Goal: Task Accomplishment & Management: Complete application form

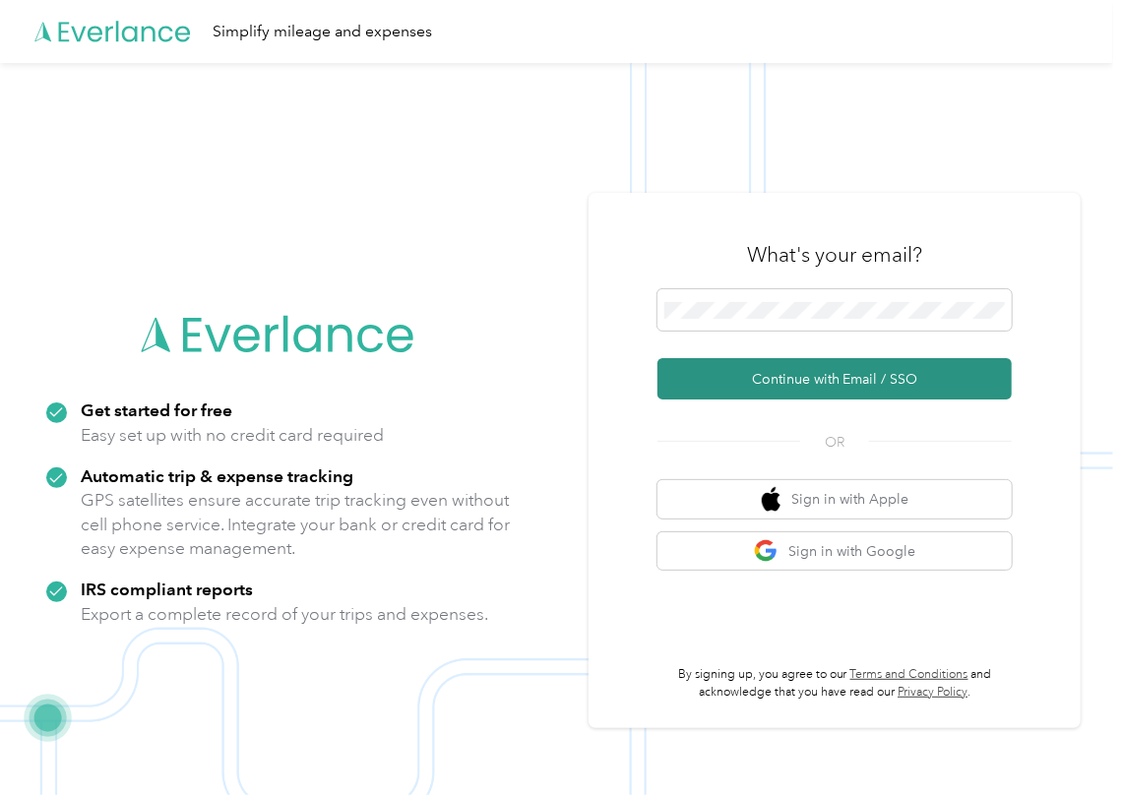
click at [702, 384] on button "Continue with Email / SSO" at bounding box center [834, 378] width 354 height 41
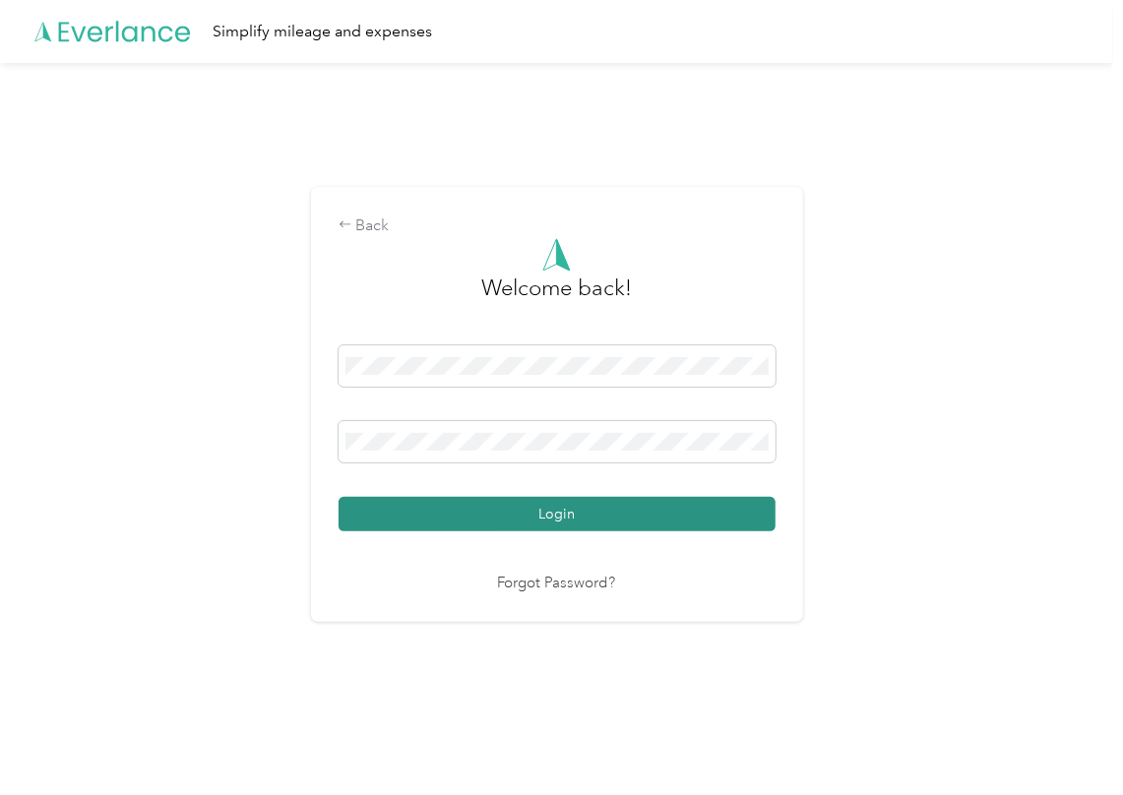
click at [438, 504] on button "Login" at bounding box center [557, 514] width 437 height 34
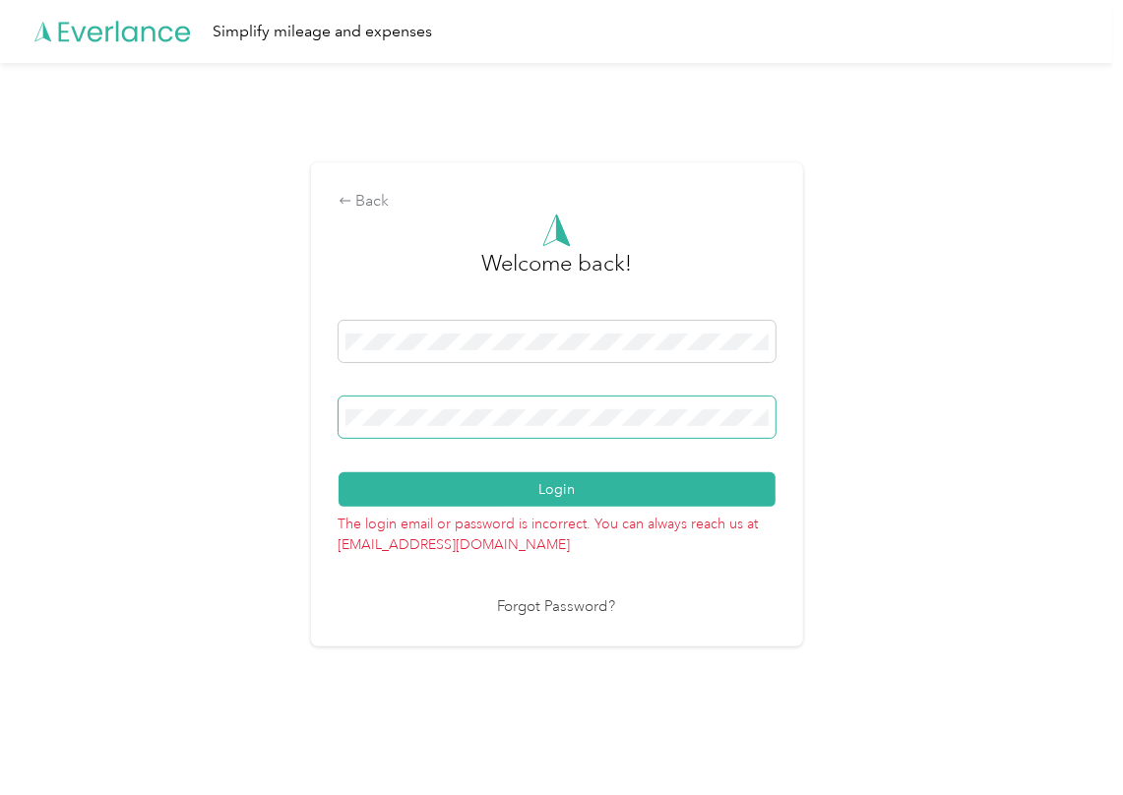
click at [400, 445] on div at bounding box center [557, 421] width 437 height 48
click at [394, 482] on button "Login" at bounding box center [557, 489] width 437 height 34
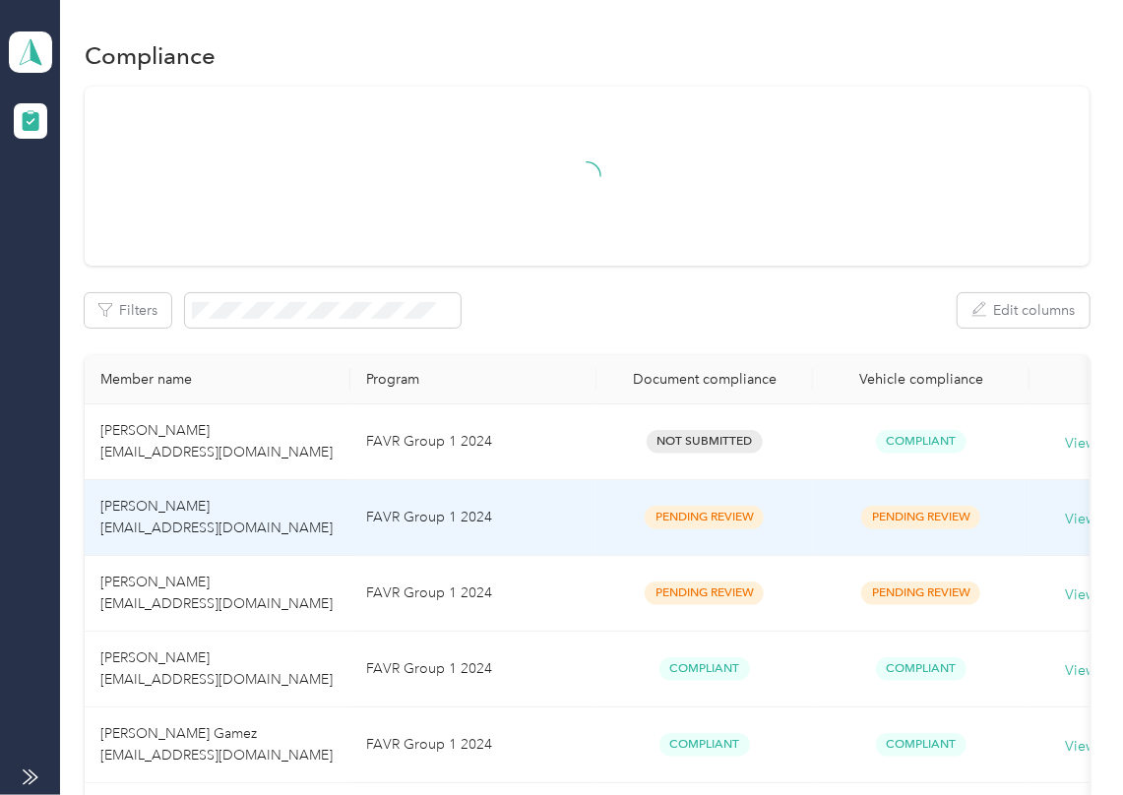
click at [355, 516] on td "FAVR Group 1 2024" at bounding box center [473, 518] width 246 height 76
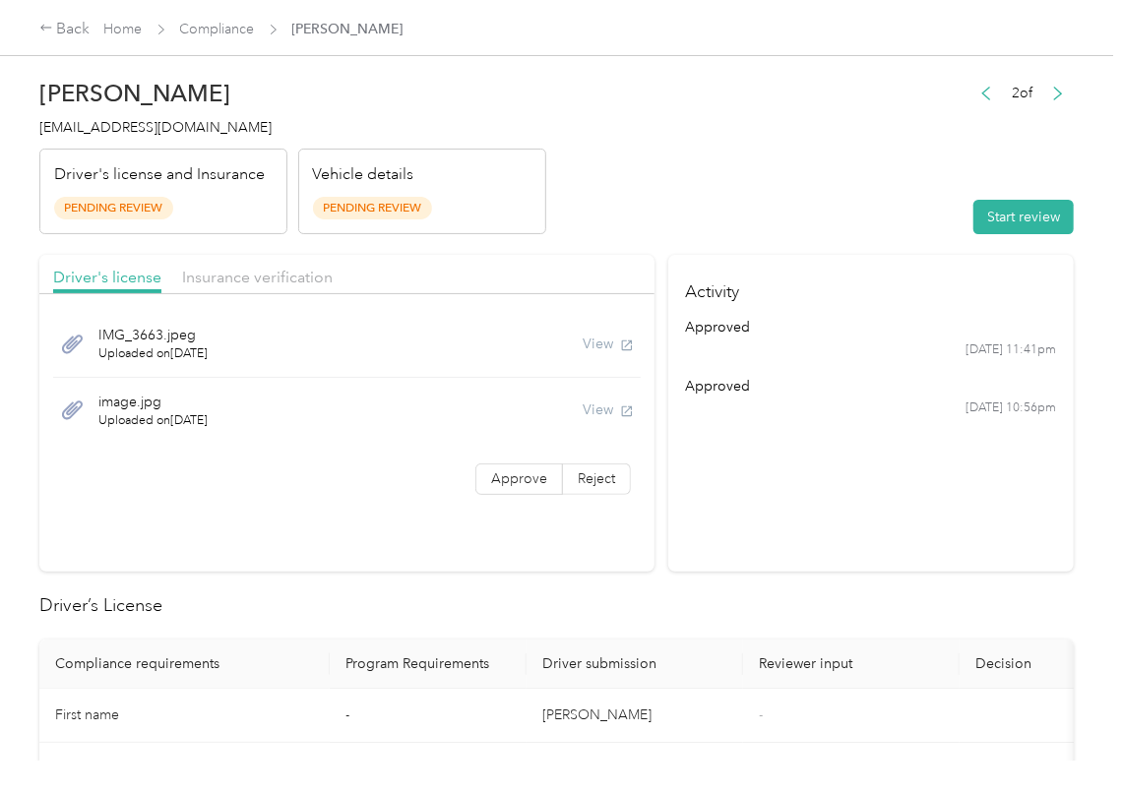
click at [850, 560] on section "Activity approved [DATE] 11:41pm approved [DATE] 10:56pm" at bounding box center [870, 413] width 405 height 317
click at [1004, 224] on button "Start review" at bounding box center [1023, 217] width 100 height 34
click at [792, 177] on header "[PERSON_NAME] [EMAIL_ADDRESS][DOMAIN_NAME] Driver's license and Insurance Pendi…" at bounding box center [556, 151] width 1034 height 165
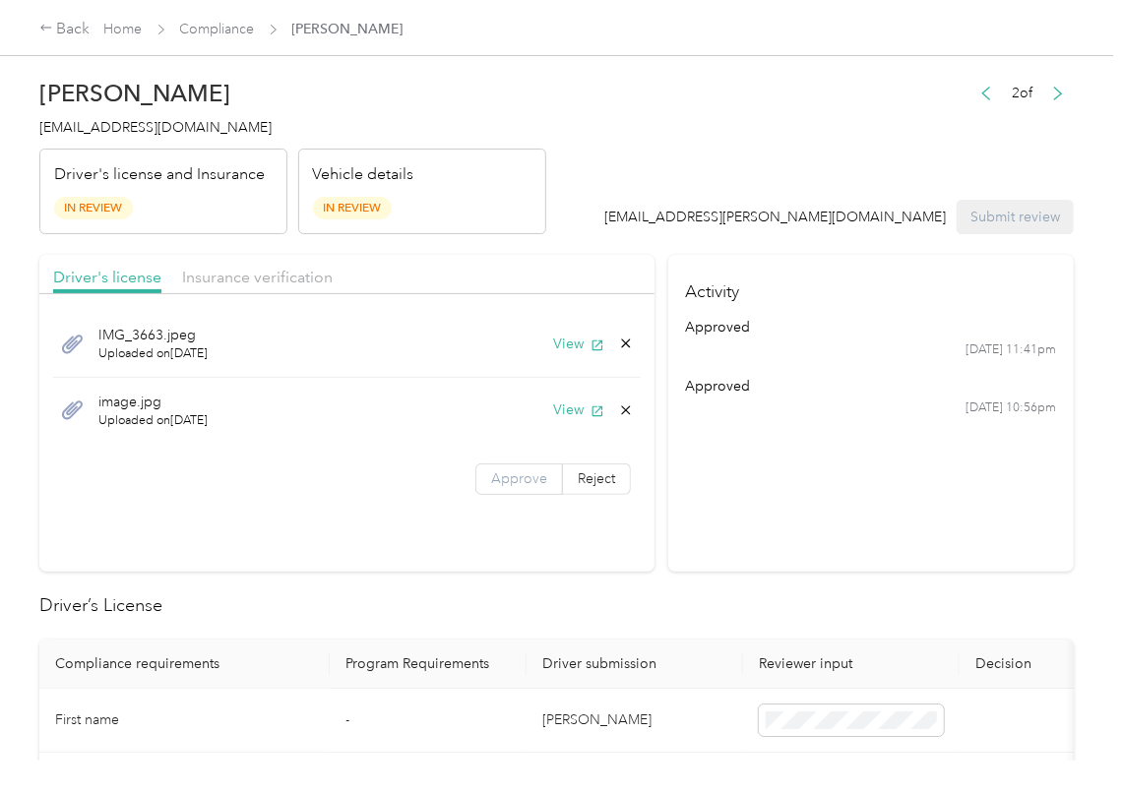
click at [492, 480] on span "Approve" at bounding box center [519, 478] width 56 height 17
click at [561, 343] on button "View" at bounding box center [578, 344] width 51 height 21
click at [565, 406] on button "View" at bounding box center [578, 410] width 51 height 21
click at [594, 268] on div "Driver's license Insurance verification" at bounding box center [346, 274] width 615 height 39
click at [337, 280] on div "Driver's license Insurance verification" at bounding box center [346, 274] width 615 height 39
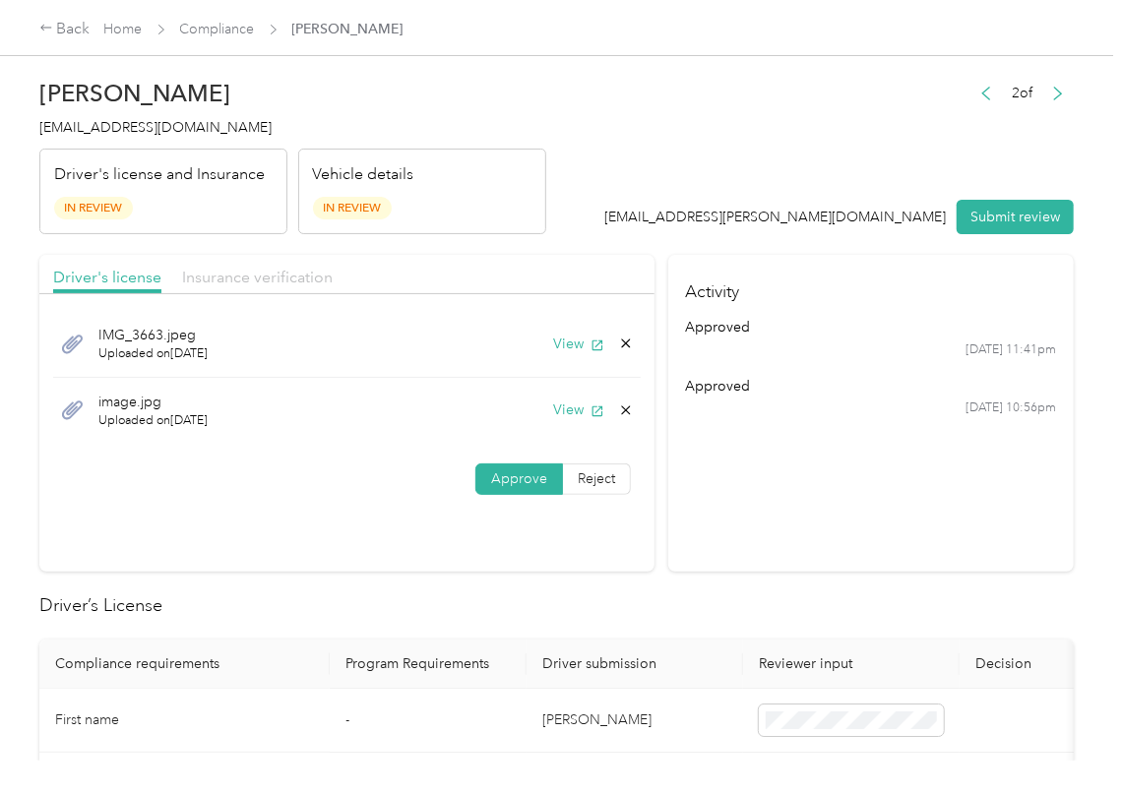
click at [285, 280] on span "Insurance verification" at bounding box center [257, 277] width 151 height 19
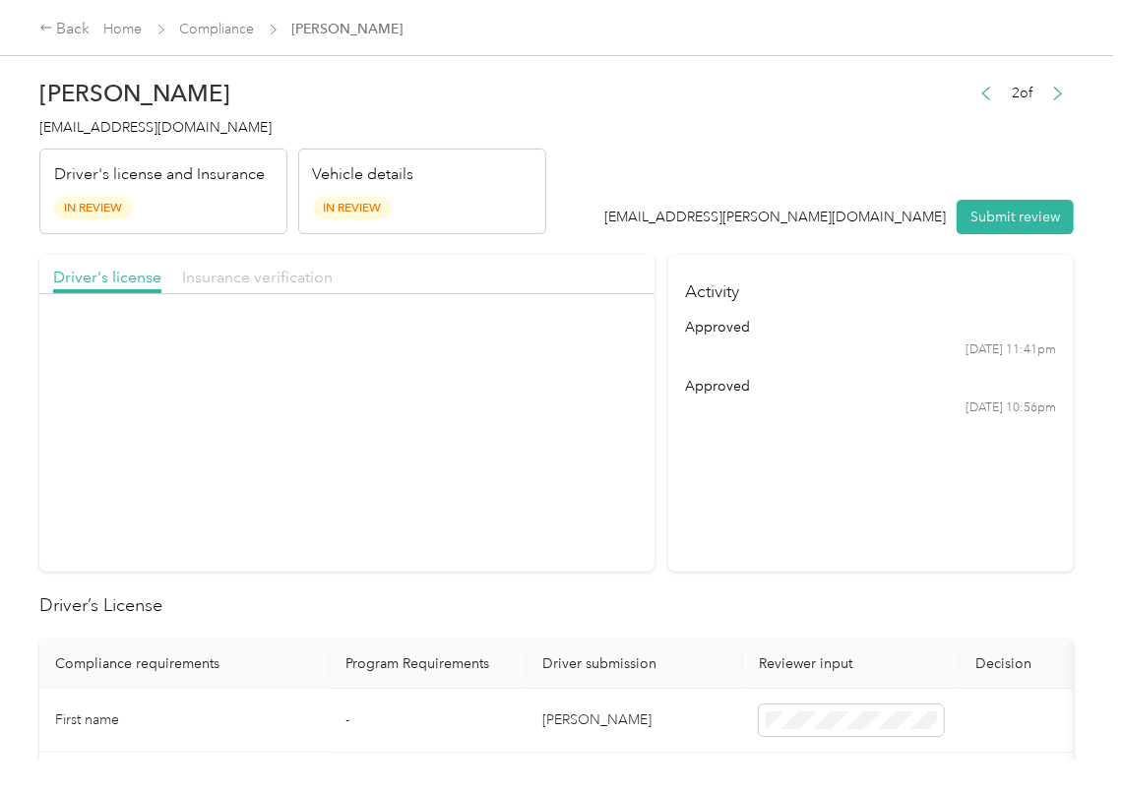
click at [284, 281] on span "Insurance verification" at bounding box center [257, 277] width 151 height 19
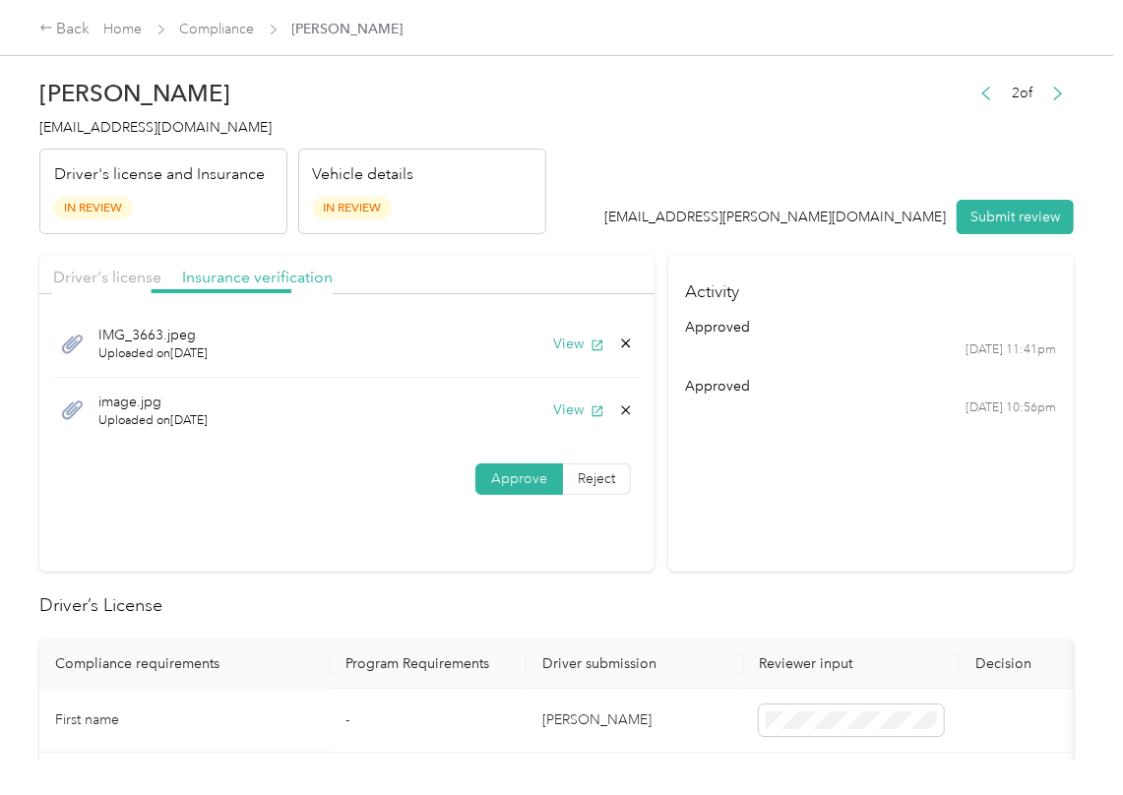
drag, startPoint x: 284, startPoint y: 281, endPoint x: 293, endPoint y: 292, distance: 14.0
click at [284, 281] on span "Insurance verification" at bounding box center [257, 277] width 151 height 19
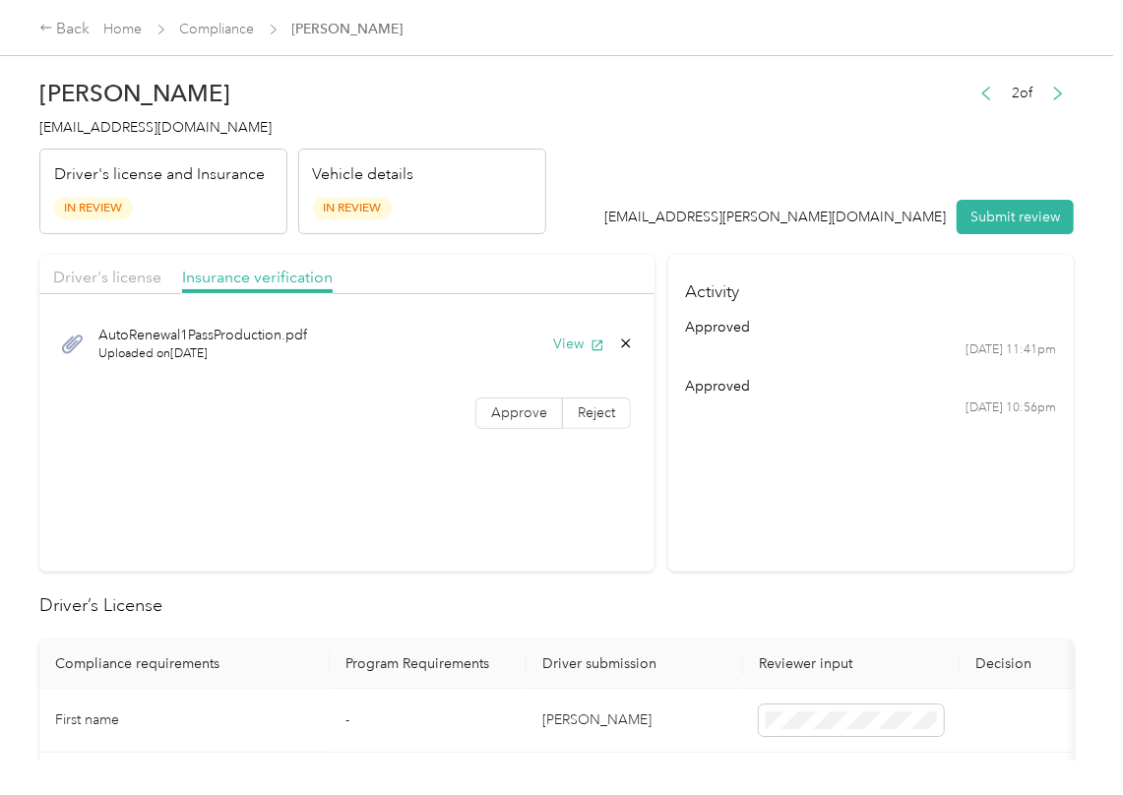
drag, startPoint x: 576, startPoint y: 343, endPoint x: 533, endPoint y: 375, distance: 52.8
click at [576, 343] on button "View" at bounding box center [578, 344] width 51 height 21
click at [501, 396] on div "AutoRenewal1PassProduction.pdf Uploaded on [DATE] View Approve Reject" at bounding box center [346, 373] width 615 height 139
click at [498, 403] on label "Approve" at bounding box center [519, 413] width 88 height 31
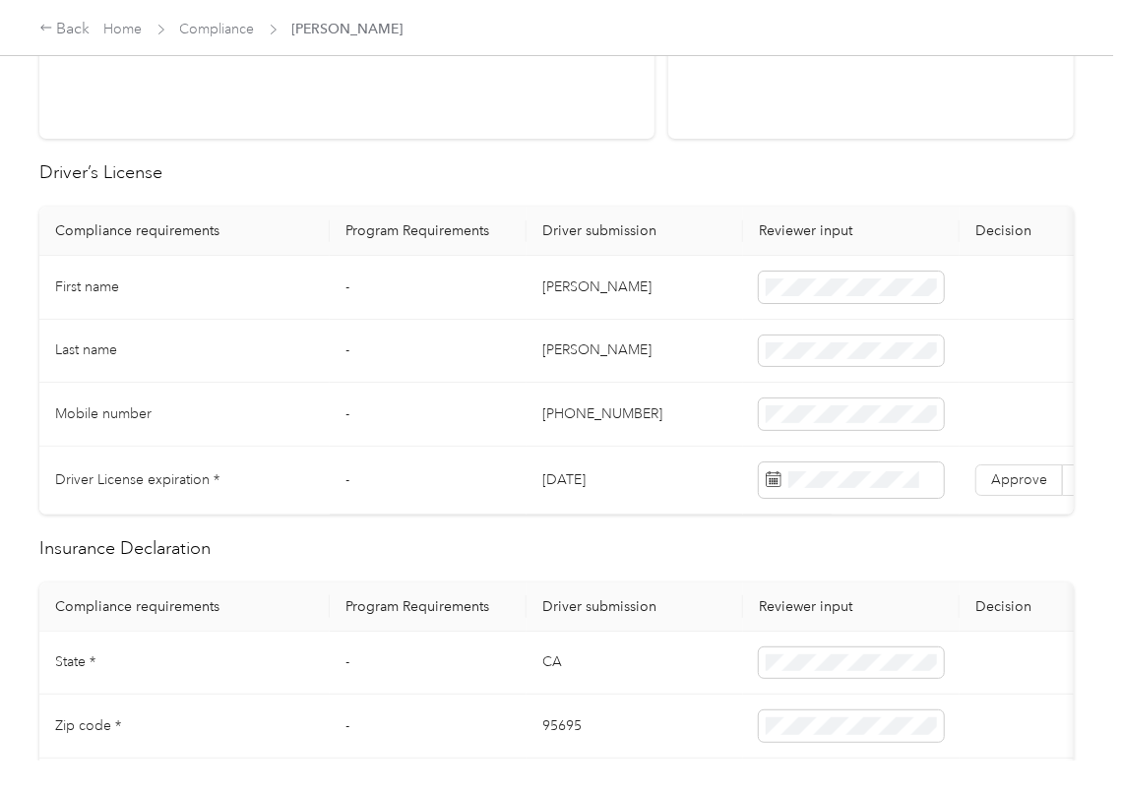
scroll to position [525, 0]
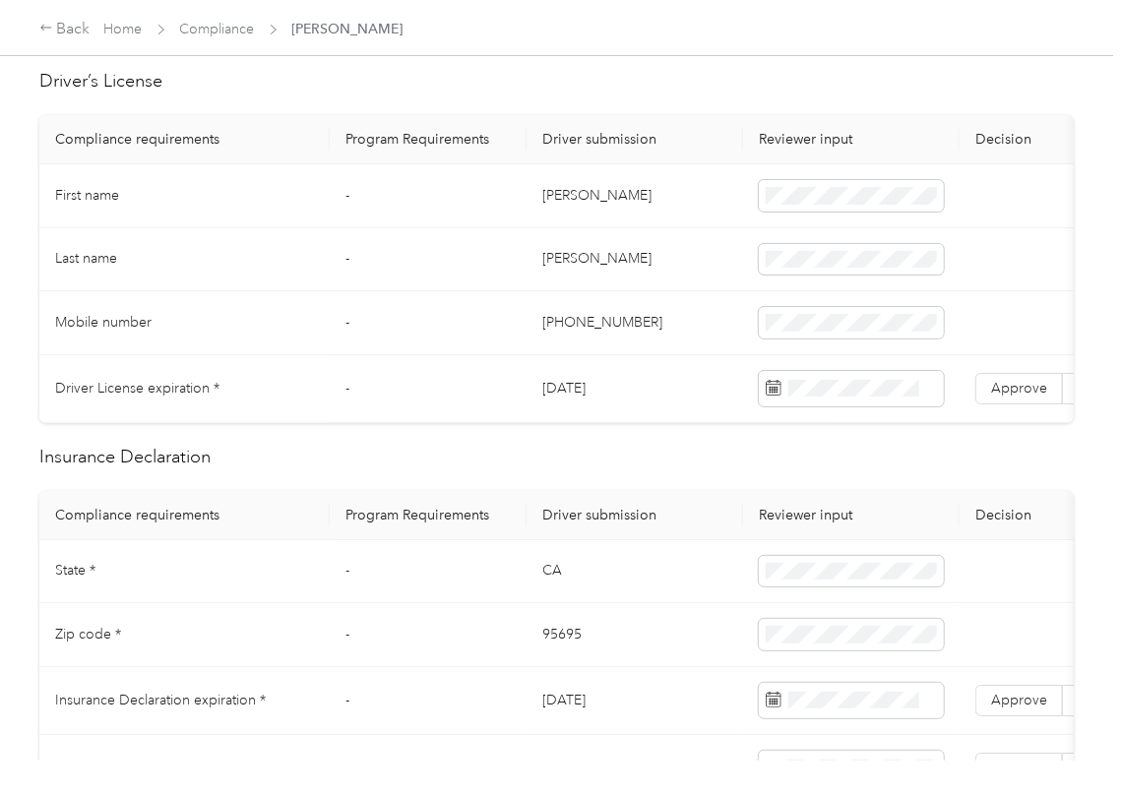
click at [571, 382] on td "[DATE]" at bounding box center [635, 389] width 217 height 68
copy td "[DATE]"
click at [1039, 386] on span "Approve" at bounding box center [1019, 388] width 56 height 17
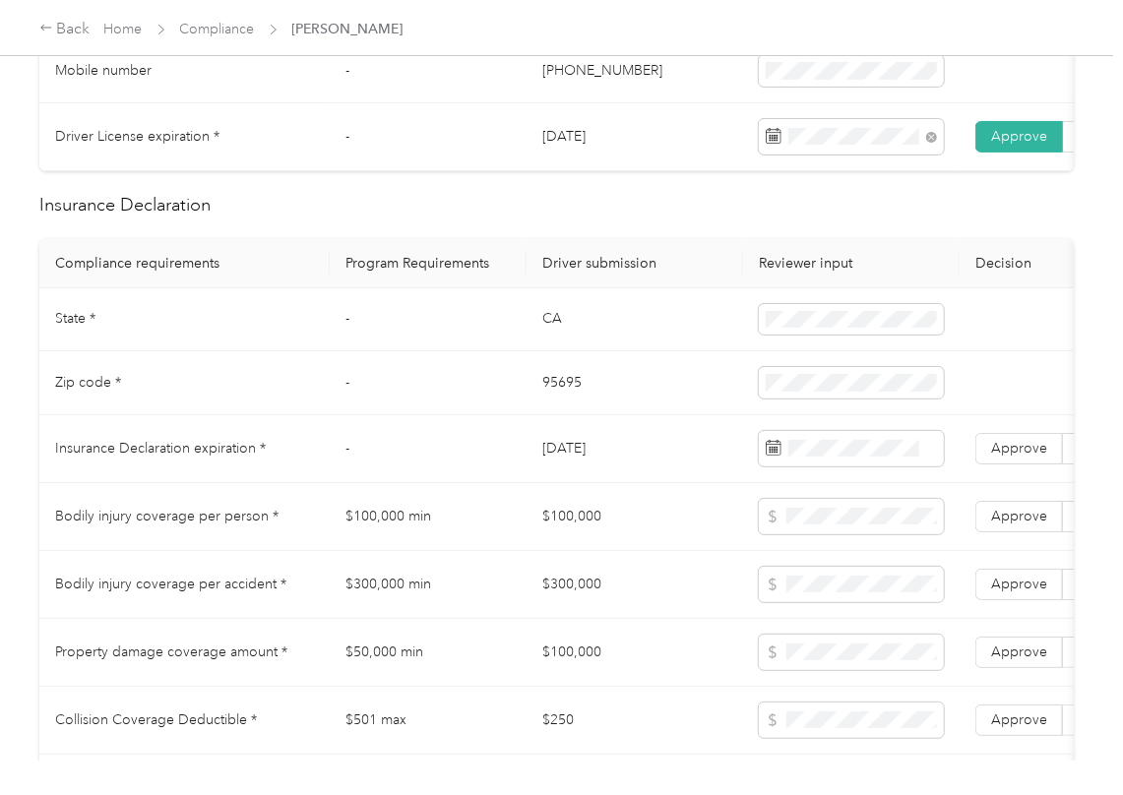
scroll to position [787, 0]
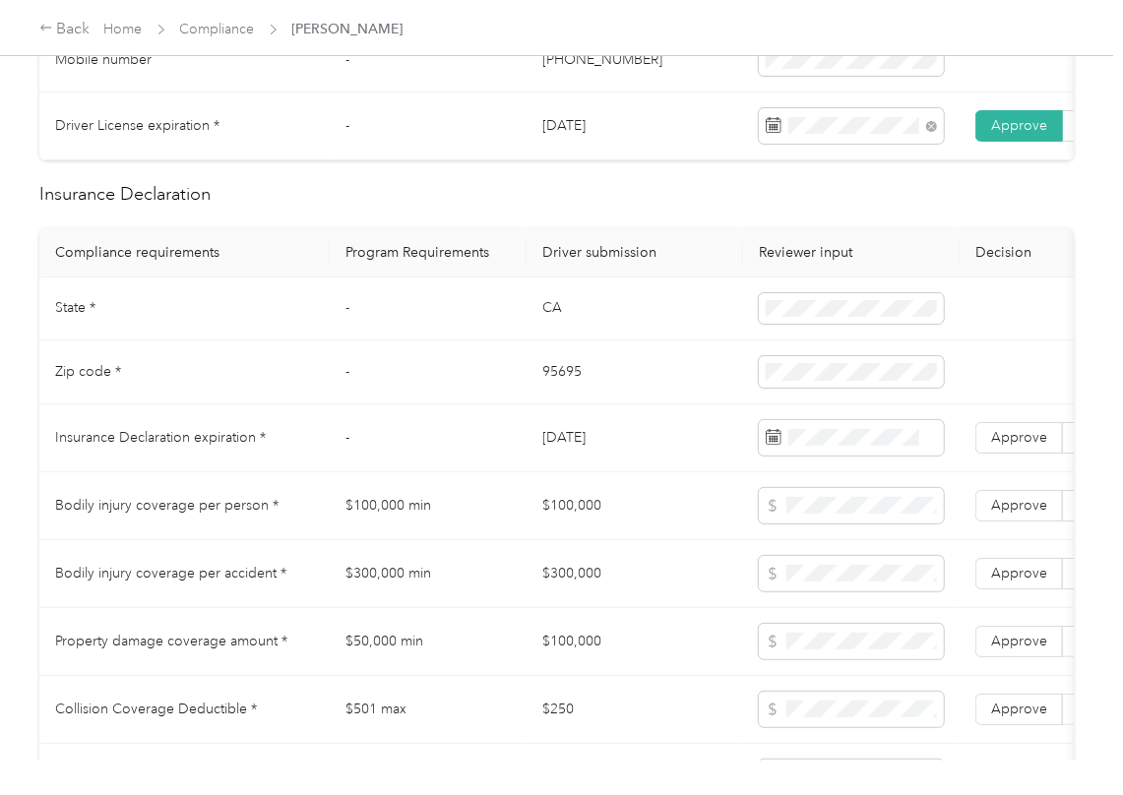
click at [559, 342] on td "CA" at bounding box center [635, 310] width 217 height 64
drag, startPoint x: 559, startPoint y: 343, endPoint x: 648, endPoint y: 355, distance: 89.4
click at [557, 342] on td "CA" at bounding box center [635, 310] width 217 height 64
copy td "CA"
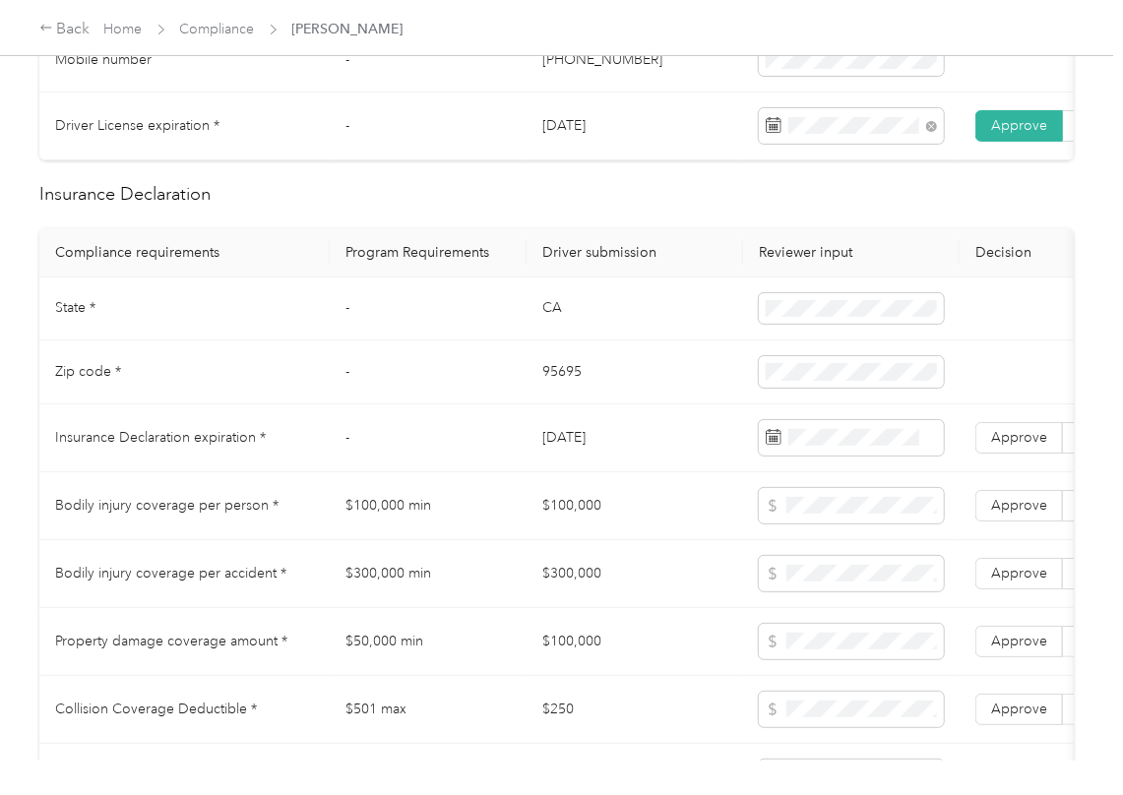
click at [555, 398] on td "95695" at bounding box center [635, 373] width 217 height 64
copy td "95695"
click at [828, 384] on span at bounding box center [851, 371] width 185 height 31
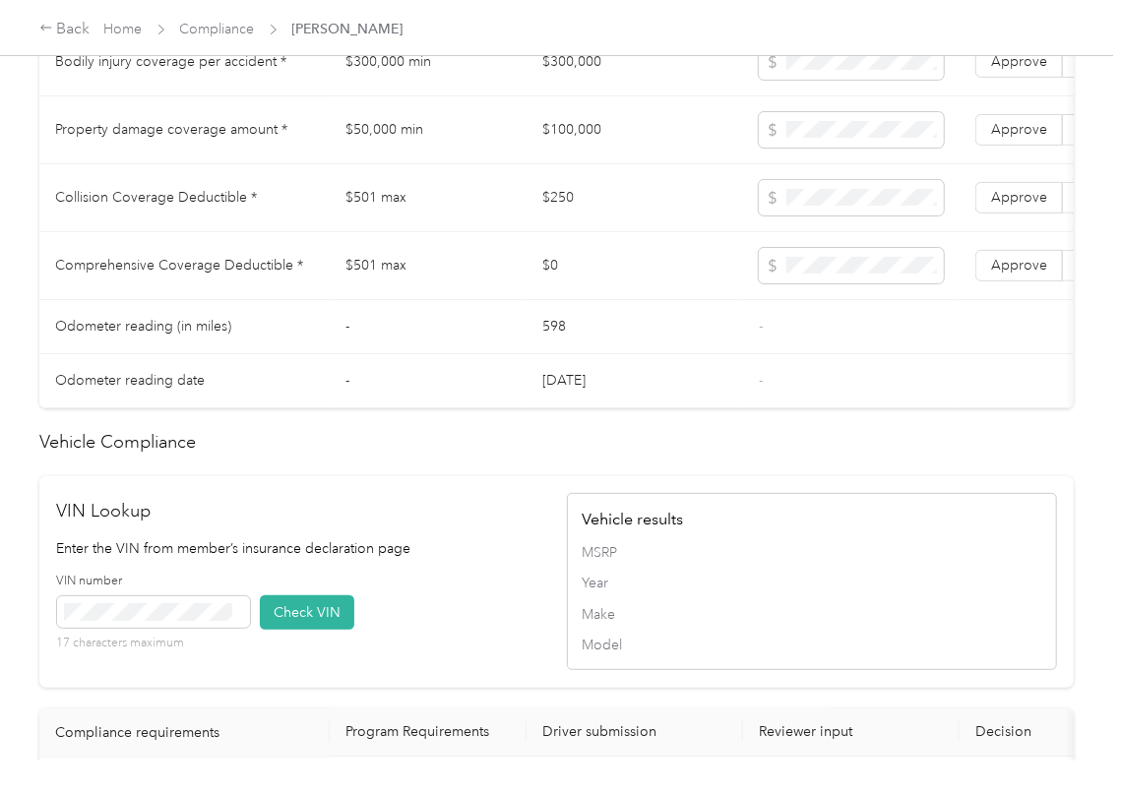
scroll to position [1443, 0]
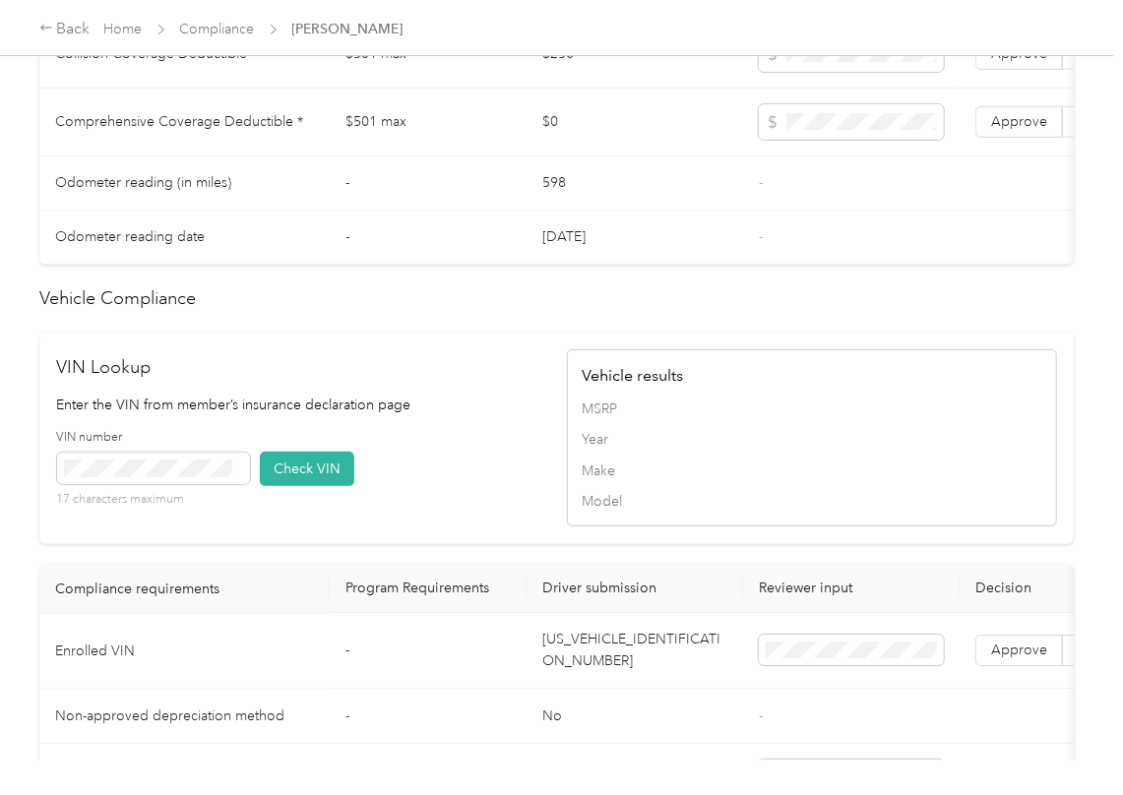
click at [620, 690] on td "[US_VEHICLE_IDENTIFICATION_NUMBER]" at bounding box center [635, 652] width 217 height 76
copy td "[US_VEHICLE_IDENTIFICATION_NUMBER]"
drag, startPoint x: 438, startPoint y: 477, endPoint x: 296, endPoint y: 513, distance: 146.1
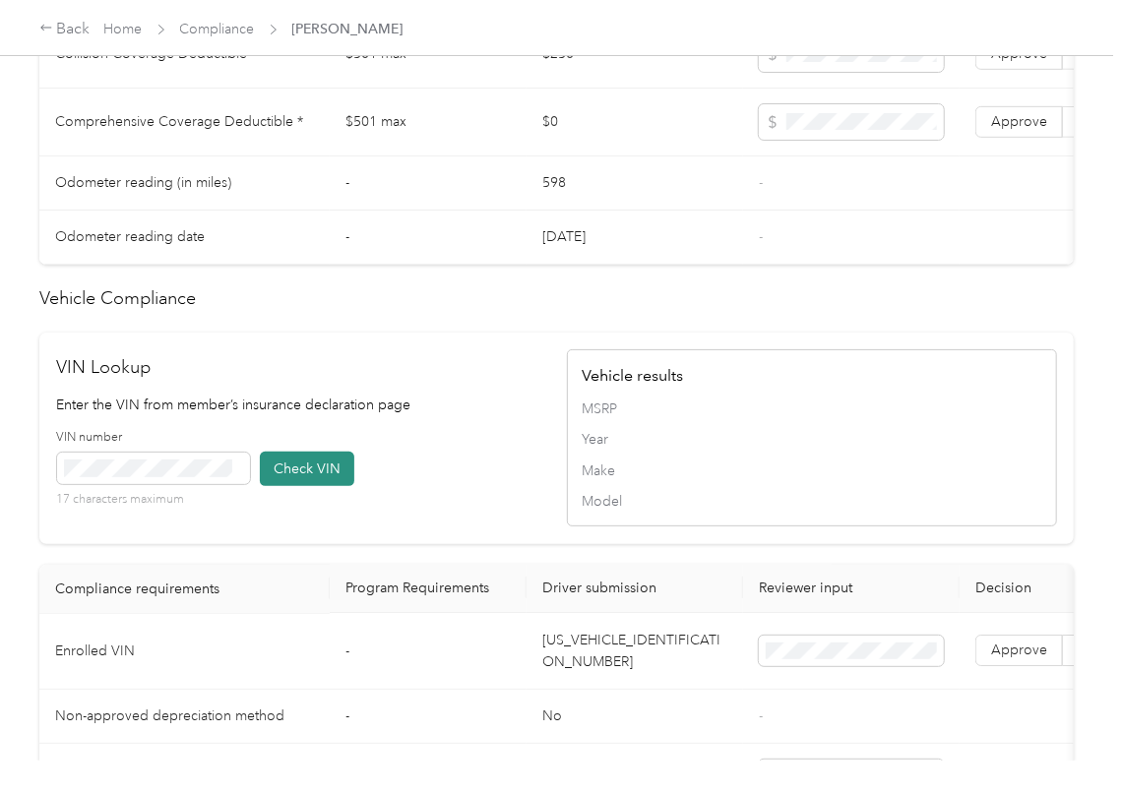
click at [439, 480] on div "VIN number 17 characters maximum Check VIN" at bounding box center [302, 475] width 490 height 93
click at [317, 486] on button "Check VIN" at bounding box center [307, 469] width 94 height 34
click at [984, 667] on label "Approve" at bounding box center [1019, 651] width 88 height 31
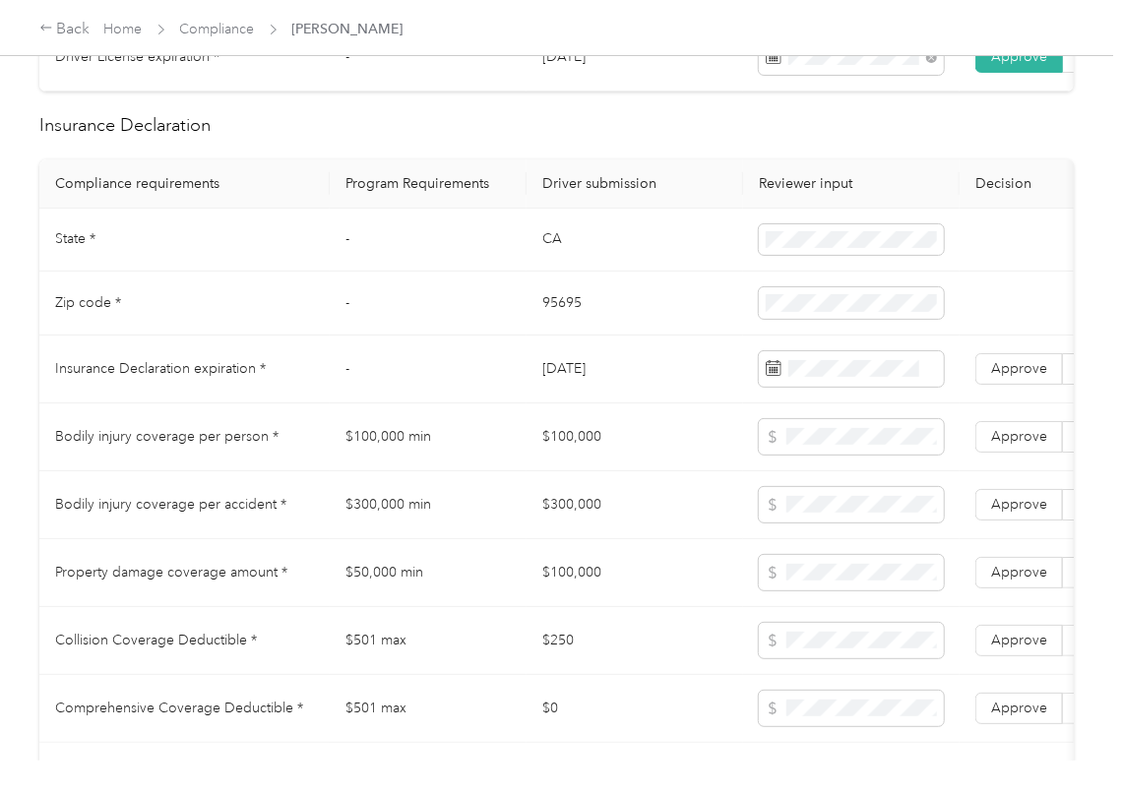
scroll to position [787, 0]
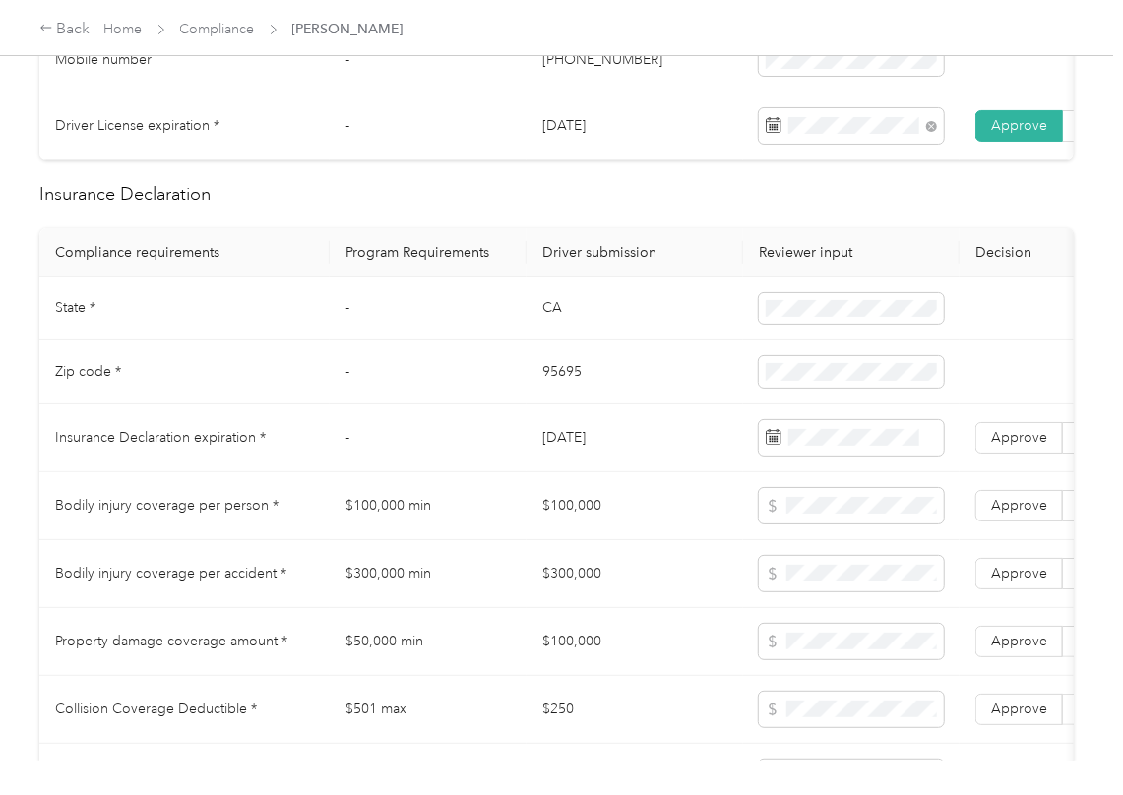
click at [569, 522] on td "$100,000" at bounding box center [635, 506] width 217 height 68
copy td "$100,000"
drag, startPoint x: 781, startPoint y: 528, endPoint x: 832, endPoint y: 508, distance: 53.9
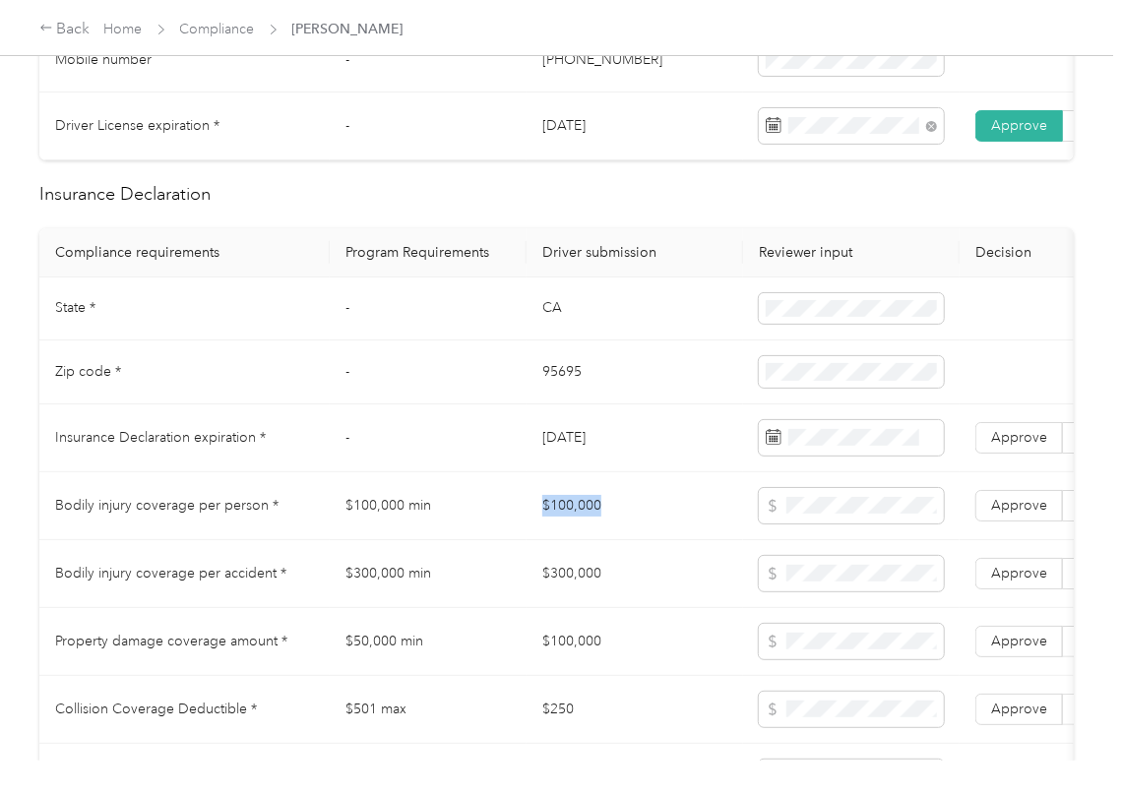
click at [783, 524] on span at bounding box center [851, 505] width 185 height 35
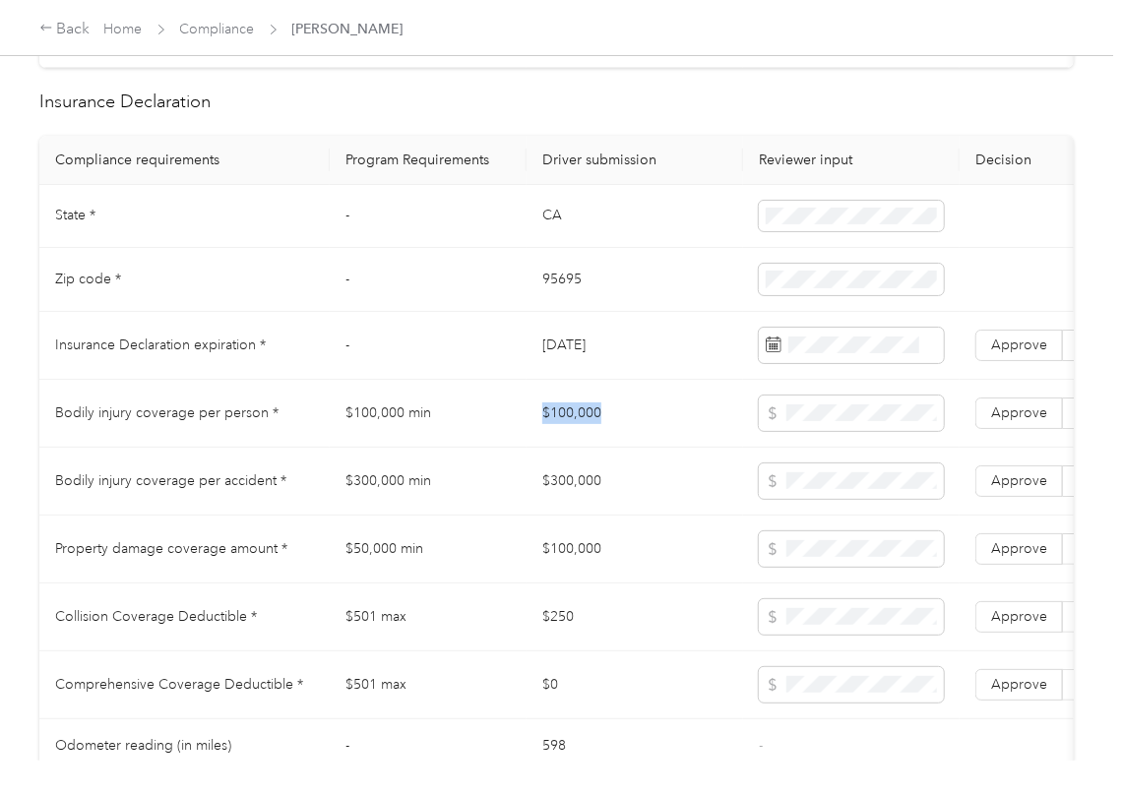
scroll to position [918, 0]
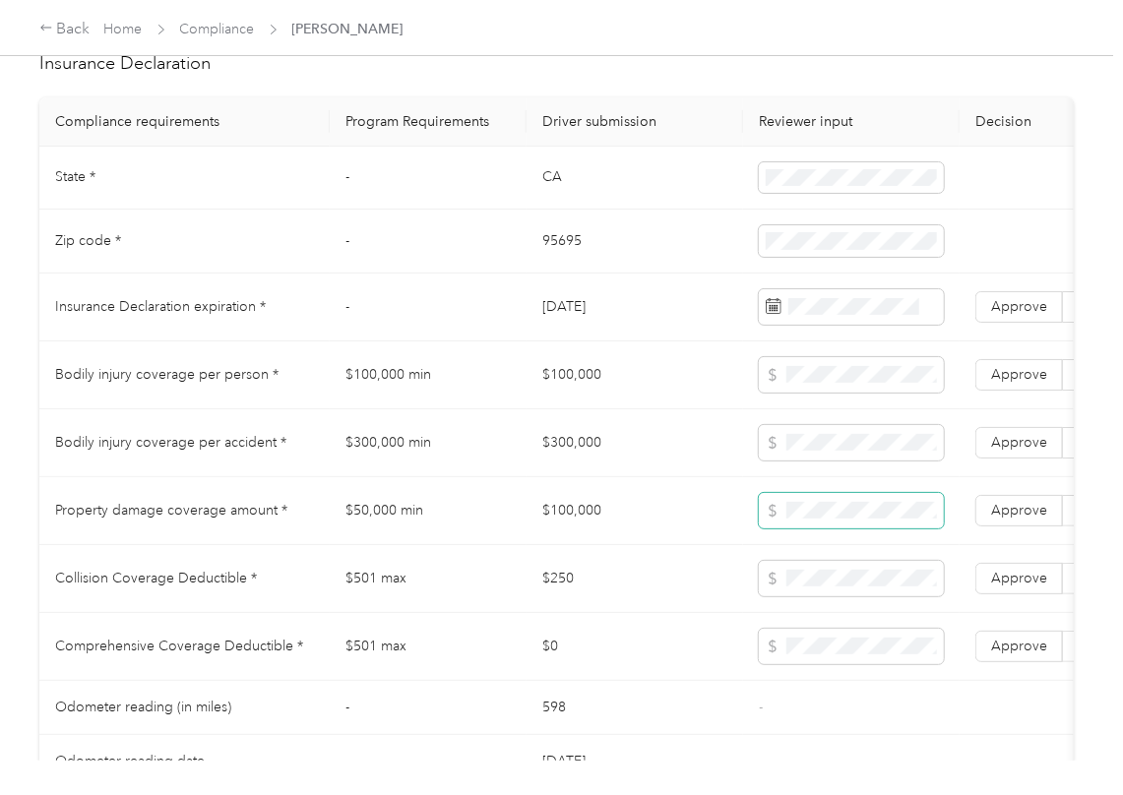
click at [797, 529] on span at bounding box center [851, 510] width 185 height 35
click at [563, 469] on td "$300,000" at bounding box center [635, 443] width 217 height 68
copy td "$300,000"
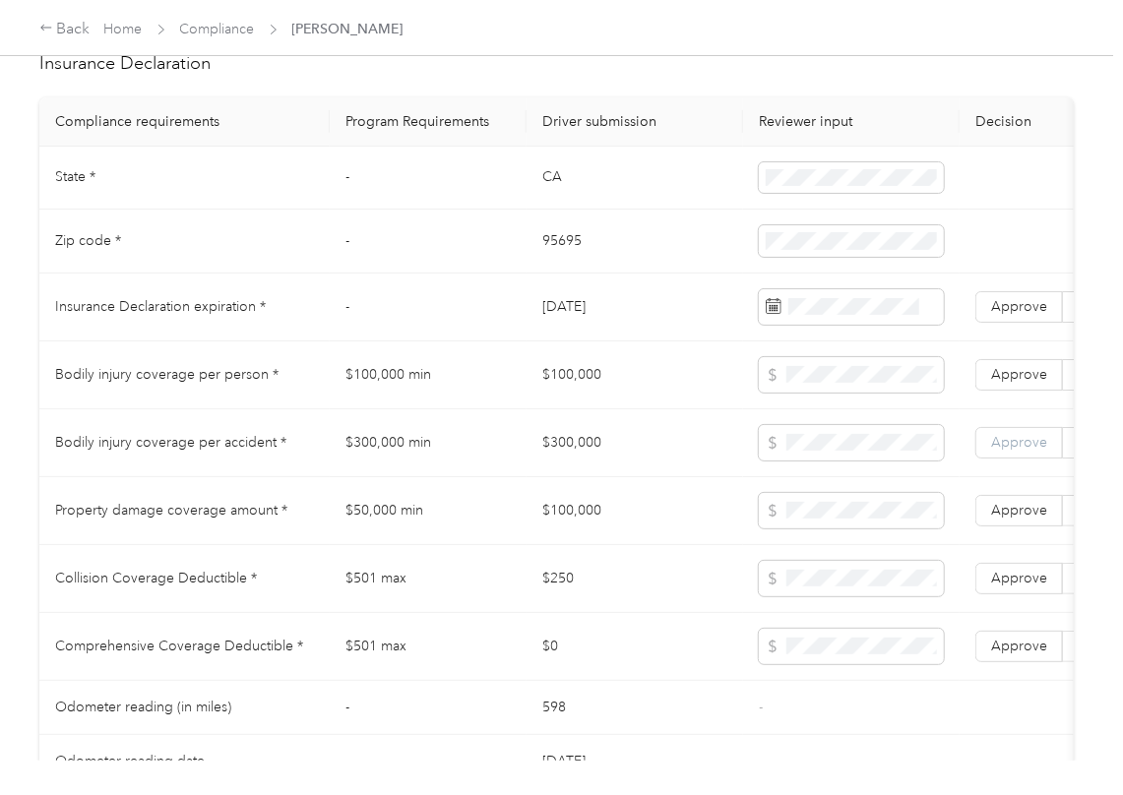
click at [991, 451] on span "Approve" at bounding box center [1019, 442] width 56 height 17
click at [1025, 384] on label "Approve" at bounding box center [1019, 374] width 88 height 31
click at [1025, 519] on span "Approve" at bounding box center [1019, 510] width 56 height 17
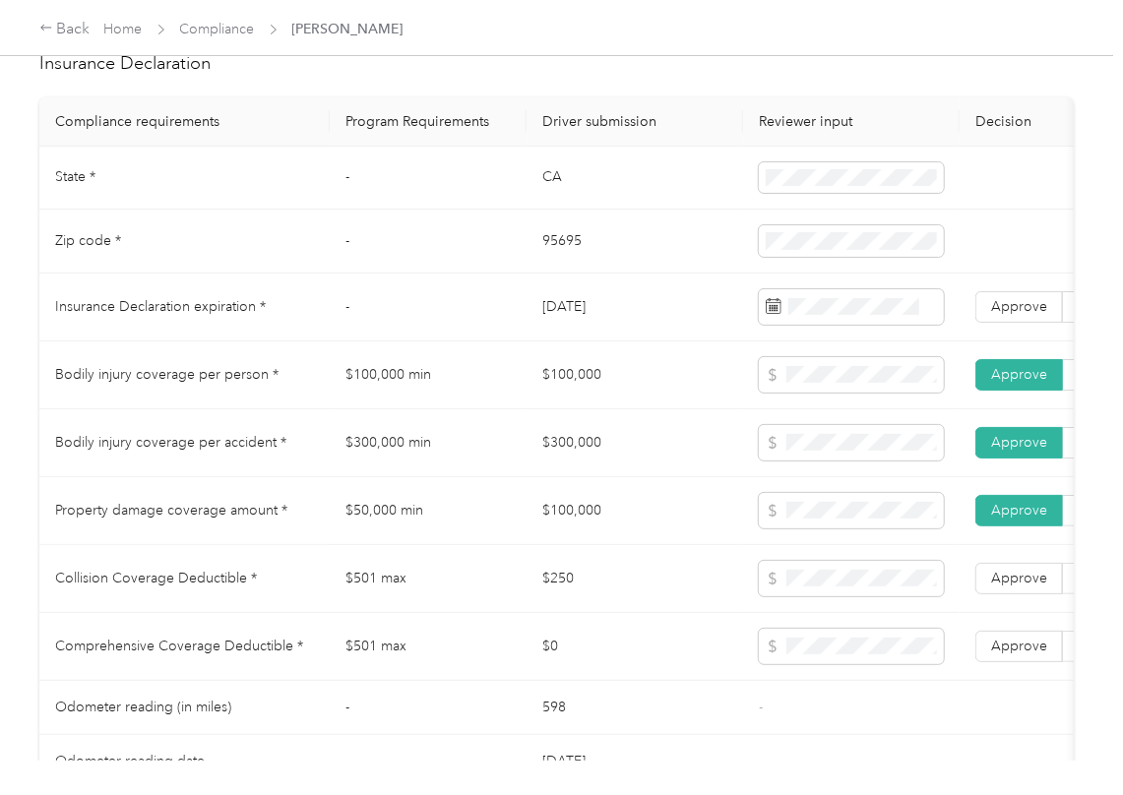
click at [537, 603] on td "$250" at bounding box center [635, 579] width 217 height 68
copy td "$250"
click at [572, 661] on td "$0" at bounding box center [635, 647] width 217 height 68
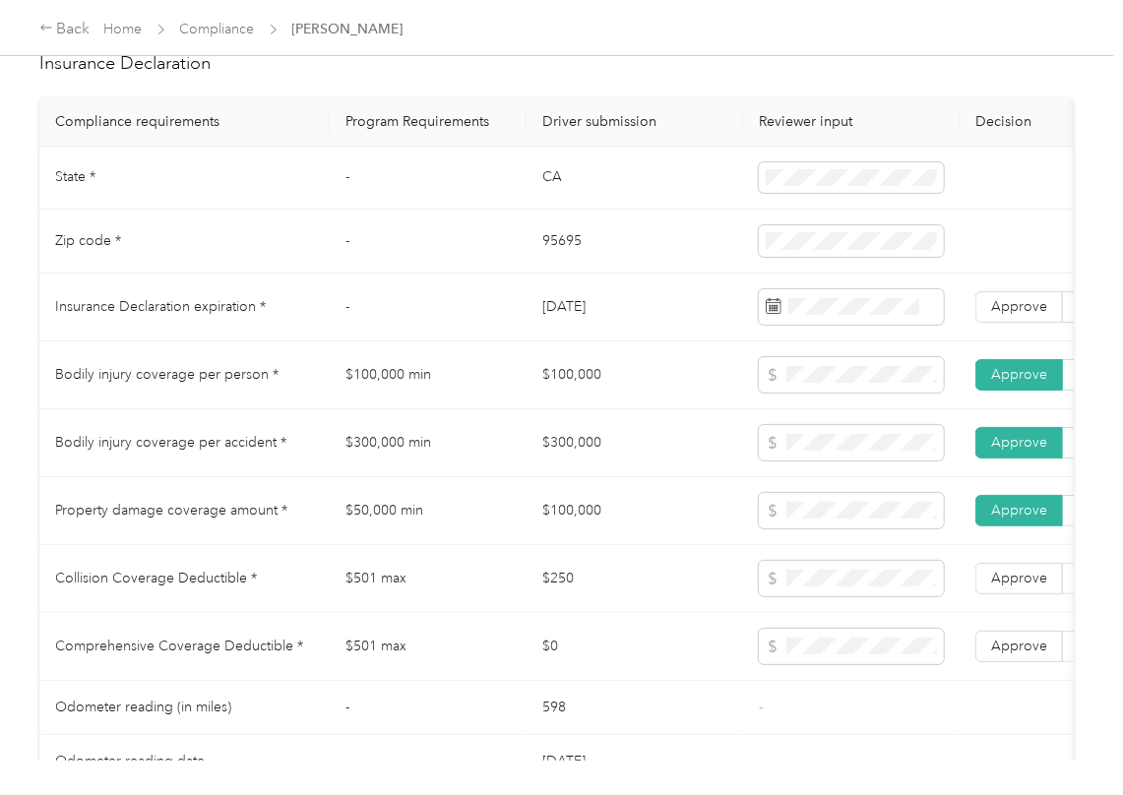
click at [572, 661] on td "$0" at bounding box center [635, 647] width 217 height 68
click at [572, 662] on td "$0" at bounding box center [635, 647] width 217 height 68
copy td "$0"
click at [1013, 655] on label "Approve" at bounding box center [1019, 646] width 88 height 31
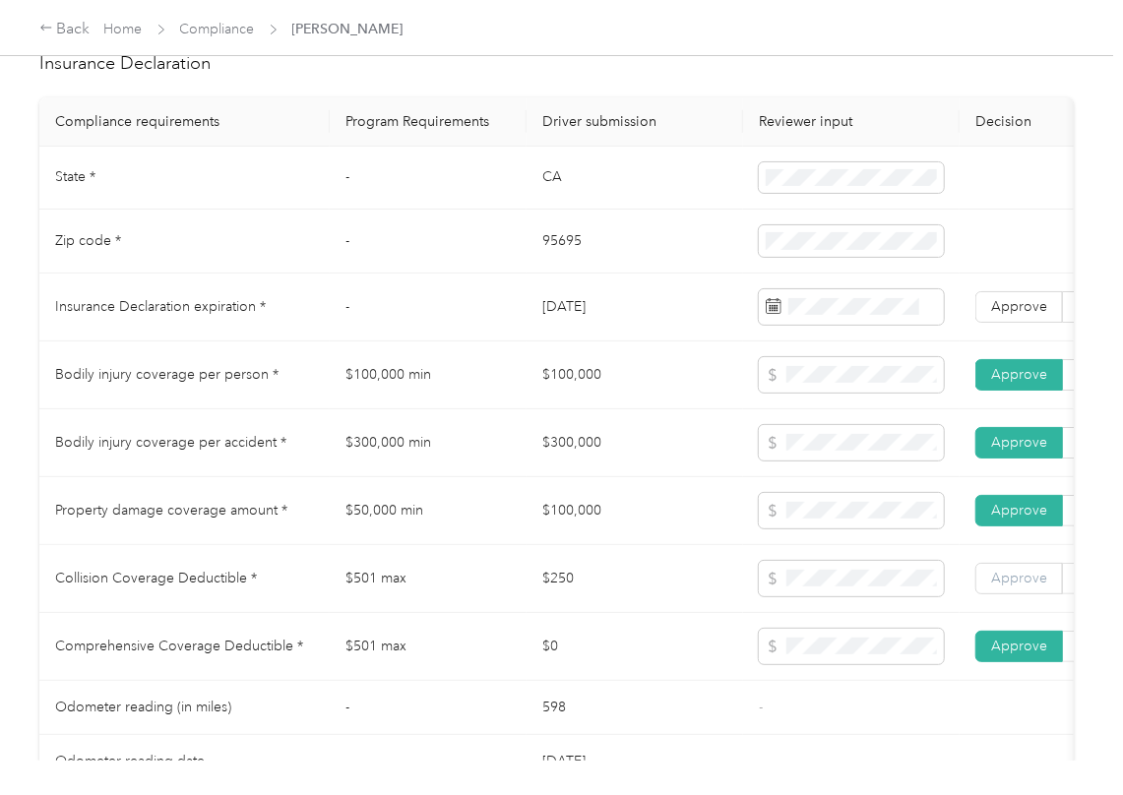
click at [1014, 587] on span "Approve" at bounding box center [1019, 578] width 56 height 17
click at [462, 600] on td "$501 max" at bounding box center [428, 579] width 197 height 68
click at [1014, 315] on span "Approve" at bounding box center [1019, 306] width 56 height 17
click at [442, 459] on td "$300,000 min" at bounding box center [428, 443] width 197 height 68
click at [513, 477] on td "$300,000 min" at bounding box center [428, 443] width 197 height 68
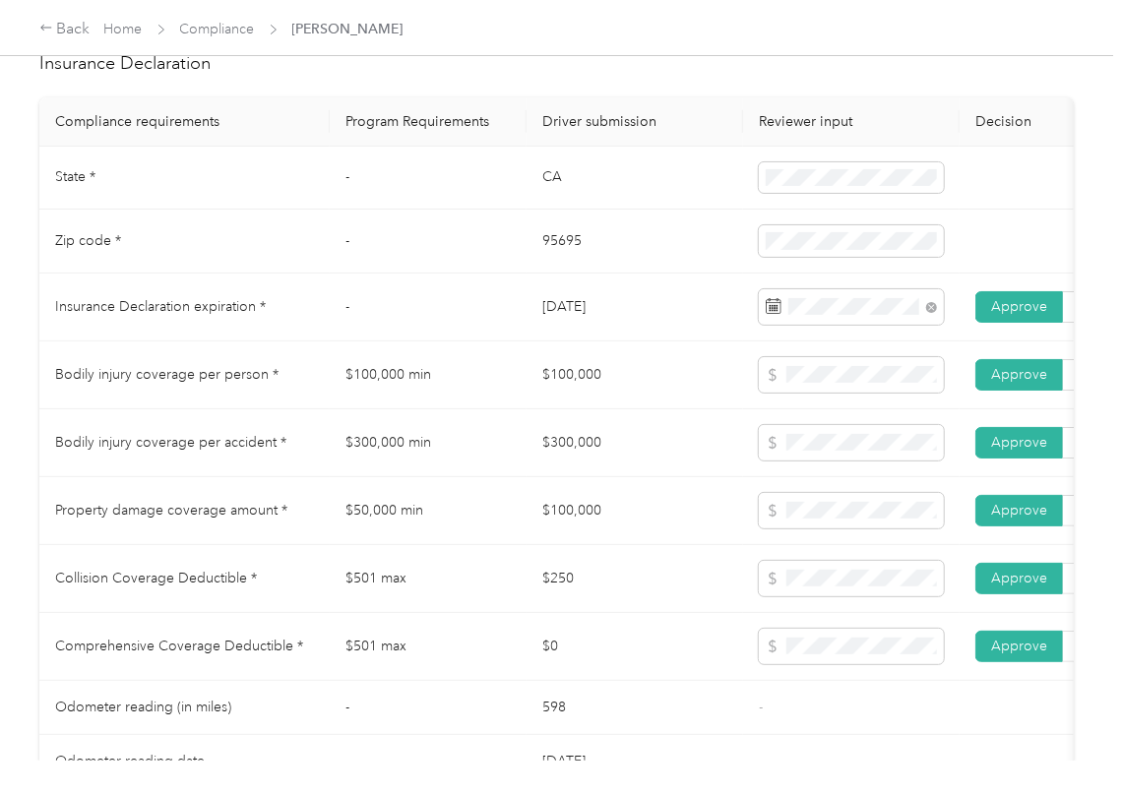
click at [651, 390] on td "$100,000" at bounding box center [635, 376] width 217 height 68
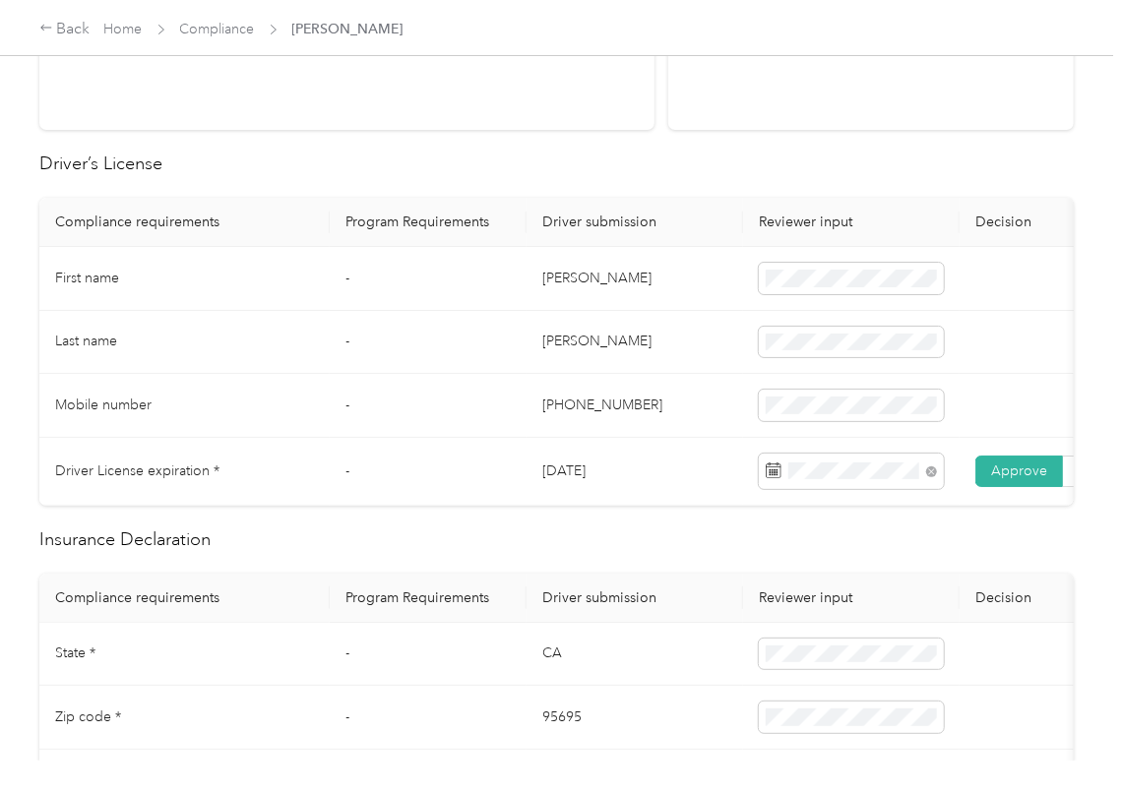
scroll to position [0, 0]
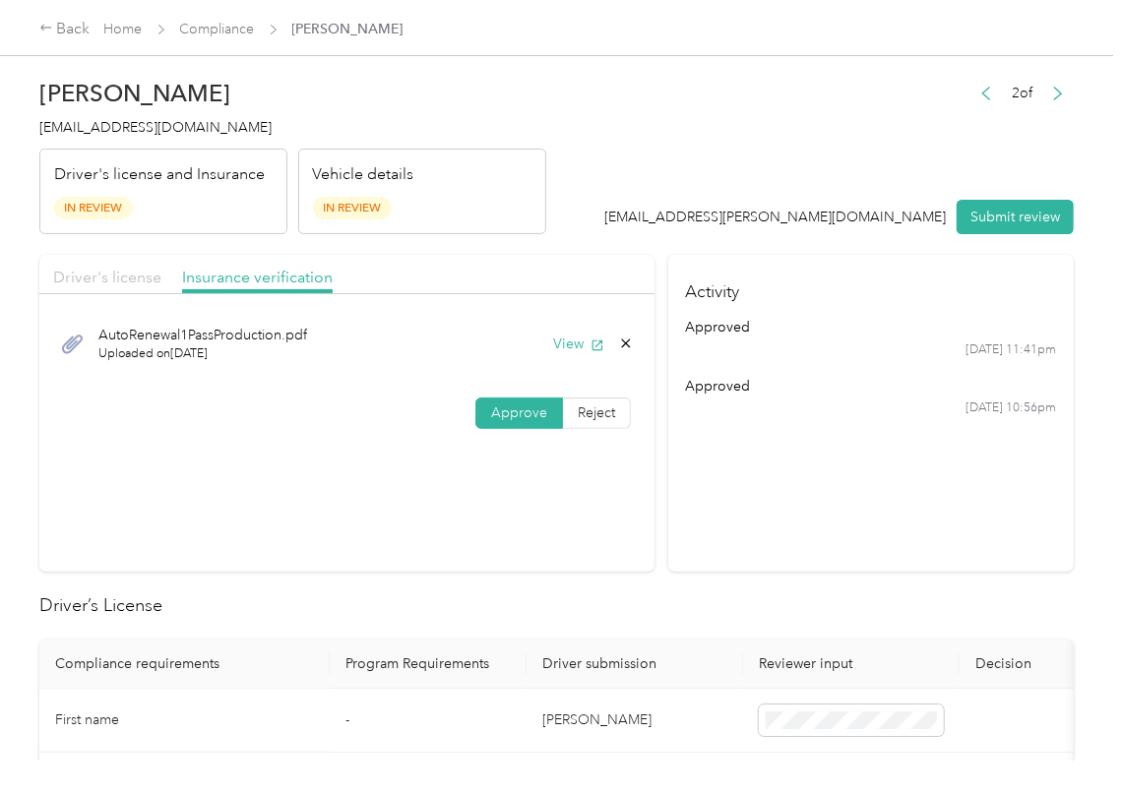
click at [108, 273] on span "Driver's license" at bounding box center [107, 277] width 108 height 19
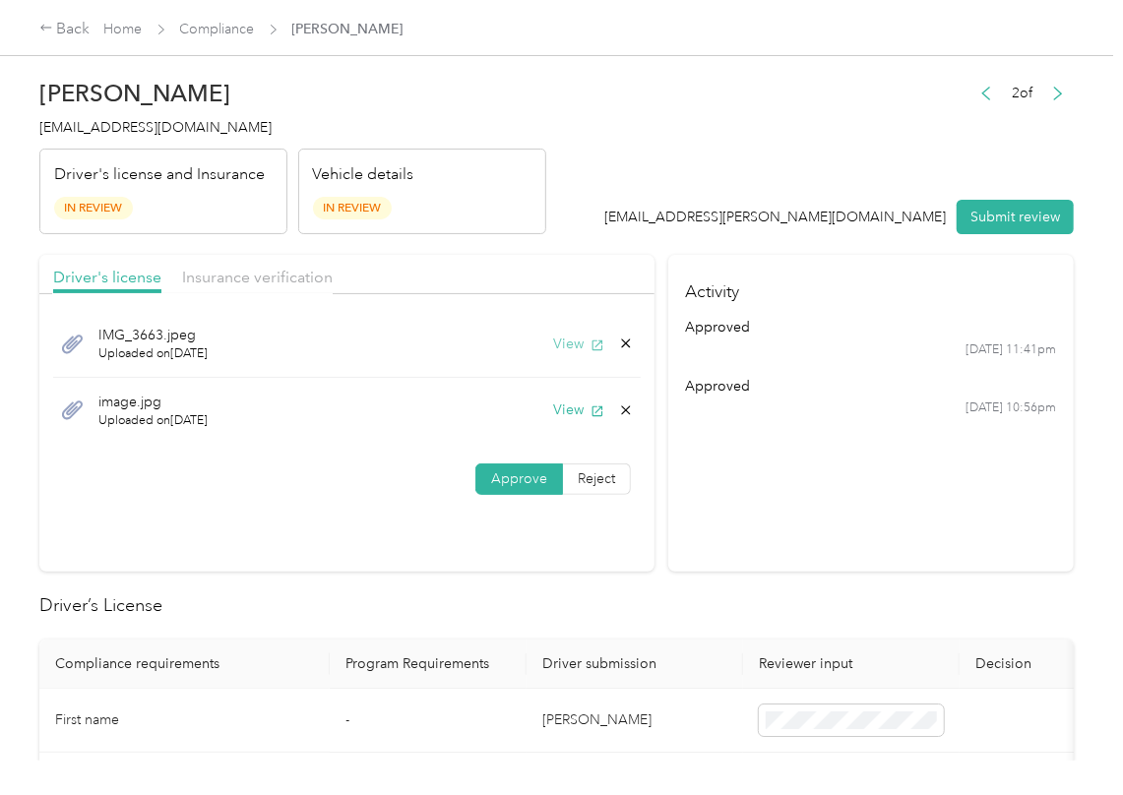
click at [581, 335] on button "View" at bounding box center [578, 344] width 51 height 21
click at [978, 229] on button "Submit review" at bounding box center [1015, 217] width 117 height 34
click at [181, 124] on span "[EMAIL_ADDRESS][DOMAIN_NAME]" at bounding box center [155, 127] width 232 height 17
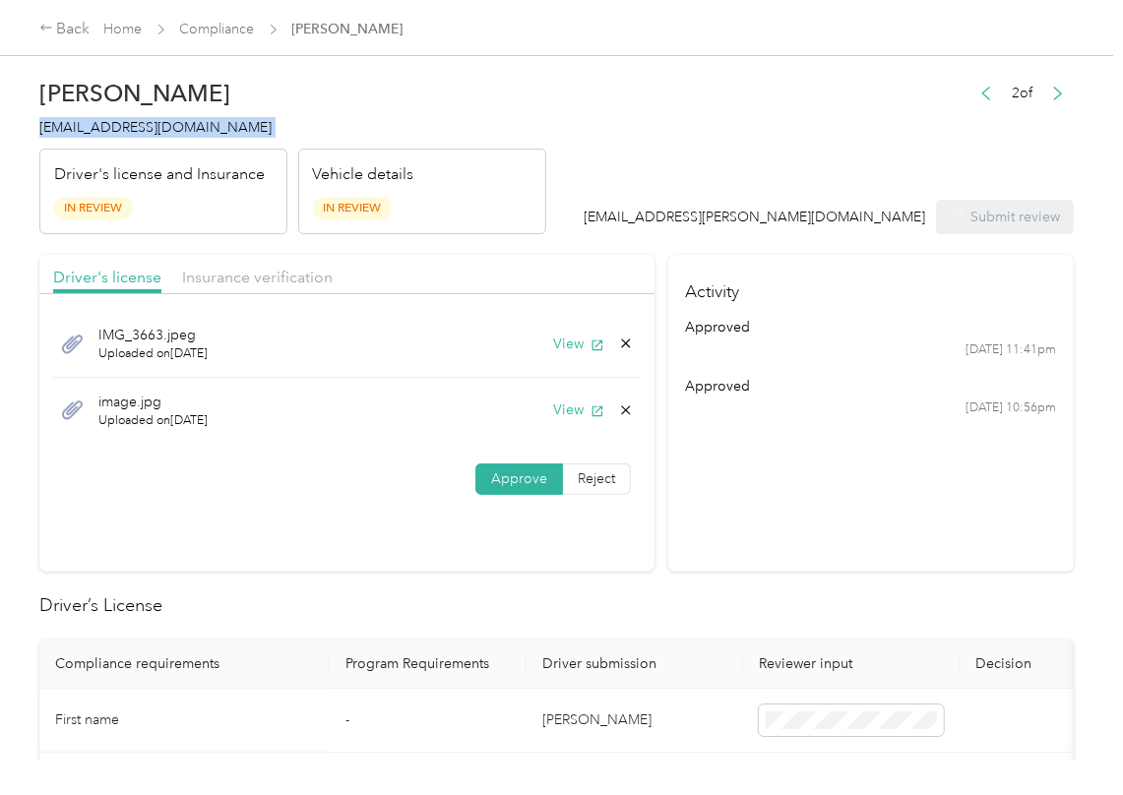
click at [181, 124] on span "[EMAIL_ADDRESS][DOMAIN_NAME]" at bounding box center [155, 127] width 232 height 17
copy span "[EMAIL_ADDRESS][DOMAIN_NAME]"
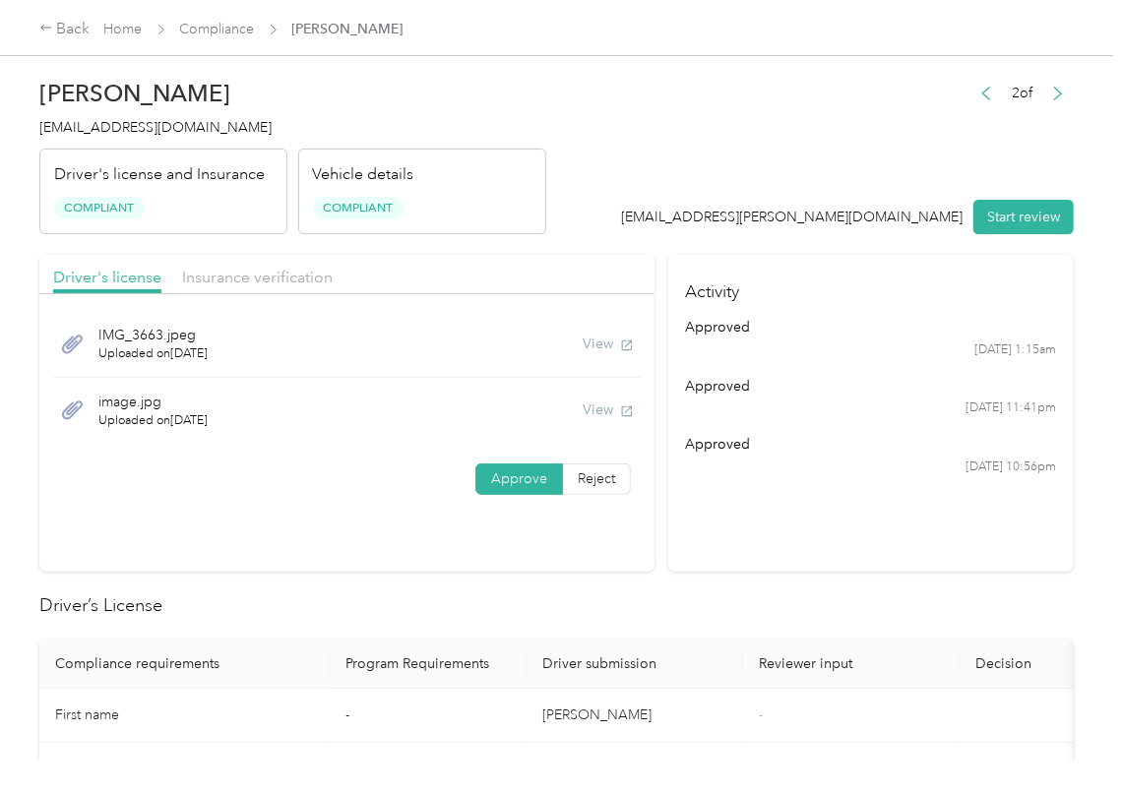
scroll to position [787, 0]
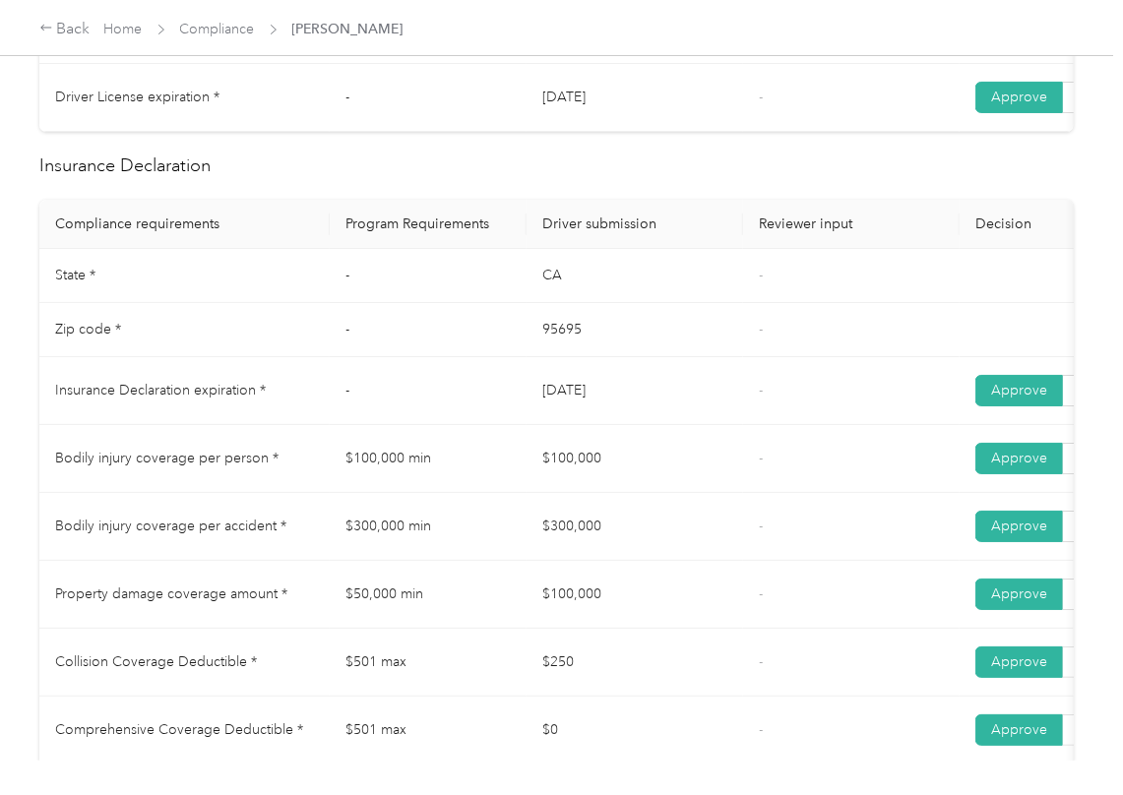
drag, startPoint x: 510, startPoint y: 378, endPoint x: 635, endPoint y: 410, distance: 129.1
click at [650, 404] on tbody "State * - [US_STATE] - Zip code * - 95695 - Insurance Declaration expiration * …" at bounding box center [733, 561] width 1388 height 624
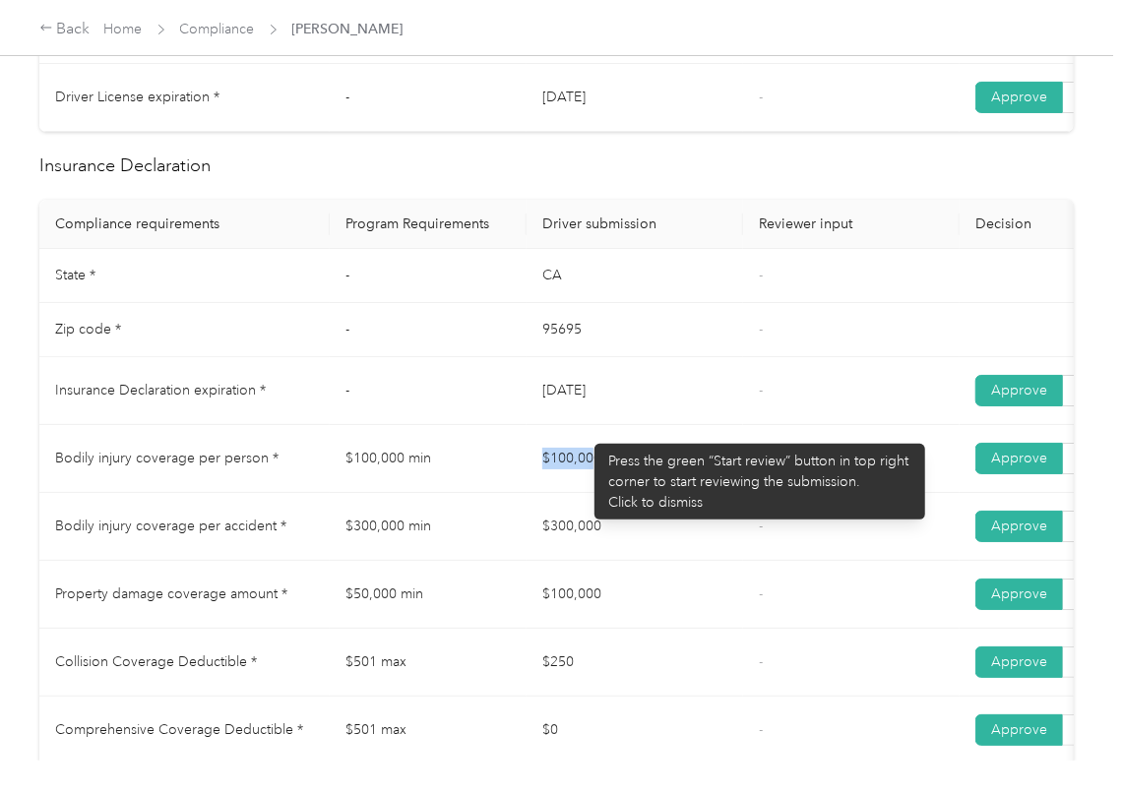
drag, startPoint x: 517, startPoint y: 457, endPoint x: 651, endPoint y: 505, distance: 142.3
click at [685, 490] on tr "Bodily injury coverage per person * $100,000 min $100,000 - Approve Reject" at bounding box center [733, 459] width 1388 height 68
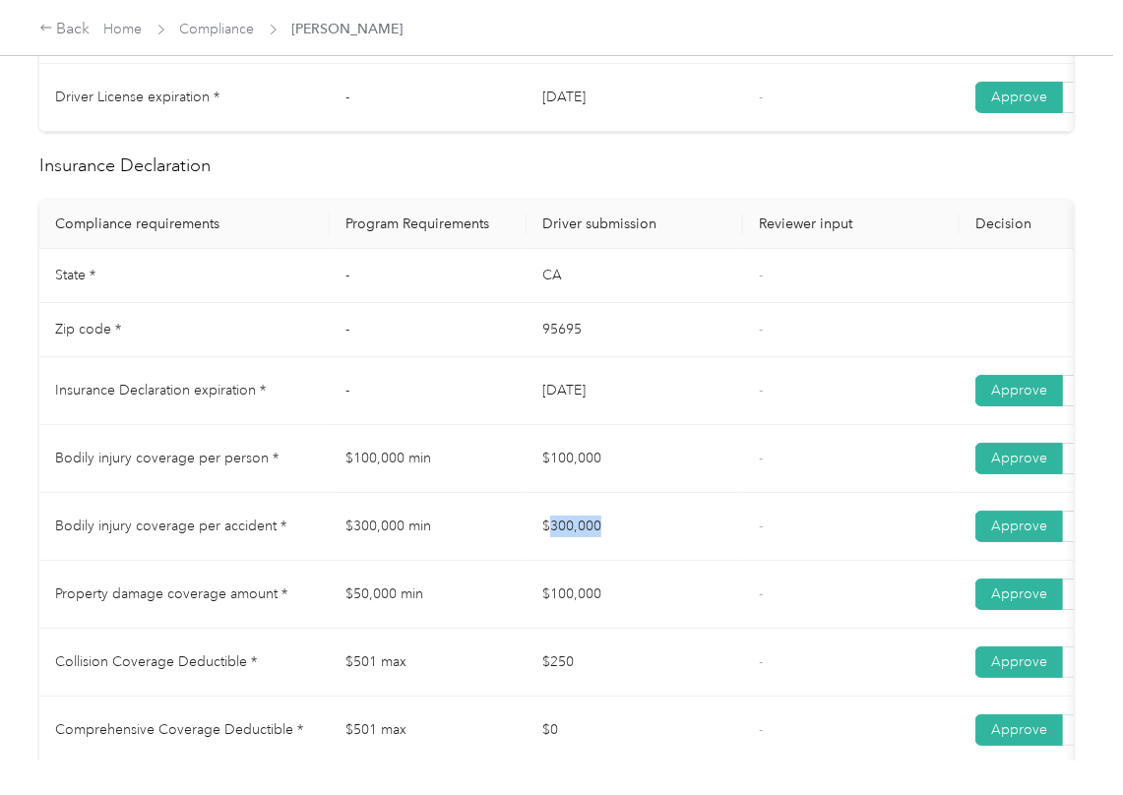
drag, startPoint x: 647, startPoint y: 552, endPoint x: 627, endPoint y: 567, distance: 24.6
click at [647, 553] on td "$300,000" at bounding box center [635, 527] width 217 height 68
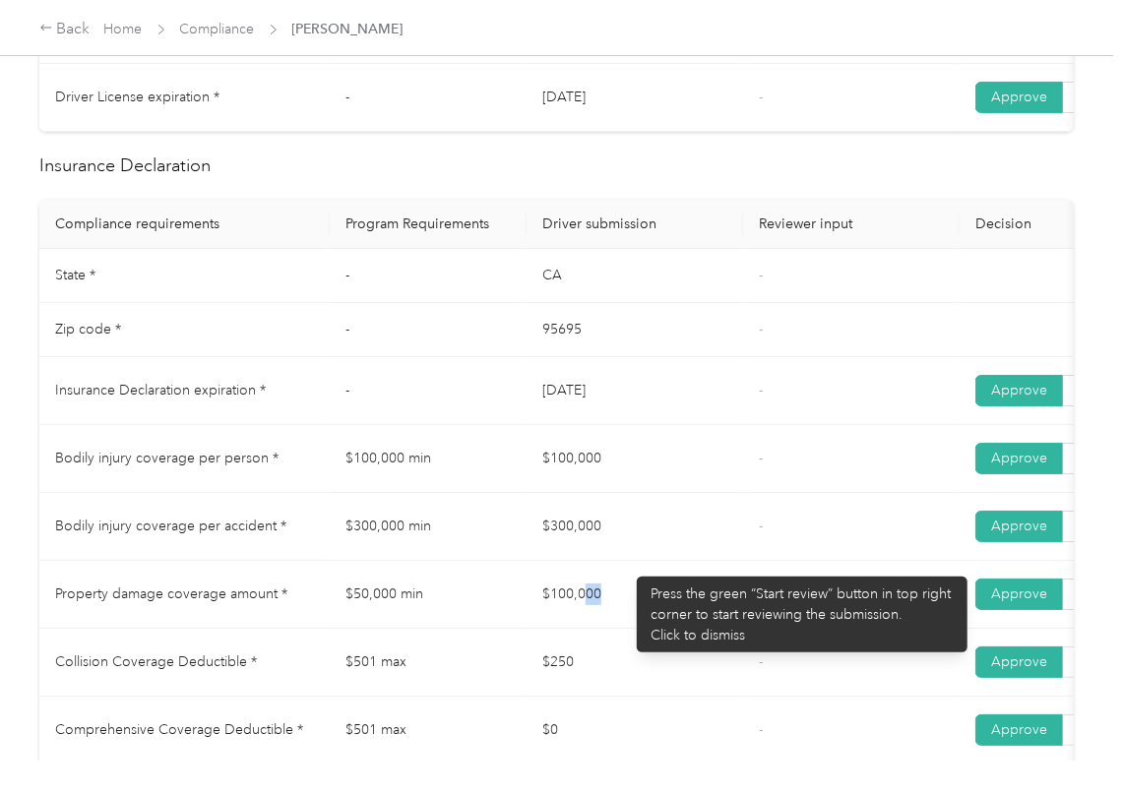
drag, startPoint x: 587, startPoint y: 587, endPoint x: 670, endPoint y: 610, distance: 86.9
click at [665, 608] on td "$100,000" at bounding box center [635, 595] width 217 height 68
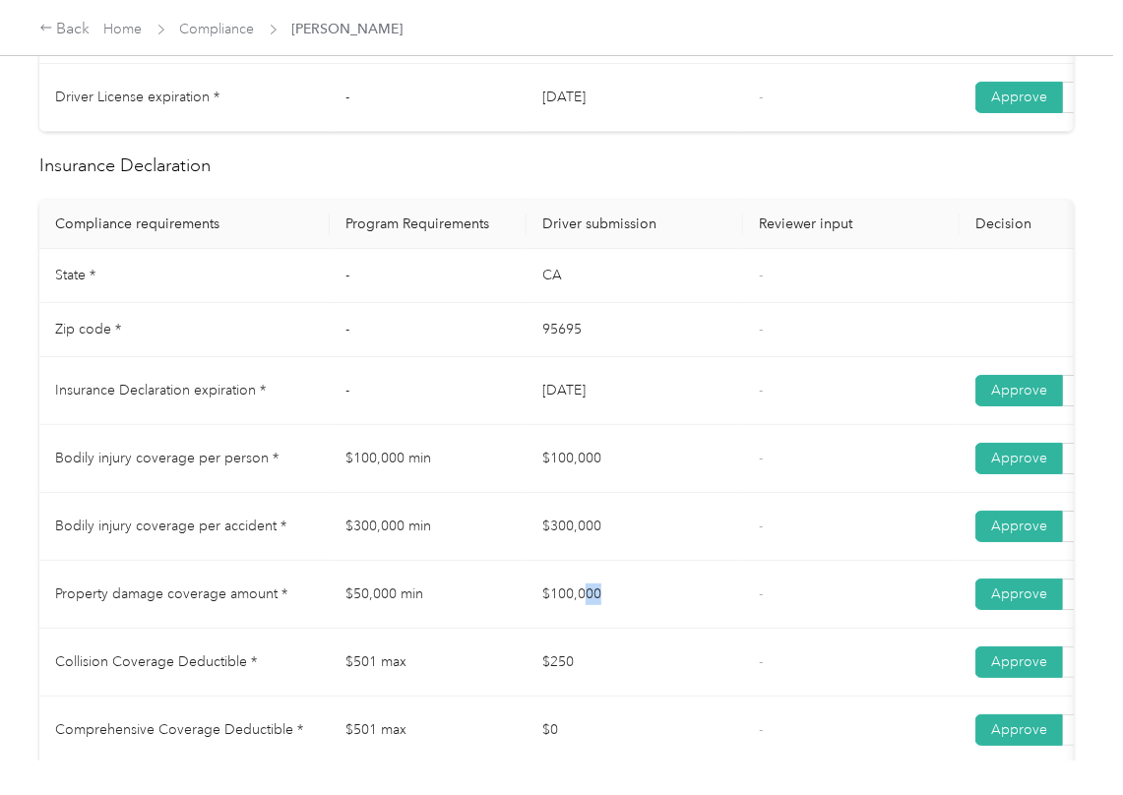
scroll to position [1049, 0]
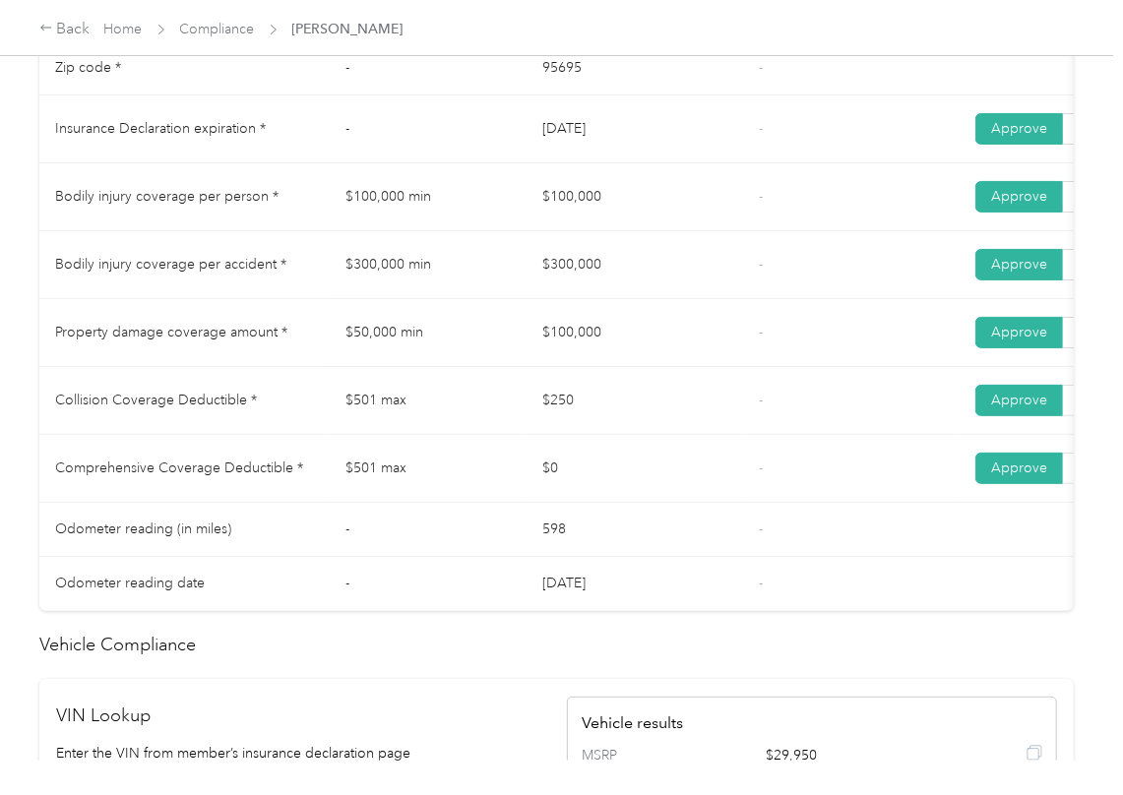
click at [685, 299] on td "$300,000" at bounding box center [635, 265] width 217 height 68
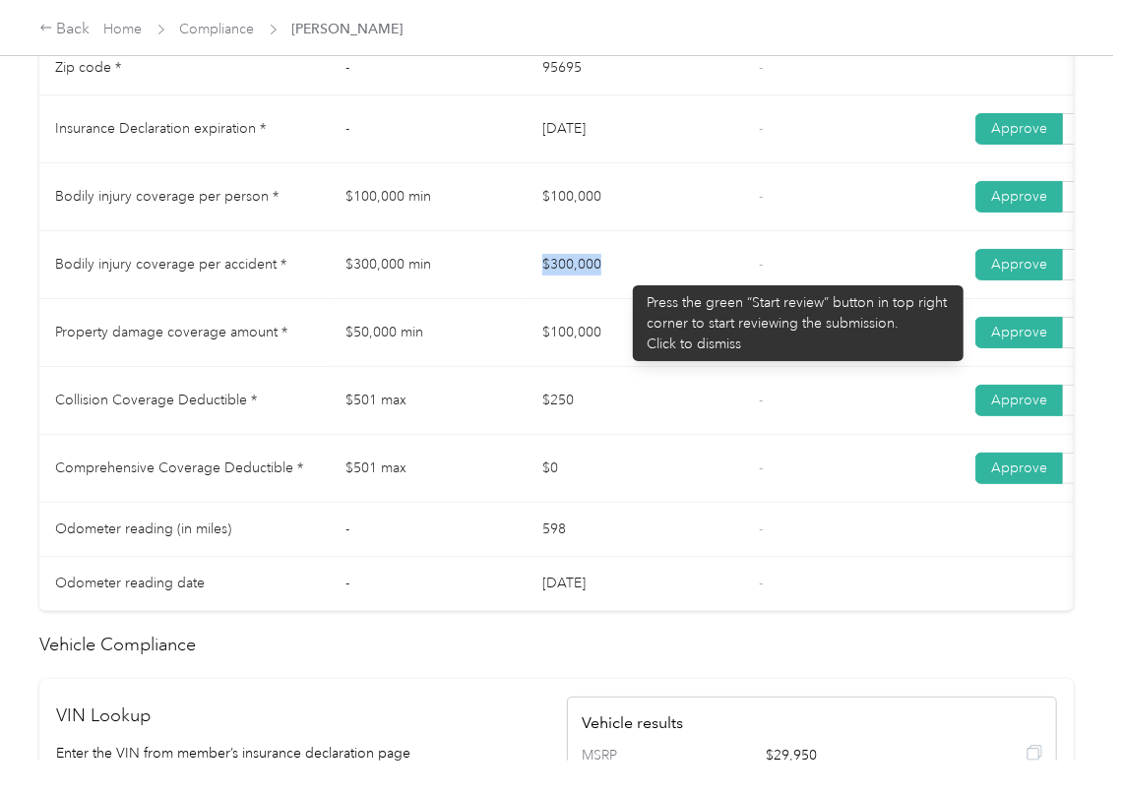
drag, startPoint x: 528, startPoint y: 272, endPoint x: 602, endPoint y: 253, distance: 77.1
click at [612, 262] on td "$300,000" at bounding box center [635, 265] width 217 height 68
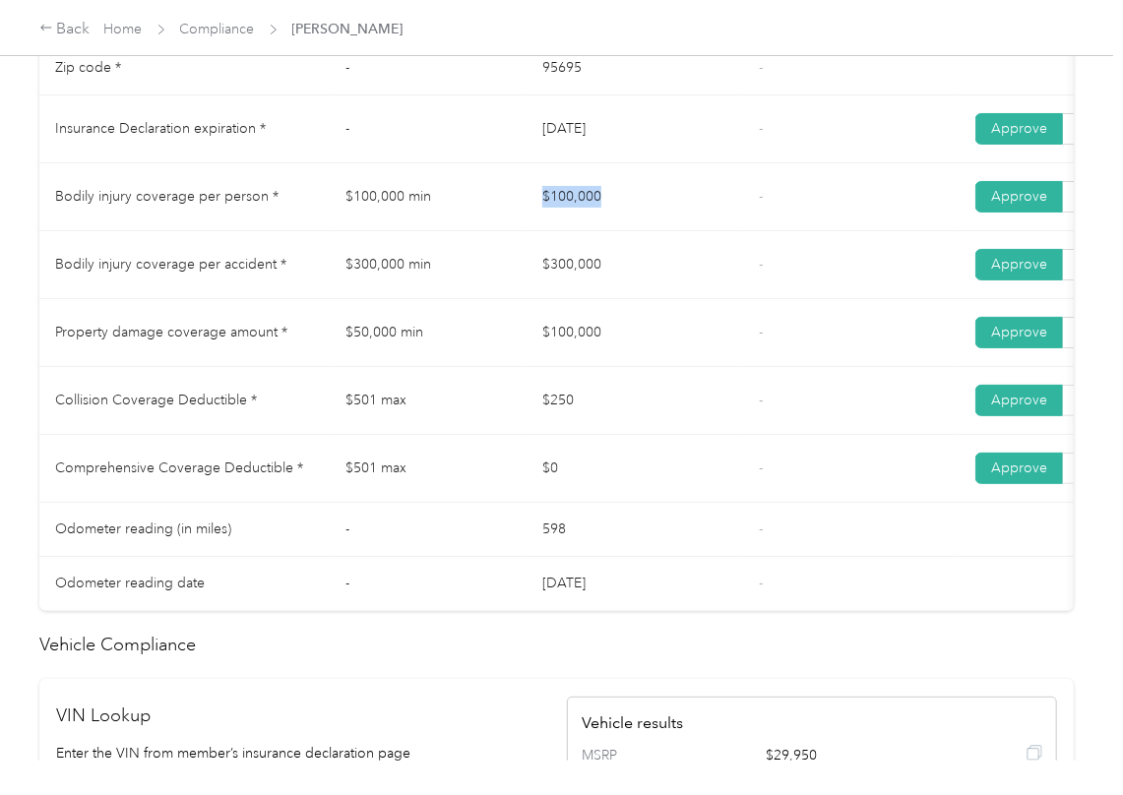
drag, startPoint x: 541, startPoint y: 210, endPoint x: 630, endPoint y: 232, distance: 91.4
click at [646, 225] on td "$100,000" at bounding box center [635, 197] width 217 height 68
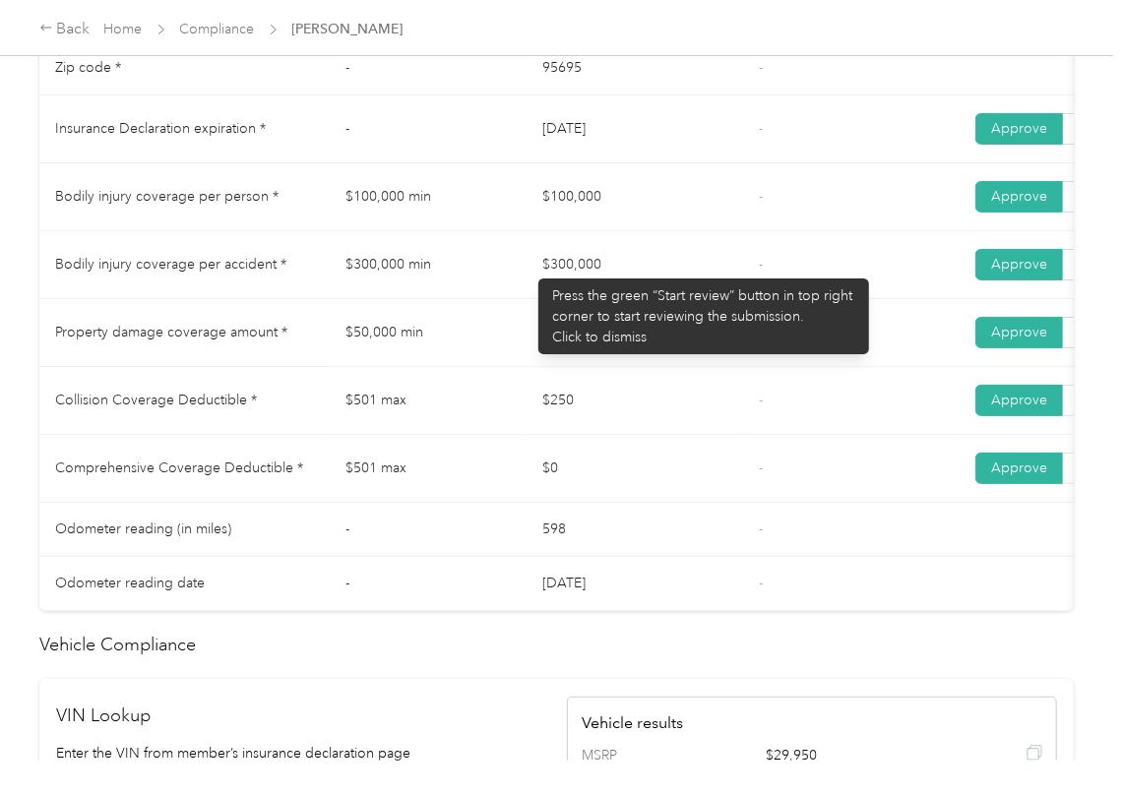
drag, startPoint x: 529, startPoint y: 269, endPoint x: 592, endPoint y: 313, distance: 77.0
click at [648, 293] on td "$300,000" at bounding box center [635, 265] width 217 height 68
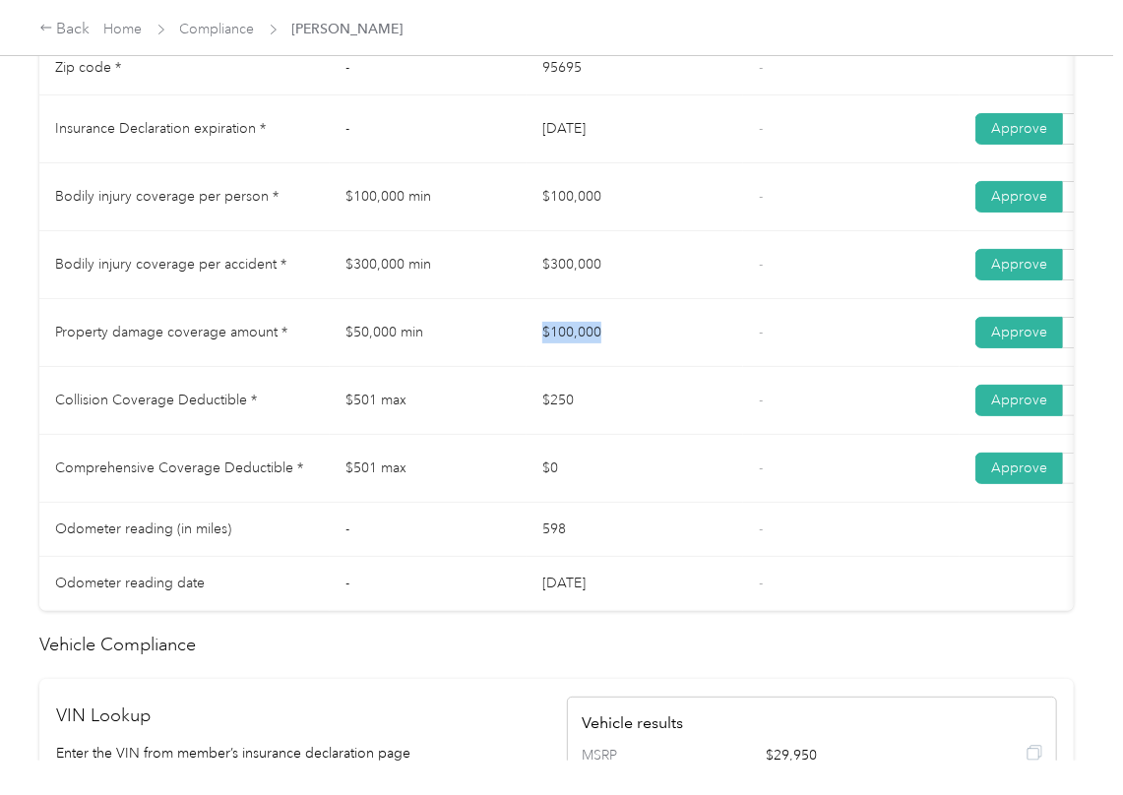
drag, startPoint x: 639, startPoint y: 348, endPoint x: 709, endPoint y: 363, distance: 71.4
click at [687, 356] on td "$100,000" at bounding box center [635, 333] width 217 height 68
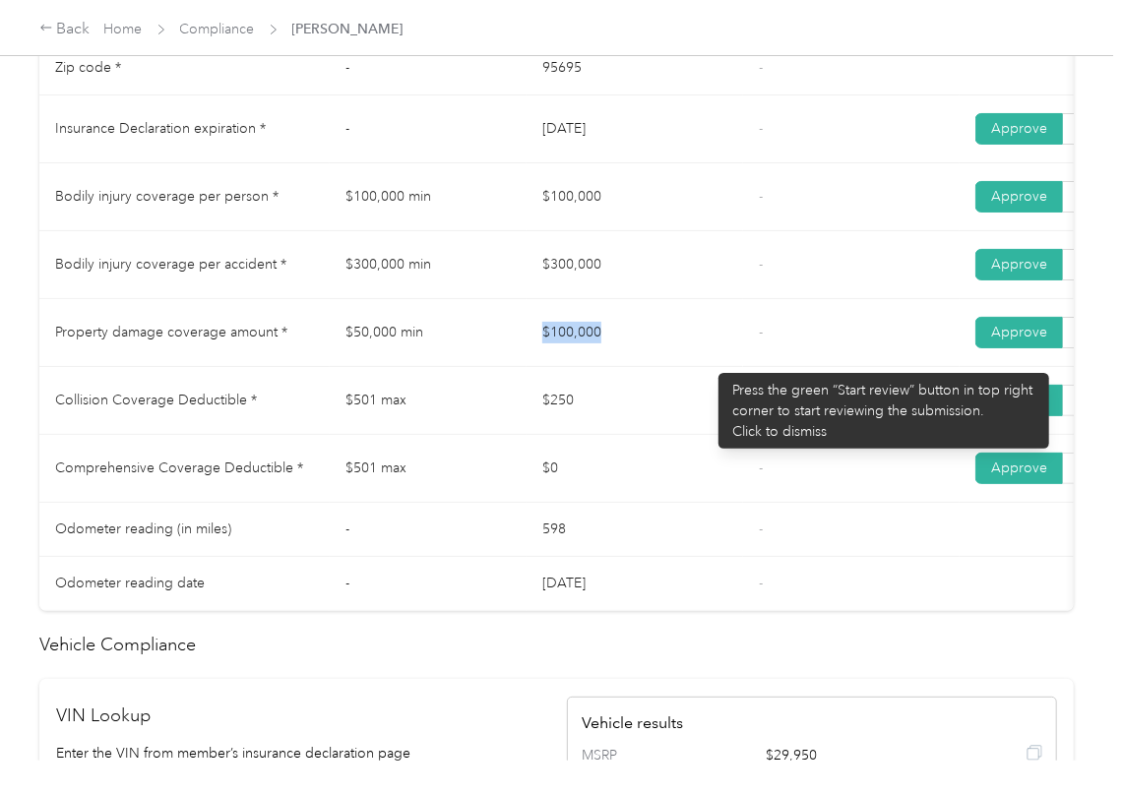
click at [714, 364] on td "$100,000" at bounding box center [635, 333] width 217 height 68
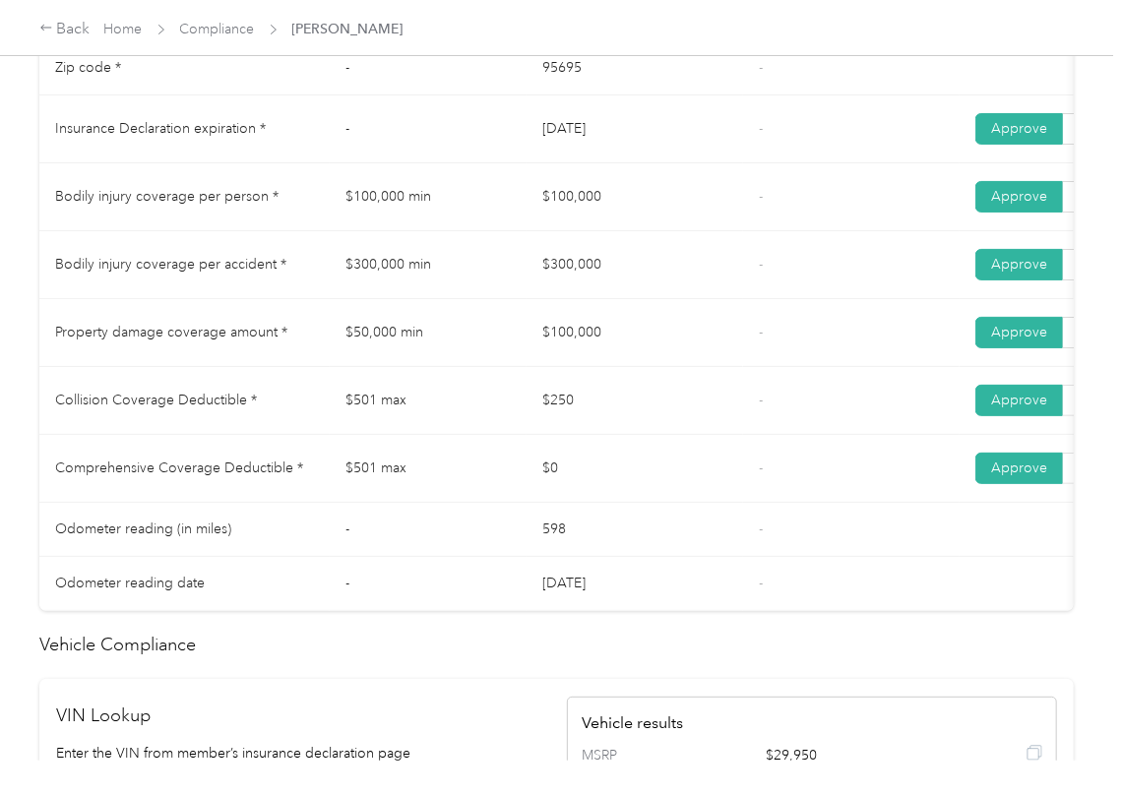
click at [622, 435] on td "$250" at bounding box center [635, 401] width 217 height 68
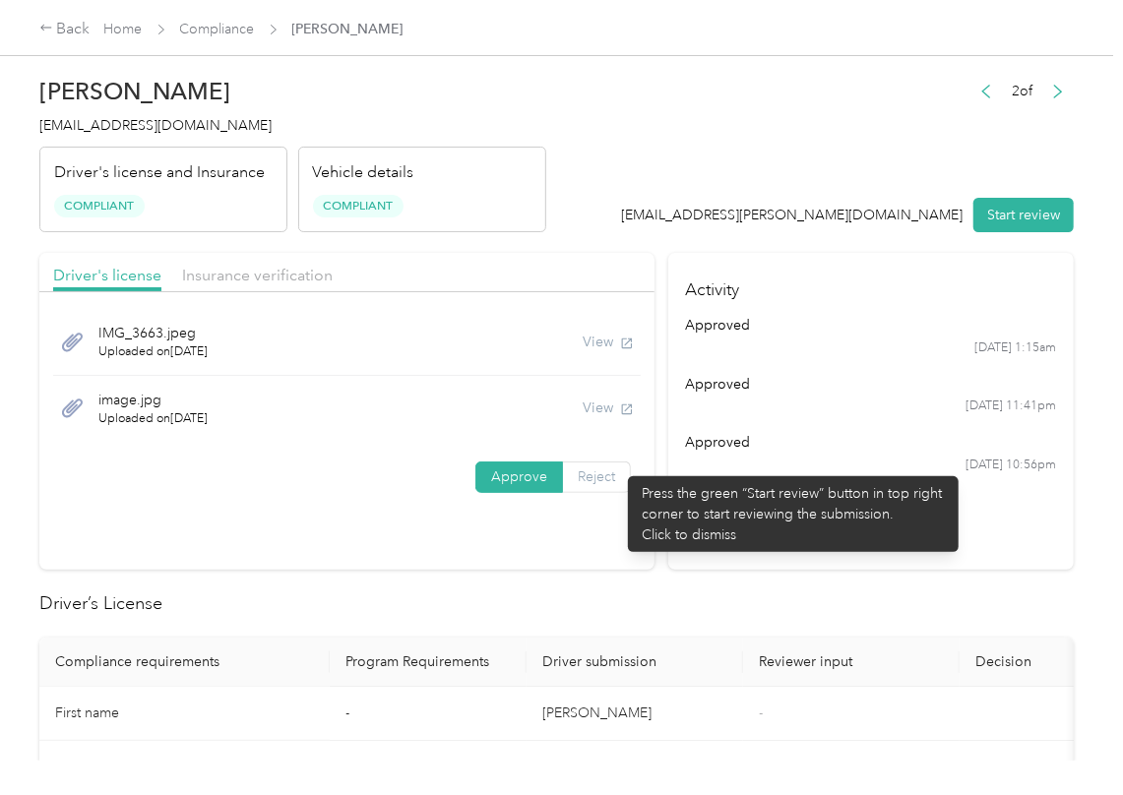
scroll to position [0, 0]
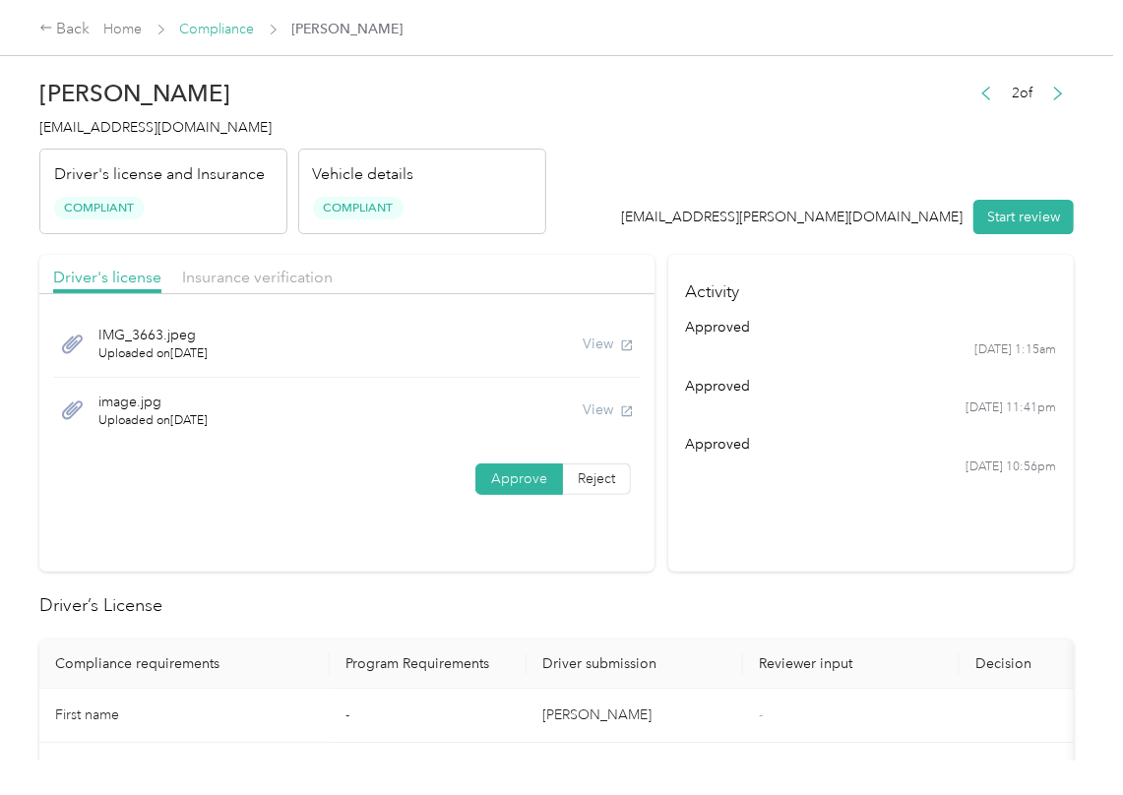
click at [209, 22] on link "Compliance" at bounding box center [217, 29] width 75 height 17
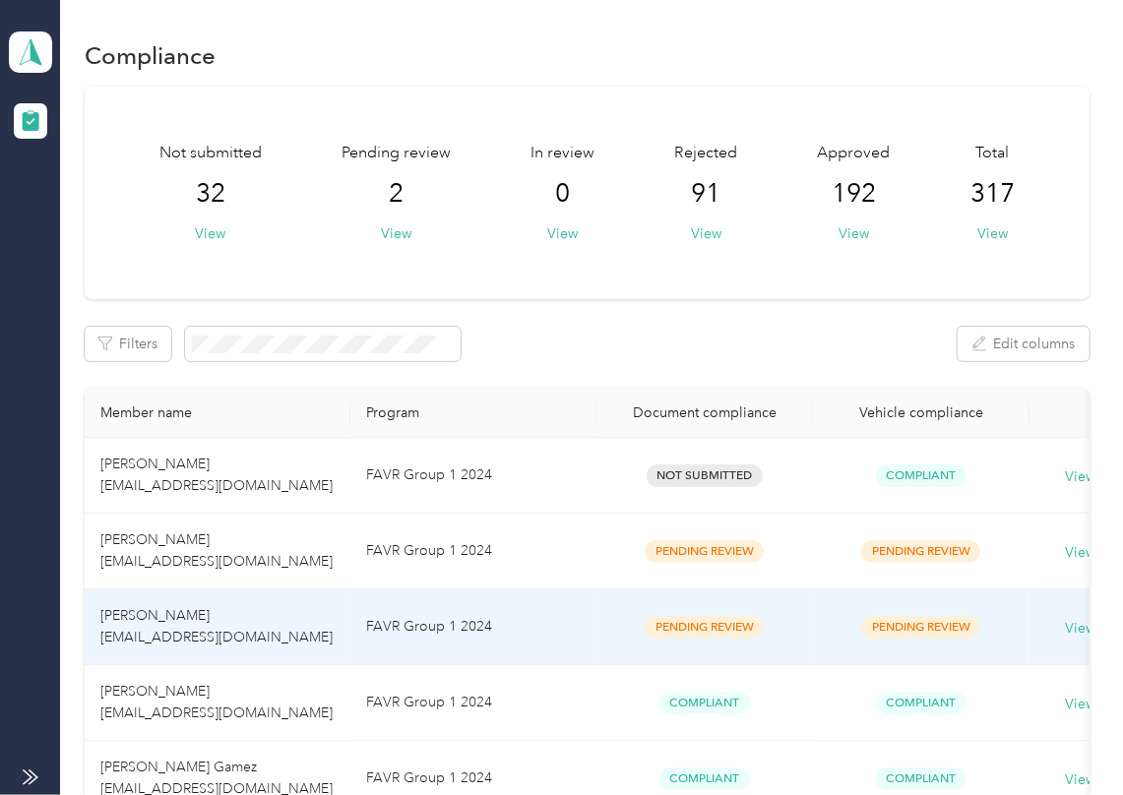
click at [115, 624] on span "[PERSON_NAME] [EMAIL_ADDRESS][DOMAIN_NAME]" at bounding box center [216, 626] width 232 height 38
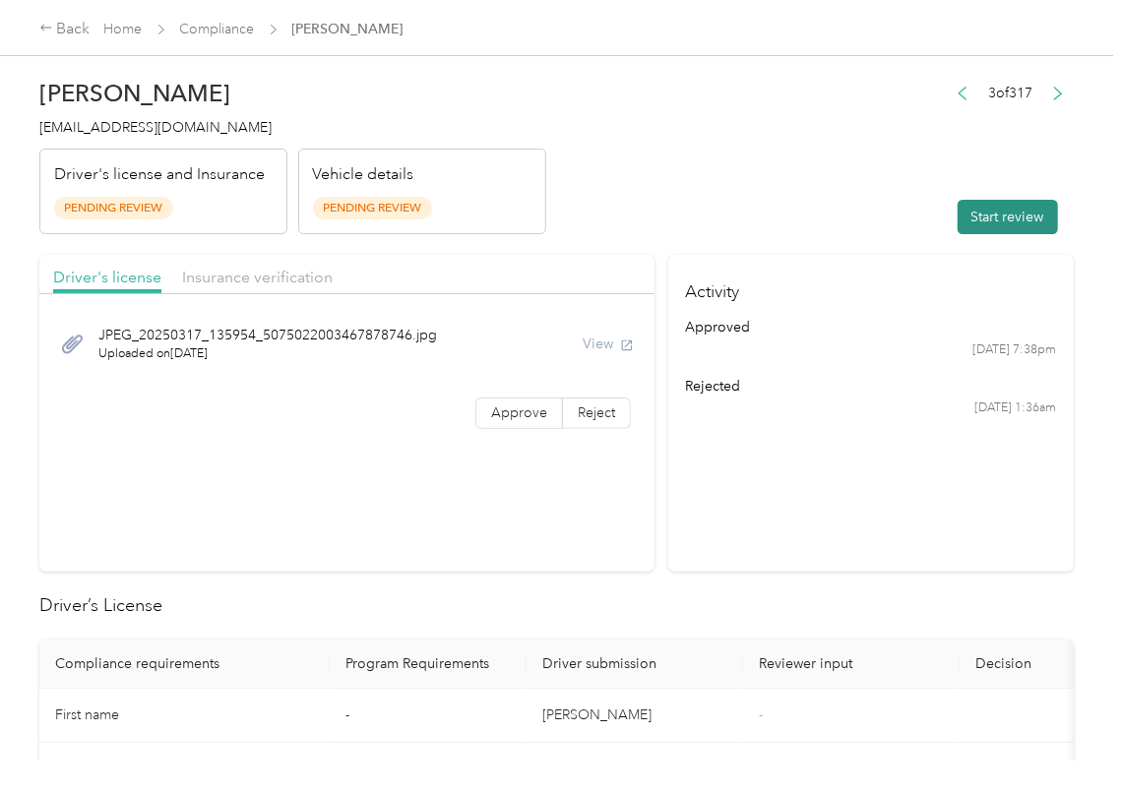
click at [1028, 225] on button "Start review" at bounding box center [1008, 217] width 100 height 34
click at [505, 417] on span "Approve" at bounding box center [519, 413] width 56 height 17
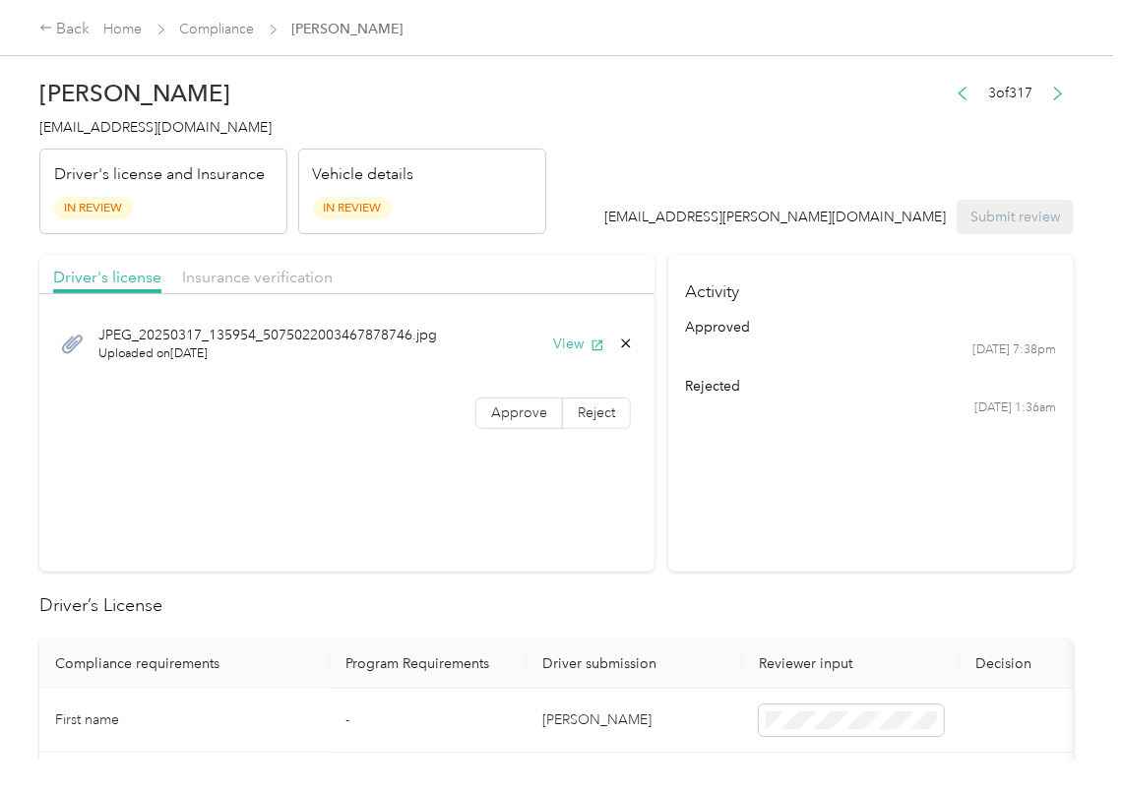
click at [610, 348] on div "View" at bounding box center [593, 344] width 81 height 21
click at [573, 339] on button "View" at bounding box center [578, 344] width 51 height 21
click at [510, 415] on span "Approve" at bounding box center [519, 413] width 56 height 17
click at [262, 281] on span "Insurance verification" at bounding box center [257, 277] width 151 height 19
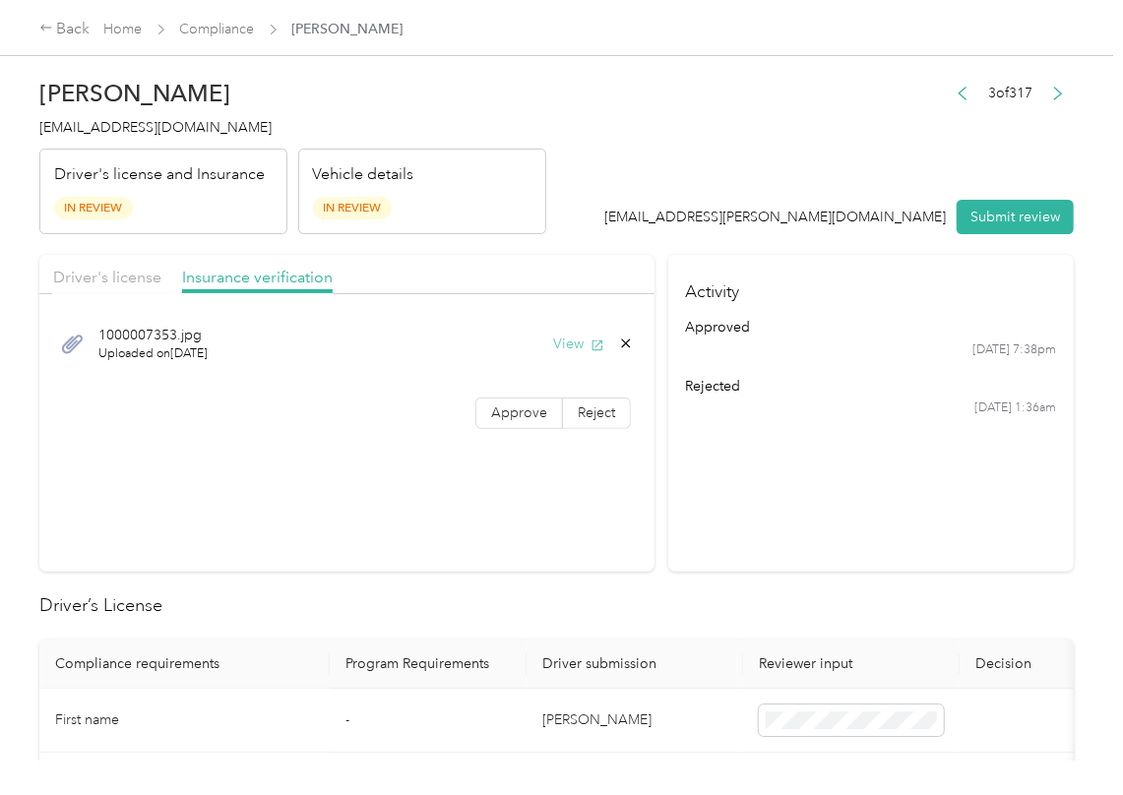
click at [561, 340] on button "View" at bounding box center [578, 344] width 51 height 21
drag, startPoint x: 516, startPoint y: 409, endPoint x: 496, endPoint y: 429, distance: 27.8
click at [516, 409] on span "Approve" at bounding box center [519, 413] width 56 height 17
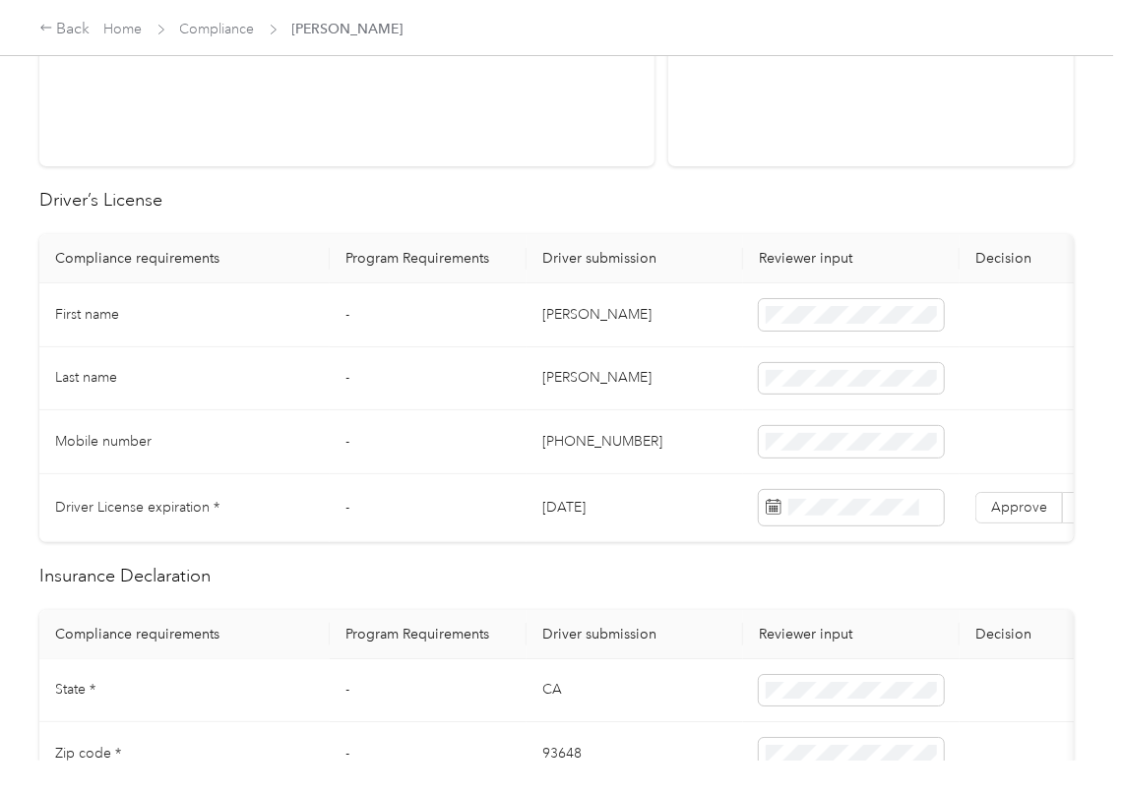
scroll to position [394, 0]
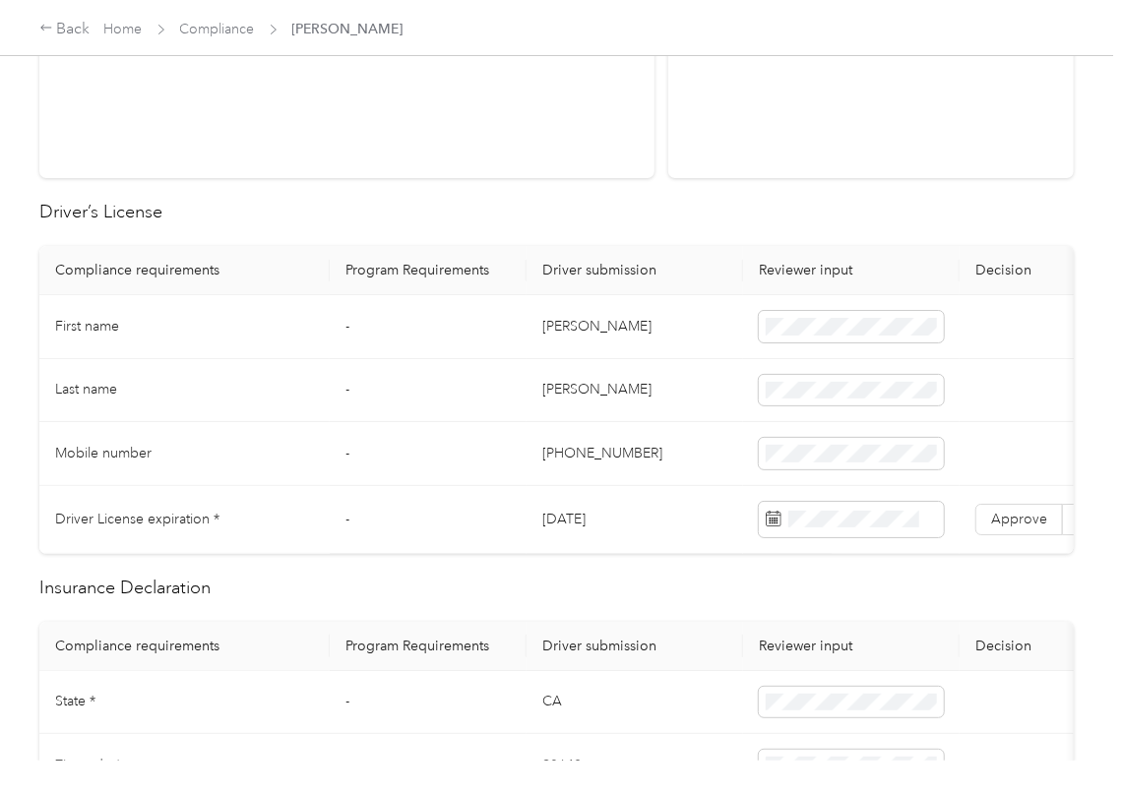
click at [588, 522] on td "[DATE]" at bounding box center [635, 520] width 217 height 68
copy td "[DATE]"
drag, startPoint x: 627, startPoint y: 209, endPoint x: 655, endPoint y: 244, distance: 45.5
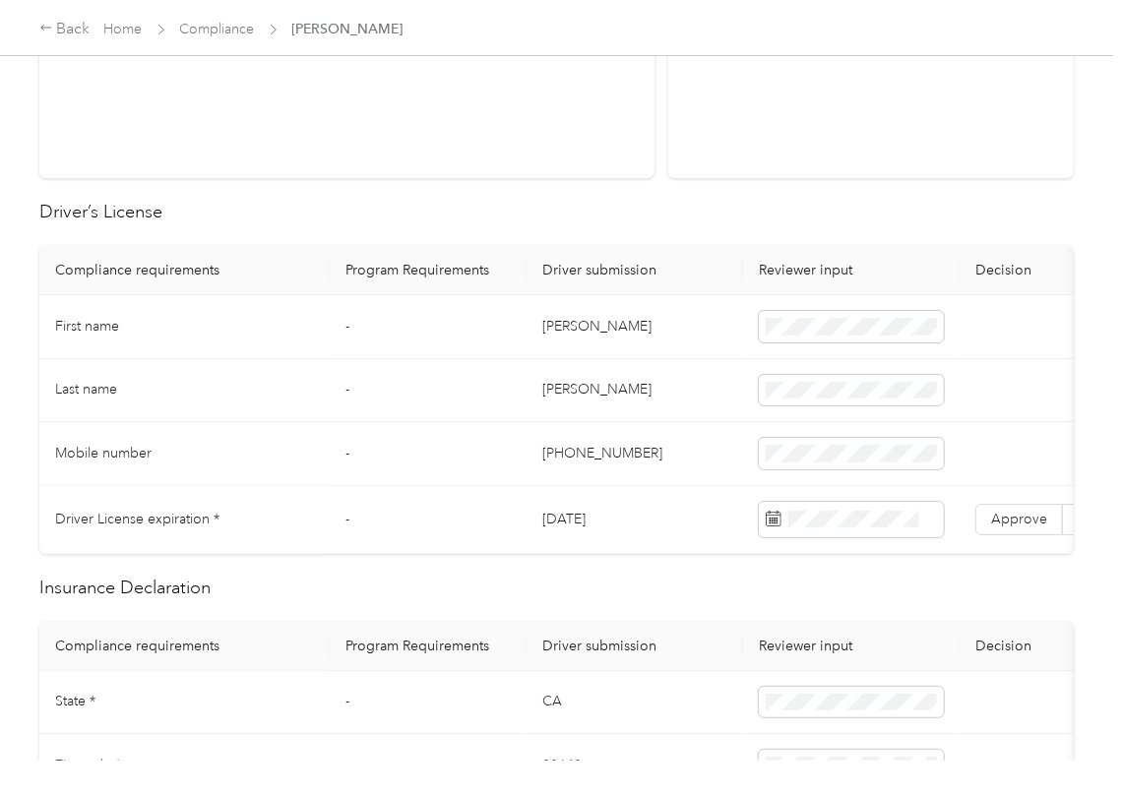
click at [627, 213] on h2 "Driver’s License" at bounding box center [556, 212] width 1034 height 27
click at [984, 530] on label "Approve" at bounding box center [1019, 519] width 88 height 31
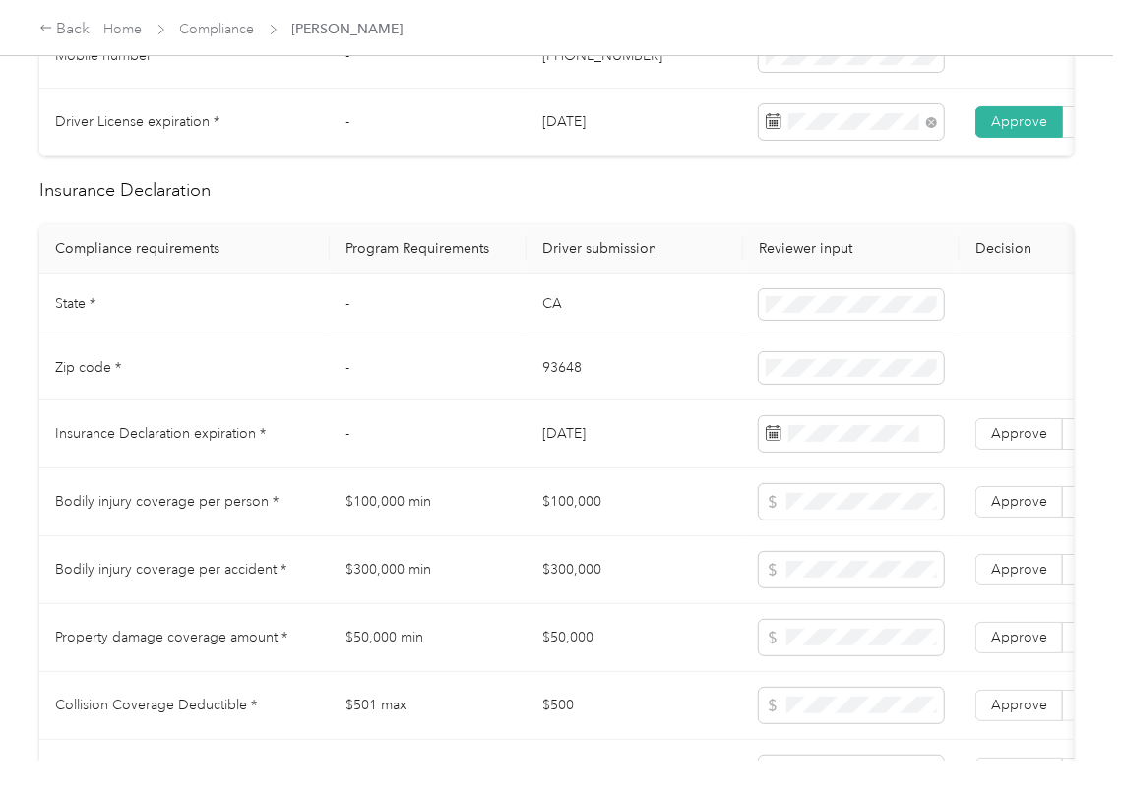
scroll to position [918, 0]
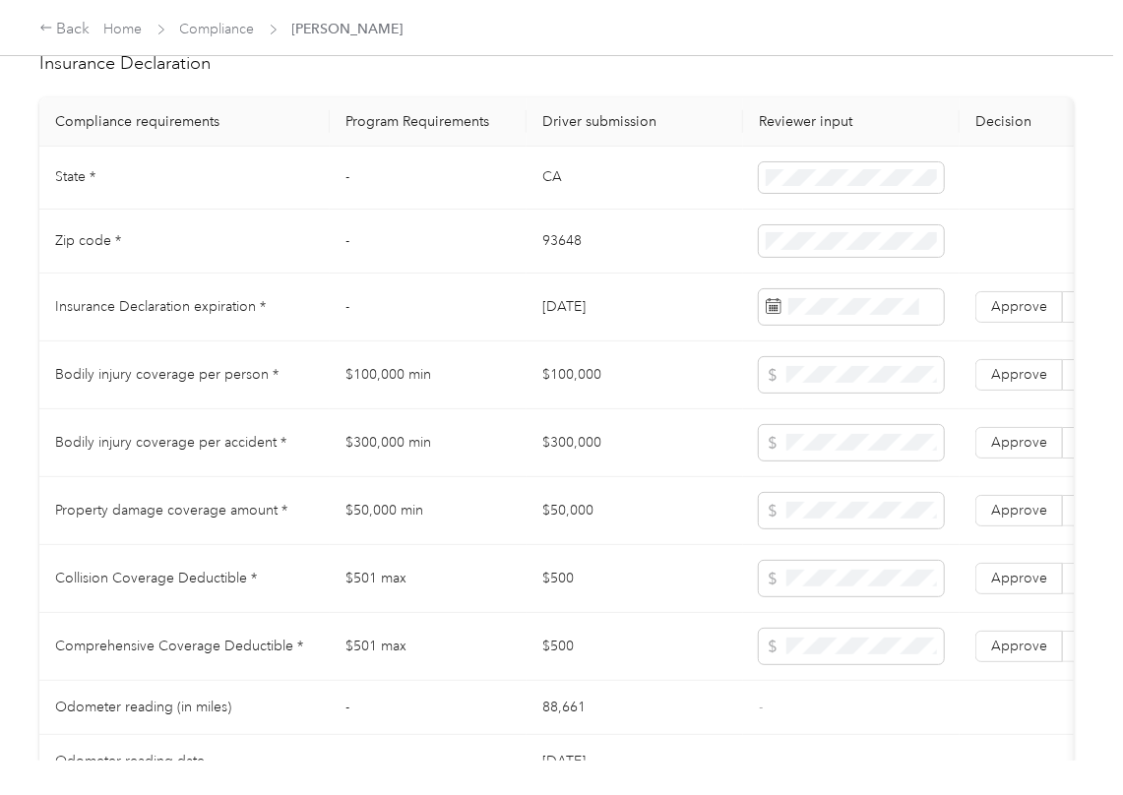
click at [547, 203] on td "CA" at bounding box center [635, 179] width 217 height 64
click at [572, 272] on td "93648" at bounding box center [635, 242] width 217 height 64
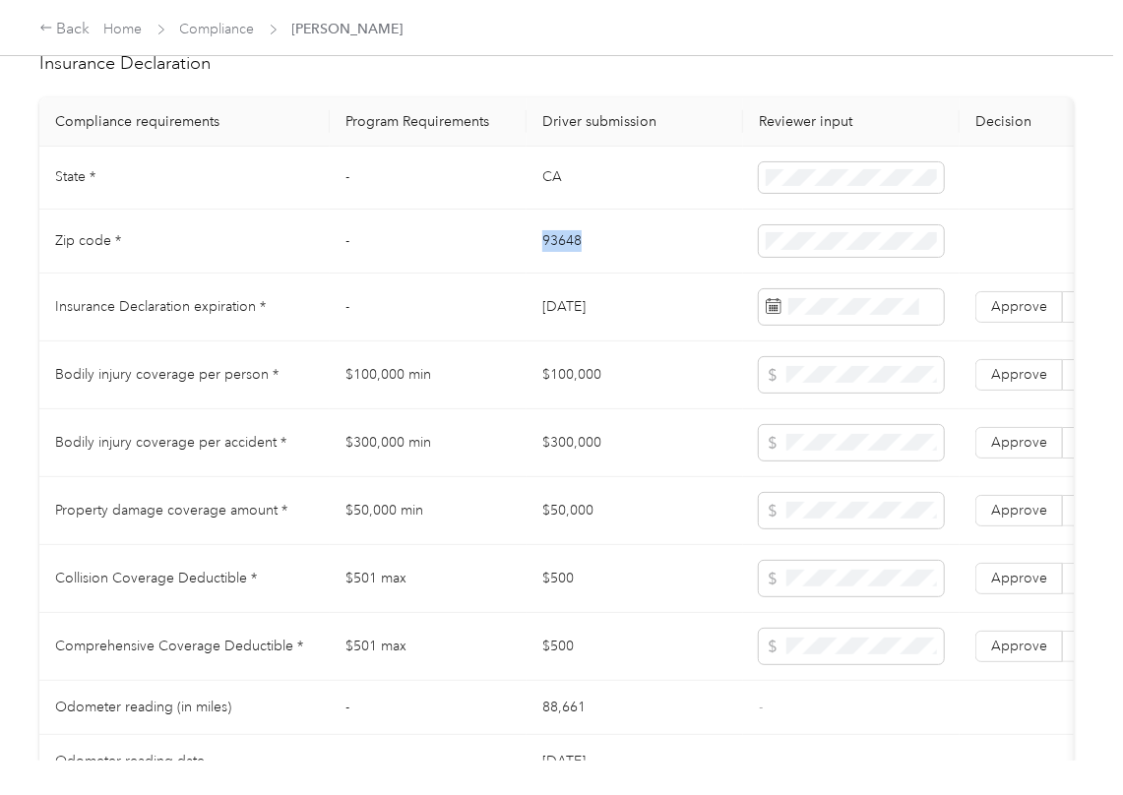
click at [572, 272] on td "93648" at bounding box center [635, 242] width 217 height 64
click at [492, 477] on td "$300,000 min" at bounding box center [428, 443] width 197 height 68
click at [1013, 315] on span "Approve" at bounding box center [1019, 306] width 56 height 17
click at [413, 441] on td "$300,000 min" at bounding box center [428, 443] width 197 height 68
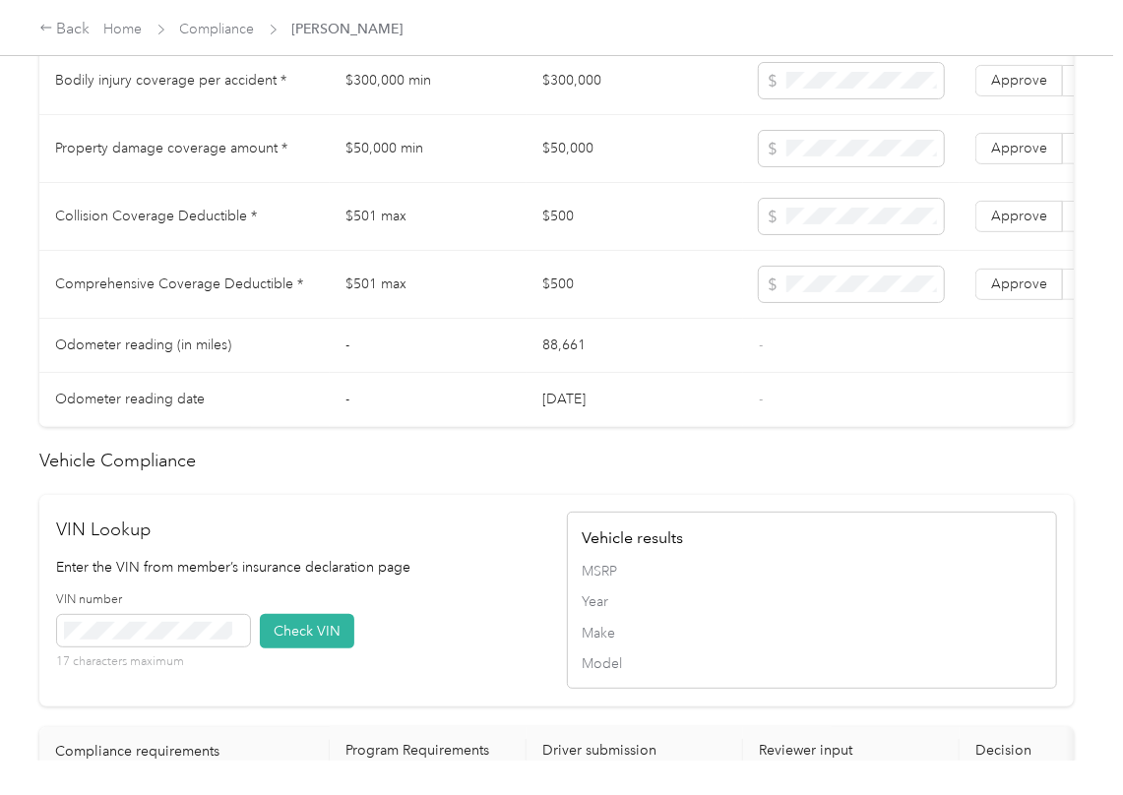
scroll to position [1706, 0]
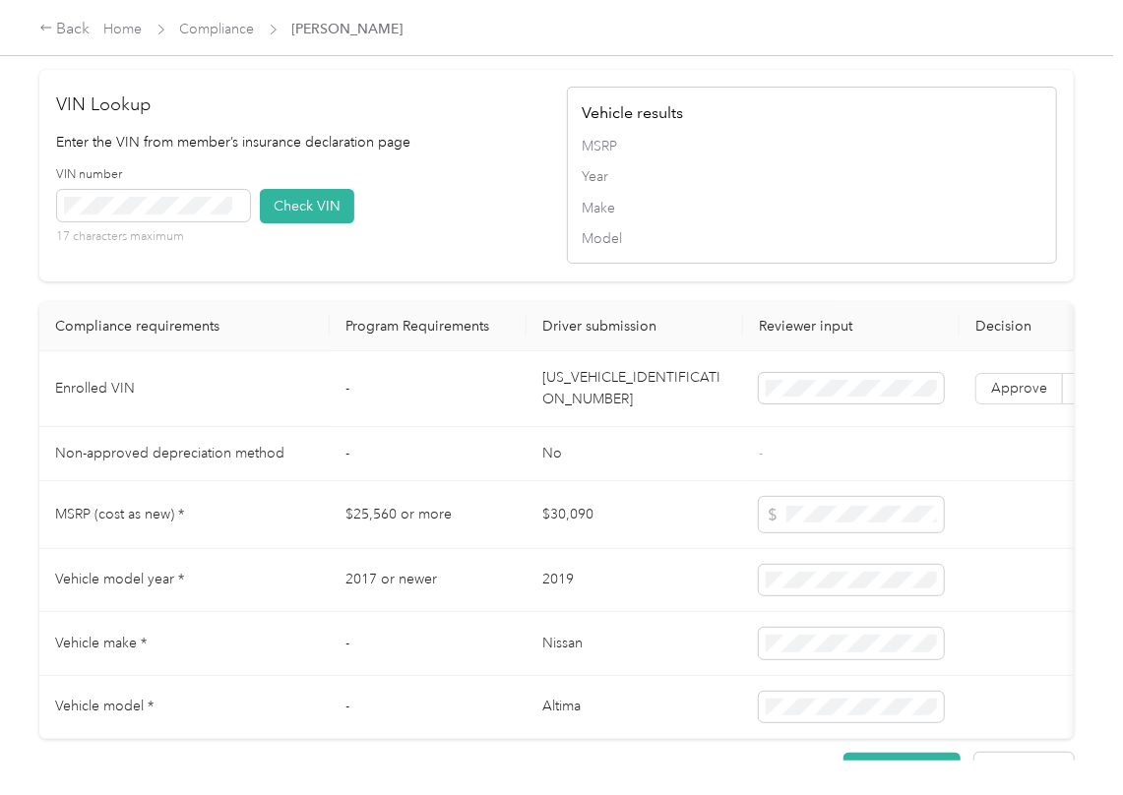
click at [559, 427] on td "[US_VEHICLE_IDENTIFICATION_NUMBER]" at bounding box center [635, 389] width 217 height 76
click at [415, 246] on div "VIN number 17 characters maximum Check VIN" at bounding box center [302, 212] width 490 height 93
click at [197, 221] on span at bounding box center [153, 205] width 193 height 31
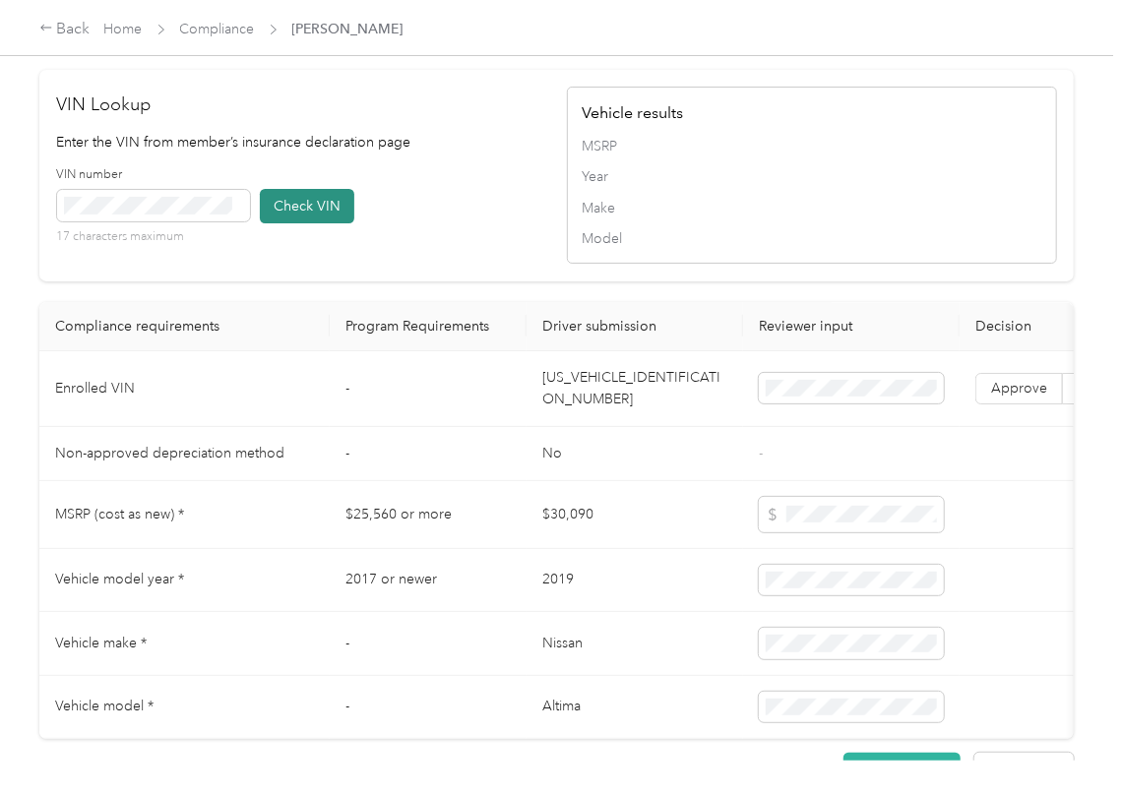
click at [316, 223] on button "Check VIN" at bounding box center [307, 206] width 94 height 34
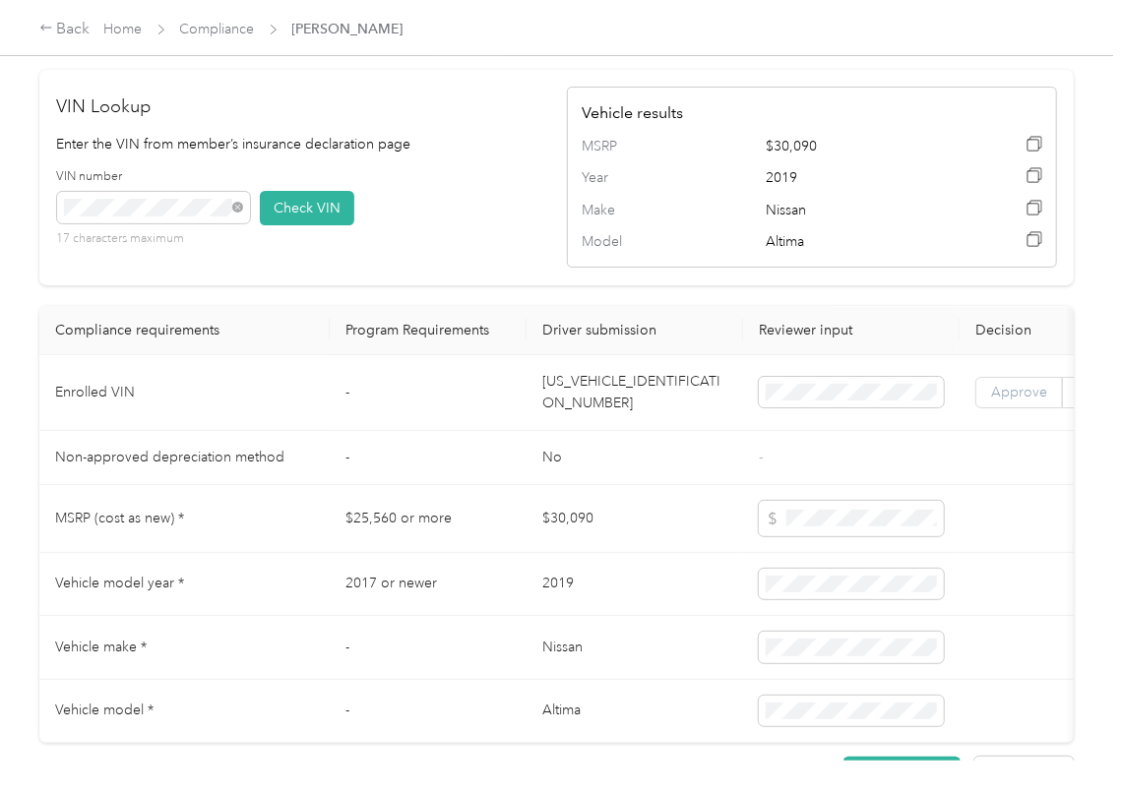
click at [1020, 401] on span "Approve" at bounding box center [1019, 392] width 56 height 17
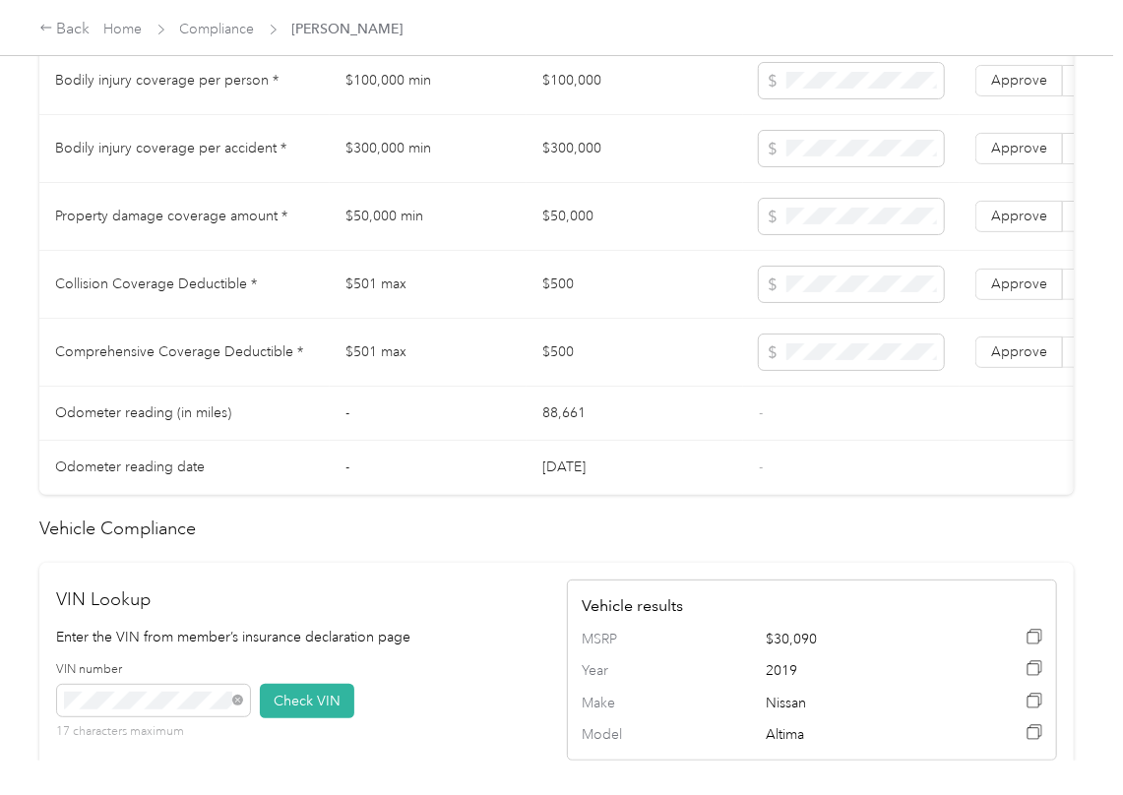
scroll to position [1181, 0]
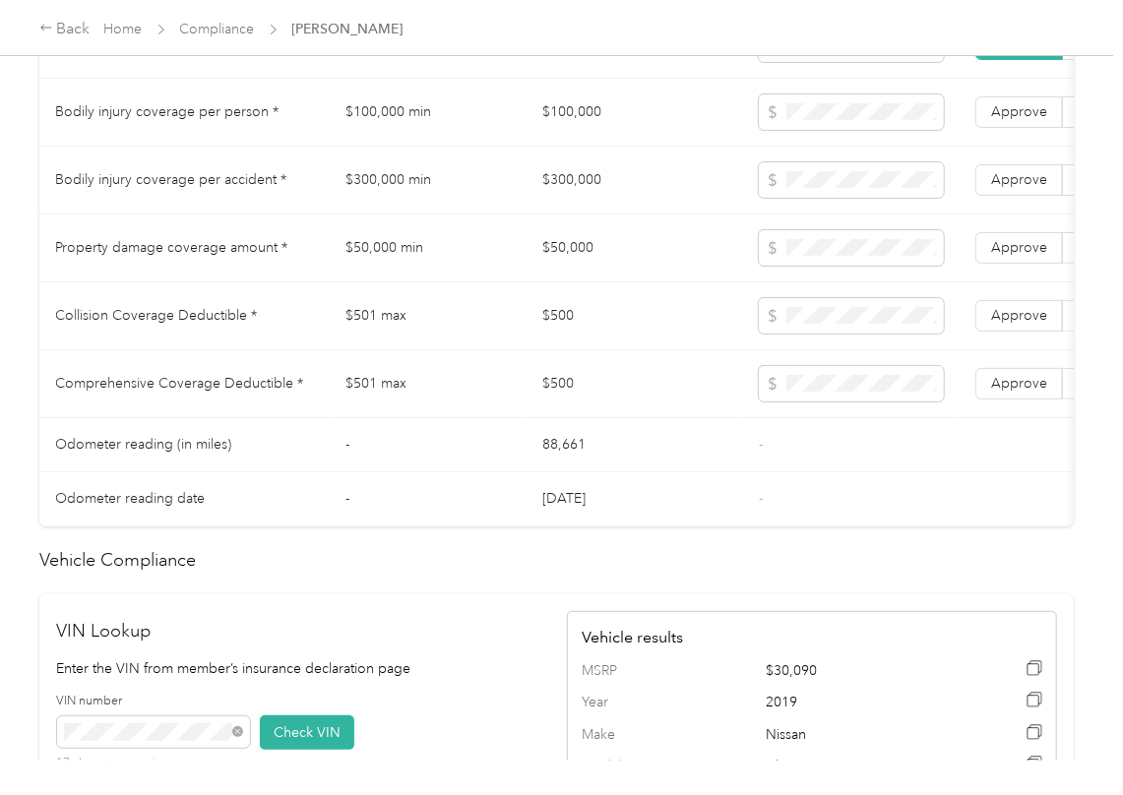
click at [581, 138] on td "$100,000" at bounding box center [635, 113] width 217 height 68
click at [580, 138] on td "$100,000" at bounding box center [635, 113] width 217 height 68
click at [580, 139] on td "$100,000" at bounding box center [635, 113] width 217 height 68
click at [813, 266] on span at bounding box center [851, 247] width 185 height 35
click at [572, 210] on td "$300,000" at bounding box center [635, 181] width 217 height 68
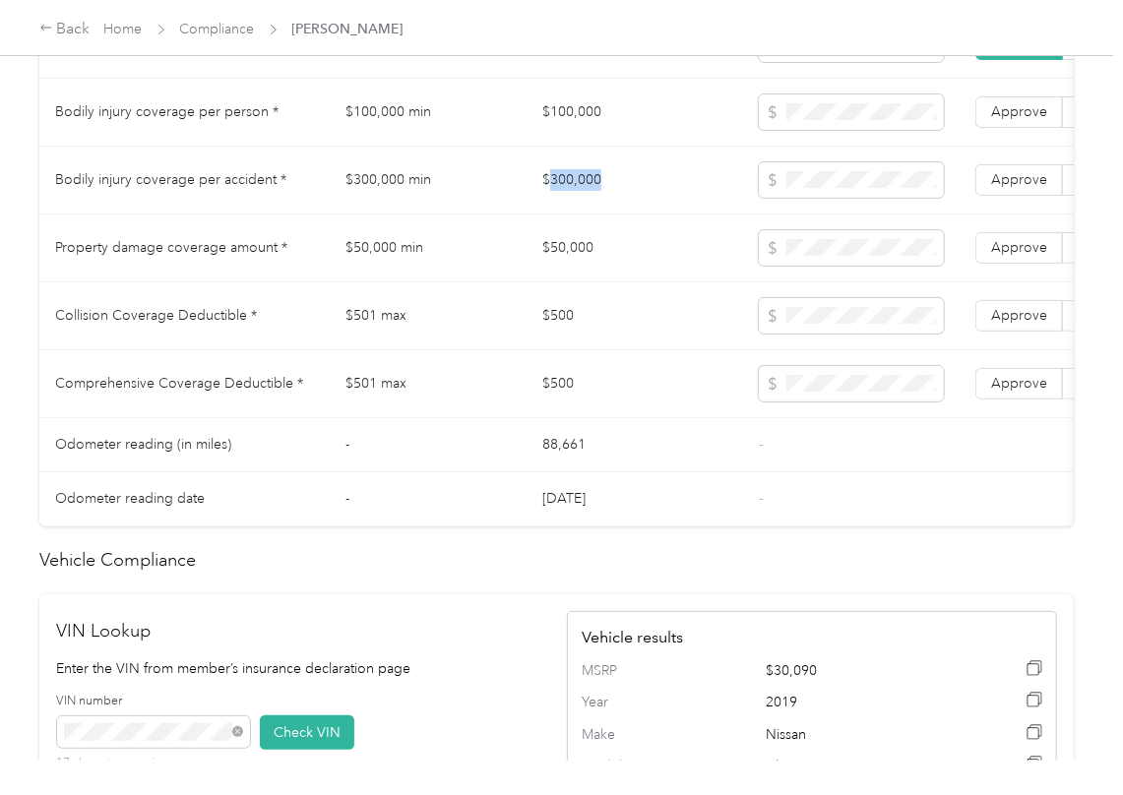
click at [572, 210] on td "$300,000" at bounding box center [635, 181] width 217 height 68
drag, startPoint x: 972, startPoint y: 199, endPoint x: 997, endPoint y: 142, distance: 62.2
click at [974, 198] on td "Approve Reject" at bounding box center [1063, 181] width 207 height 68
click at [997, 120] on span "Approve" at bounding box center [1019, 111] width 56 height 17
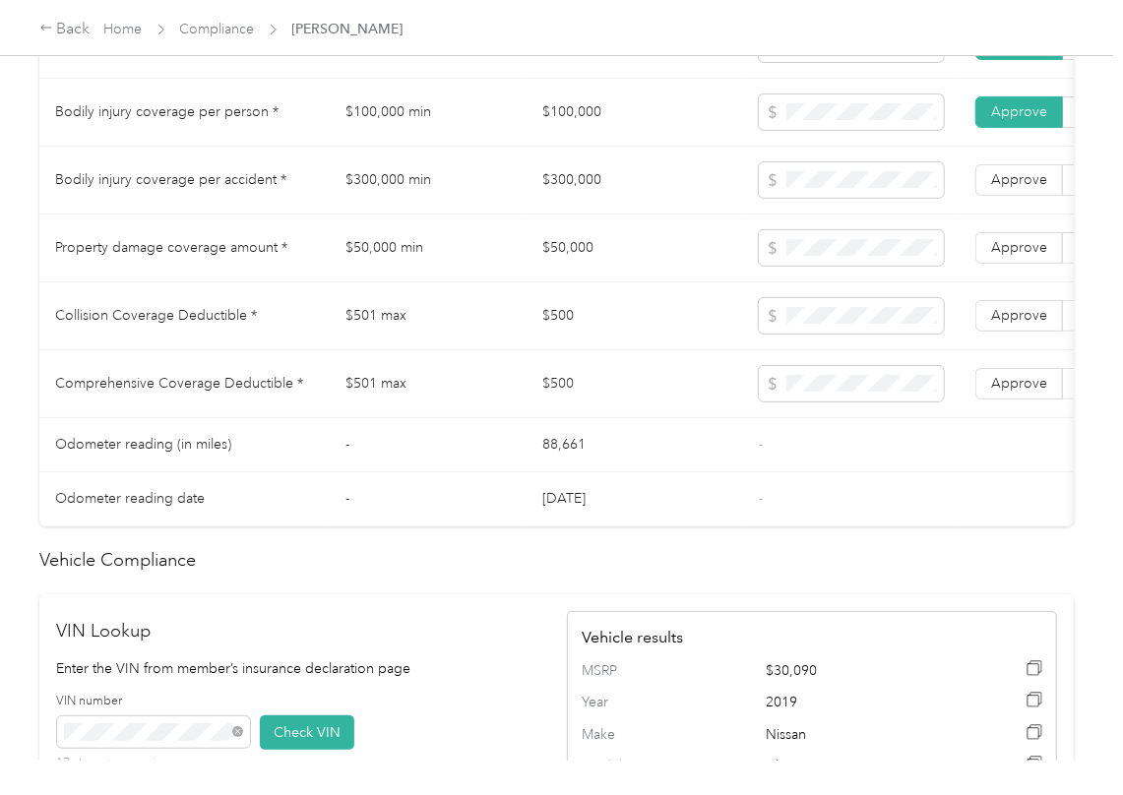
click at [1014, 188] on span "Approve" at bounding box center [1019, 179] width 56 height 17
drag, startPoint x: 1014, startPoint y: 280, endPoint x: 969, endPoint y: 304, distance: 50.7
click at [1014, 264] on label "Approve" at bounding box center [1019, 247] width 88 height 31
click at [560, 339] on td "$500" at bounding box center [635, 316] width 217 height 68
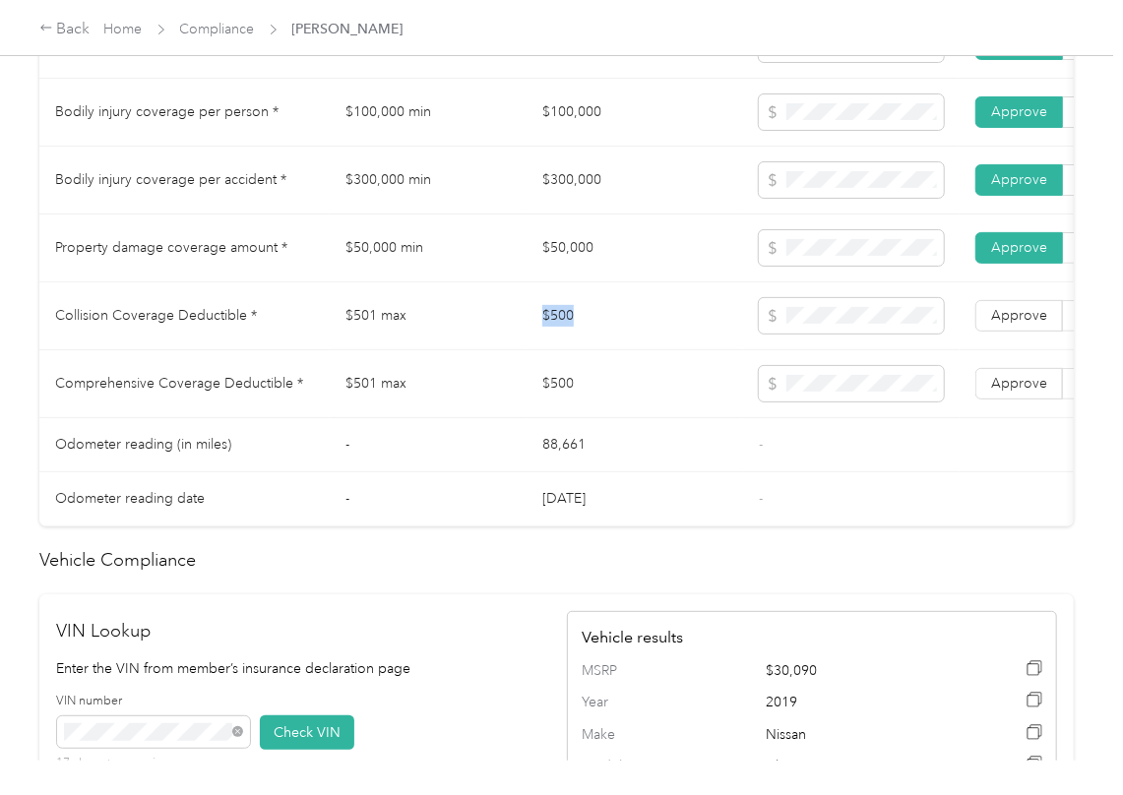
click at [560, 339] on td "$500" at bounding box center [635, 316] width 217 height 68
drag, startPoint x: 1026, startPoint y: 414, endPoint x: 1018, endPoint y: 362, distance: 52.8
click at [1028, 392] on span "Approve" at bounding box center [1019, 383] width 56 height 17
click at [1016, 350] on td "Approve Reject" at bounding box center [1063, 316] width 207 height 68
click at [1009, 324] on span "Approve" at bounding box center [1019, 315] width 56 height 17
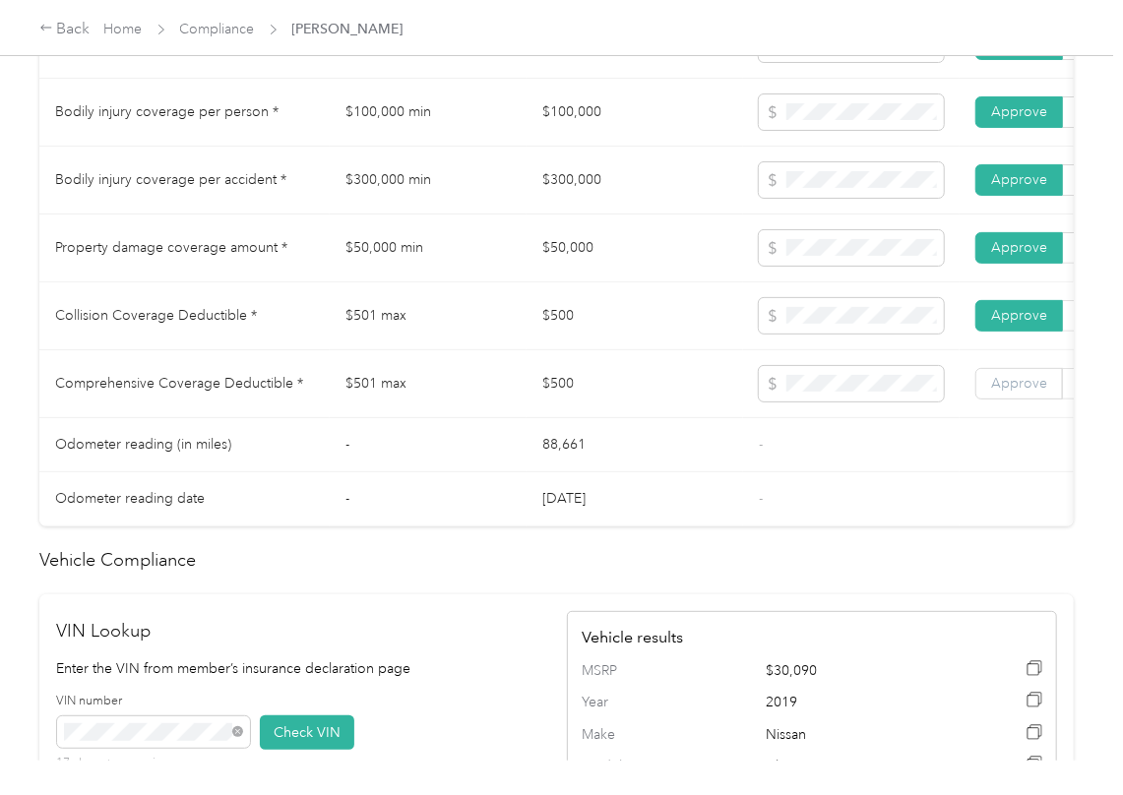
click at [1006, 400] on label "Approve" at bounding box center [1019, 383] width 88 height 31
click at [991, 392] on span "Approve" at bounding box center [1019, 383] width 56 height 17
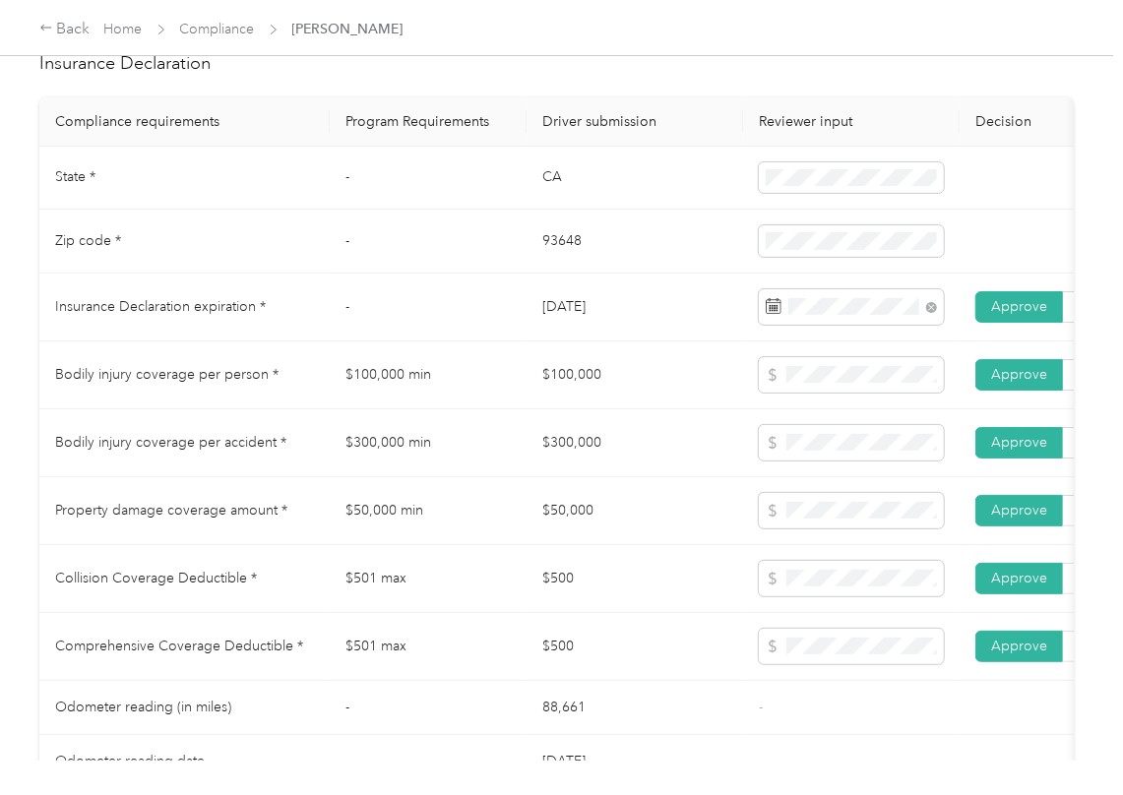
click at [579, 342] on td "[DATE]" at bounding box center [635, 308] width 217 height 68
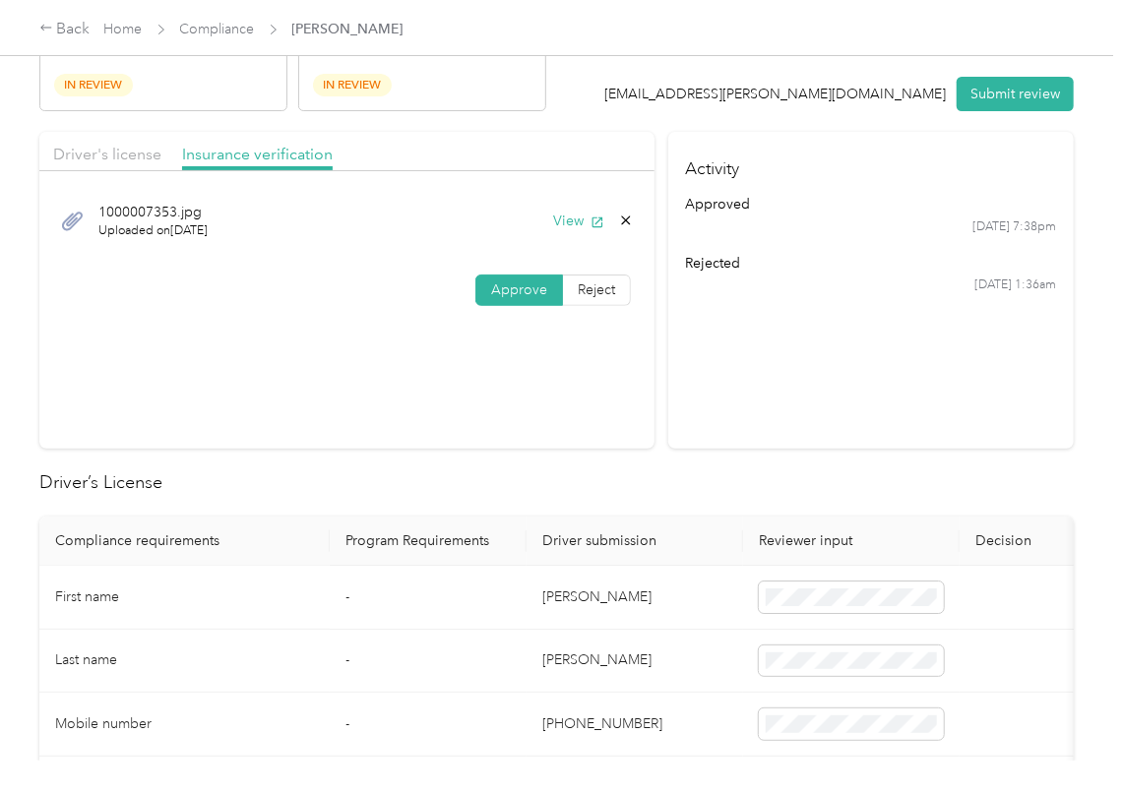
scroll to position [0, 0]
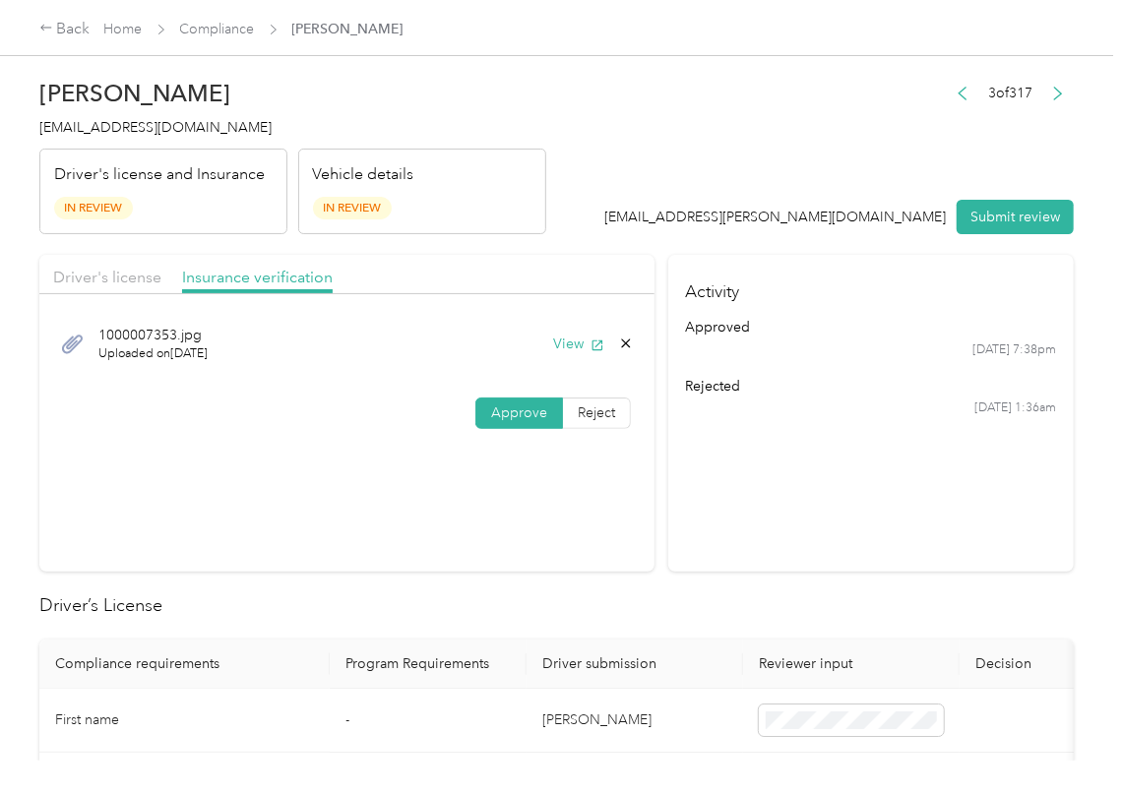
click at [961, 225] on button "Submit review" at bounding box center [1015, 217] width 117 height 34
click at [124, 119] on span "[EMAIL_ADDRESS][DOMAIN_NAME]" at bounding box center [155, 127] width 232 height 17
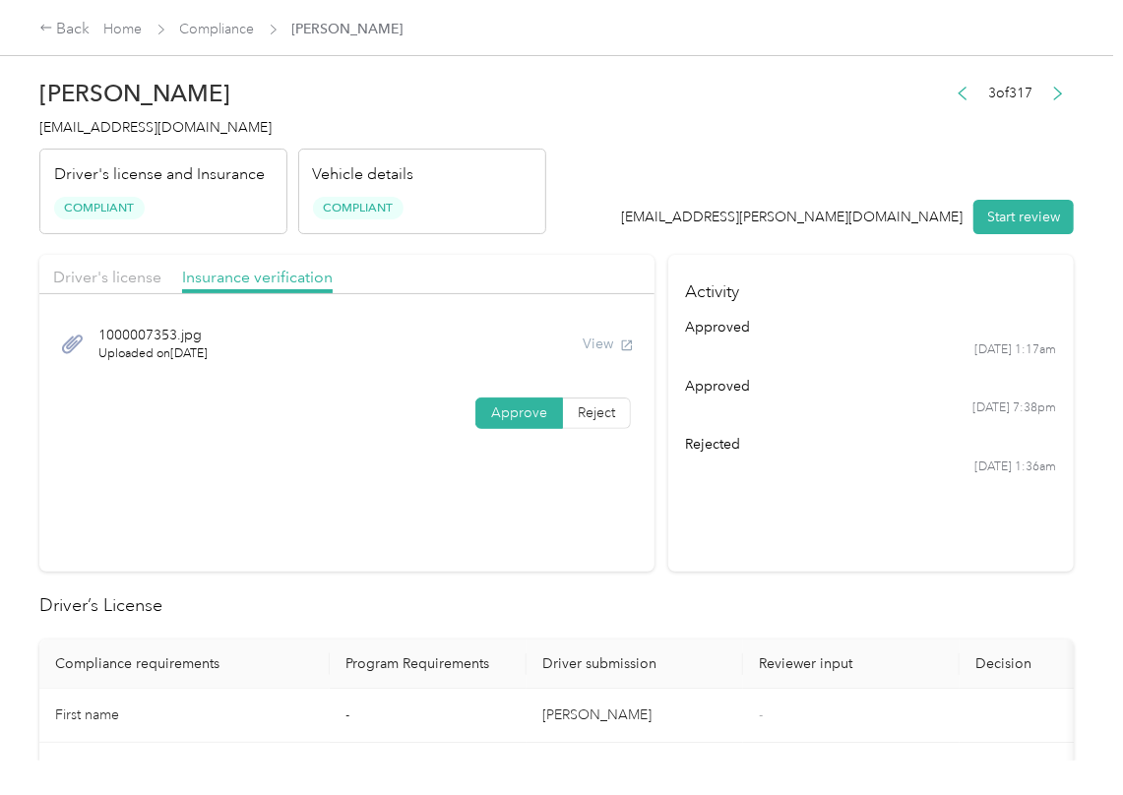
click at [681, 514] on section "Activity approved [DATE] 1:17am approved [DATE] 7:38pm rejected [DATE] 1:36am" at bounding box center [870, 413] width 405 height 317
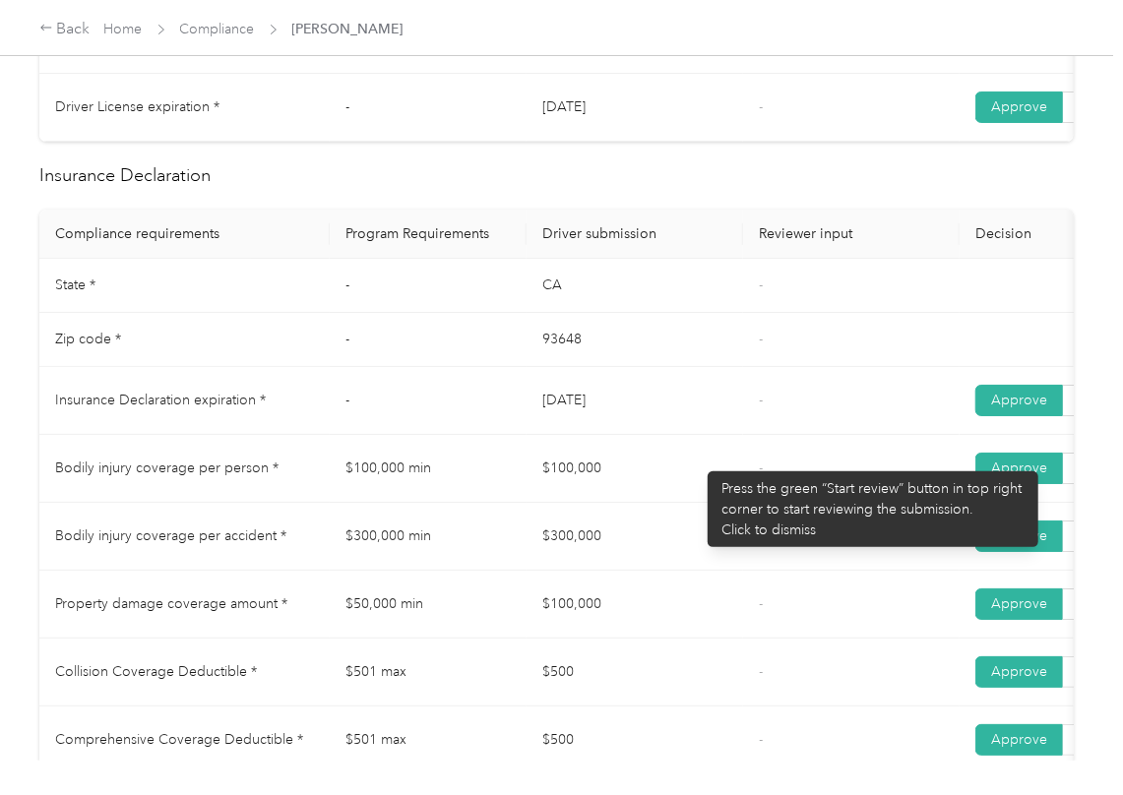
scroll to position [918, 0]
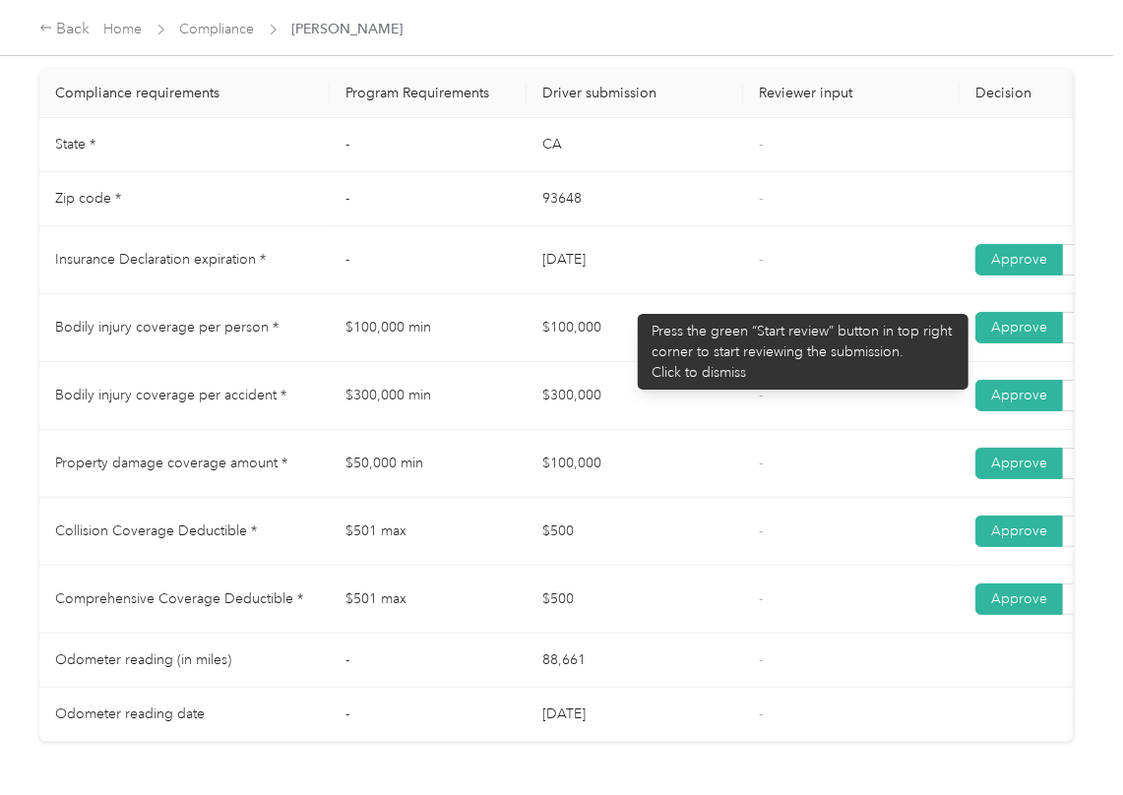
drag, startPoint x: 549, startPoint y: 304, endPoint x: 628, endPoint y: 304, distance: 78.7
click at [628, 294] on tr "Insurance Declaration expiration * - [DATE] - Approve Reject" at bounding box center [733, 260] width 1388 height 68
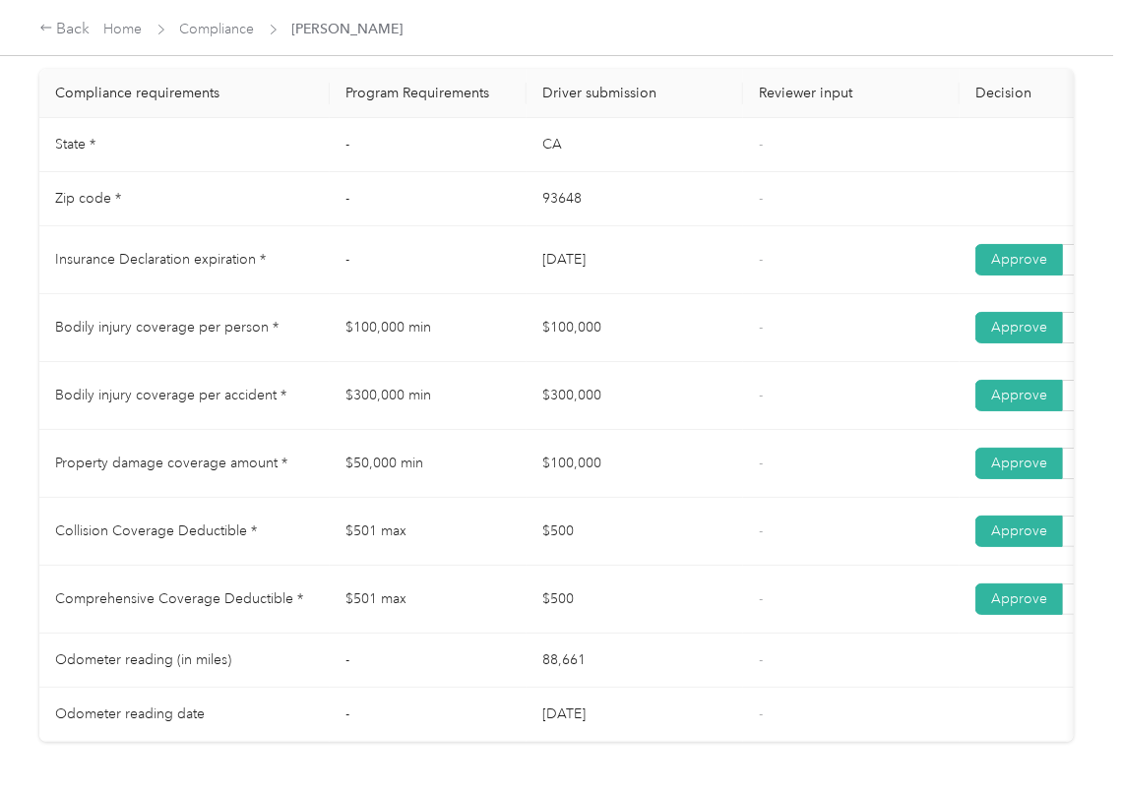
click at [592, 344] on td "$100,000" at bounding box center [635, 328] width 217 height 68
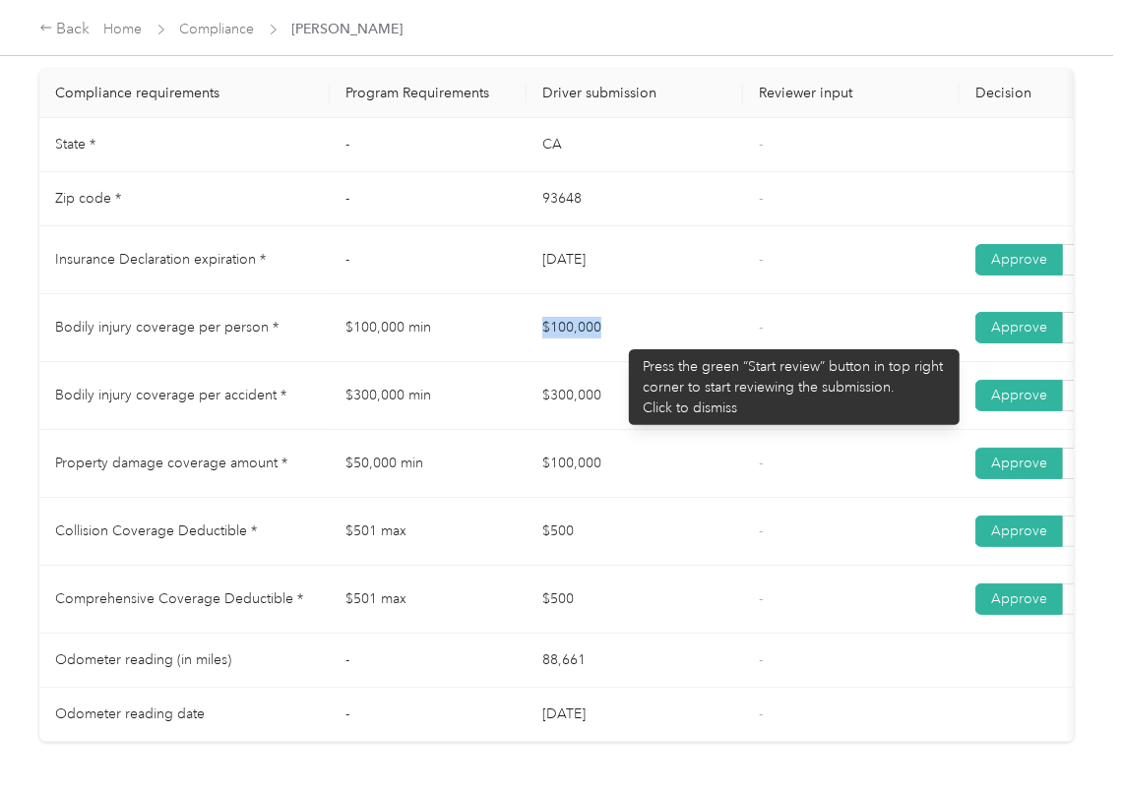
drag, startPoint x: 524, startPoint y: 340, endPoint x: 624, endPoint y: 366, distance: 103.8
click at [662, 340] on tr "Bodily injury coverage per person * $100,000 min $100,000 - Approve Reject" at bounding box center [733, 328] width 1388 height 68
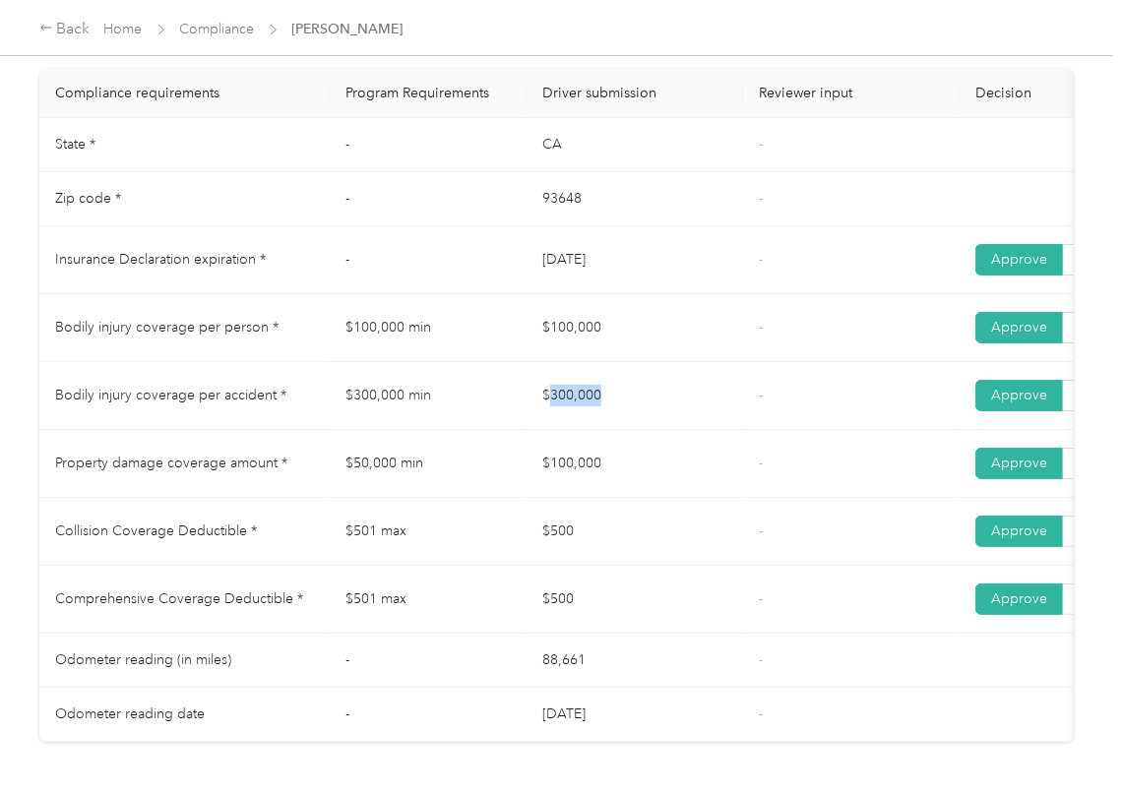
drag, startPoint x: 548, startPoint y: 396, endPoint x: 561, endPoint y: 434, distance: 40.5
click at [681, 396] on td "$300,000" at bounding box center [635, 396] width 217 height 68
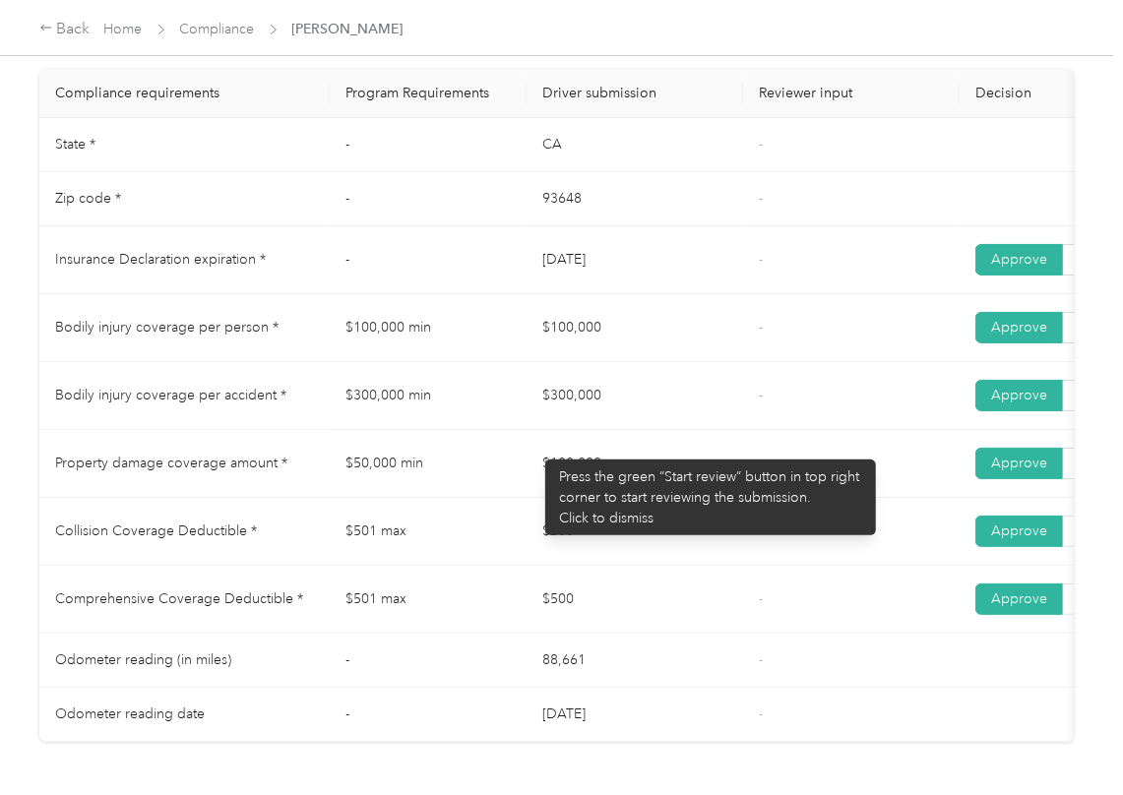
drag, startPoint x: 535, startPoint y: 478, endPoint x: 666, endPoint y: 468, distance: 131.3
click at [658, 470] on td "$100,000" at bounding box center [635, 464] width 217 height 68
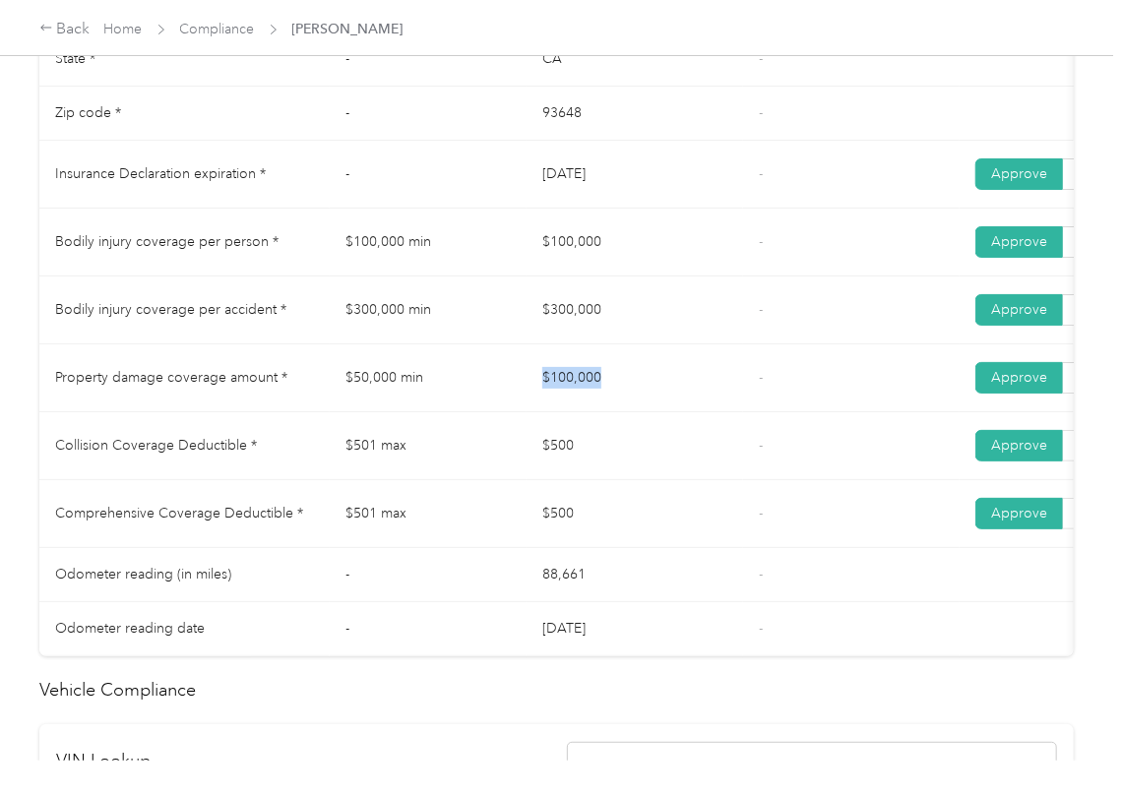
scroll to position [1049, 0]
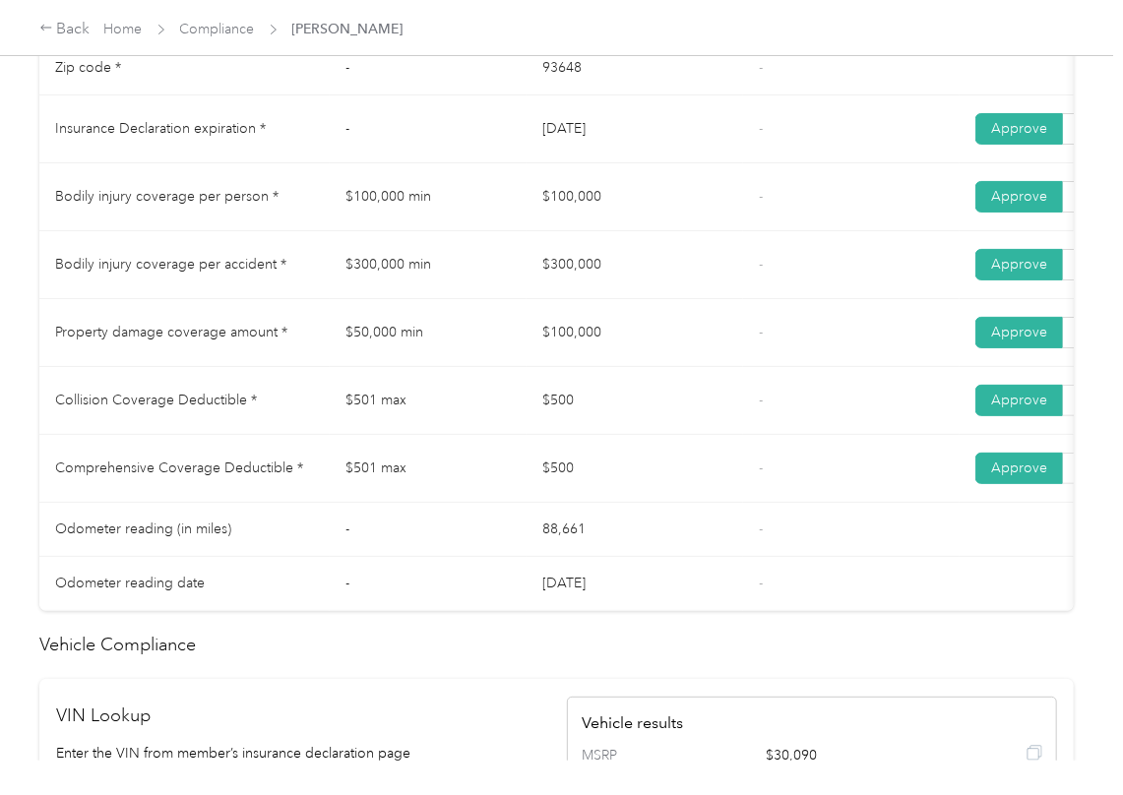
click at [646, 297] on td "$300,000" at bounding box center [635, 265] width 217 height 68
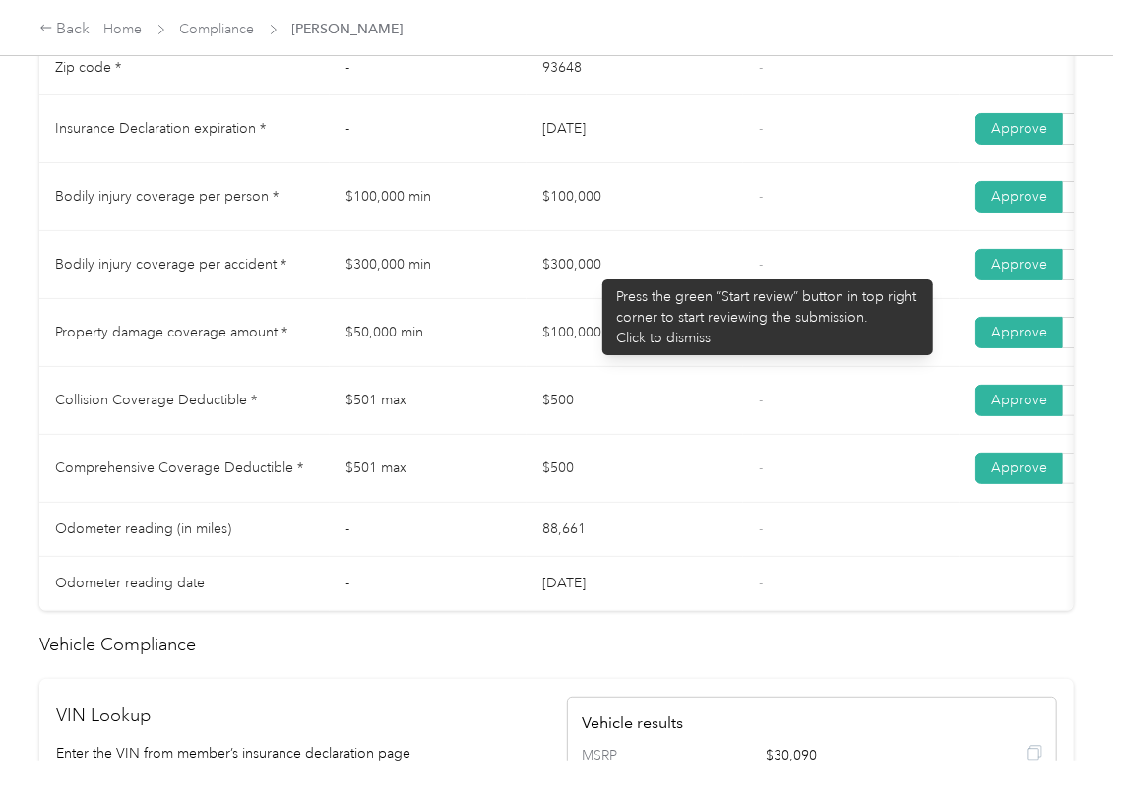
drag, startPoint x: 568, startPoint y: 258, endPoint x: 602, endPoint y: 270, distance: 36.4
click at [600, 256] on td "$300,000" at bounding box center [635, 265] width 217 height 68
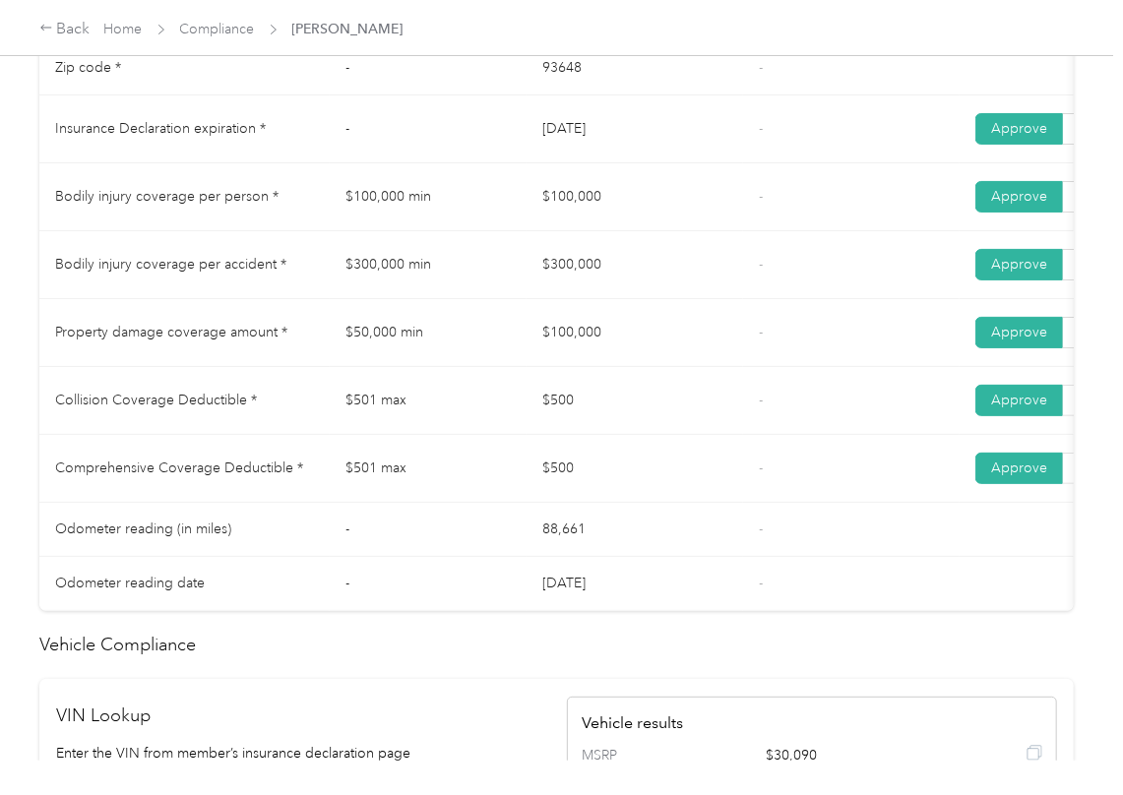
drag, startPoint x: 551, startPoint y: 295, endPoint x: 634, endPoint y: 305, distance: 83.3
click at [630, 299] on td "$300,000" at bounding box center [635, 265] width 217 height 68
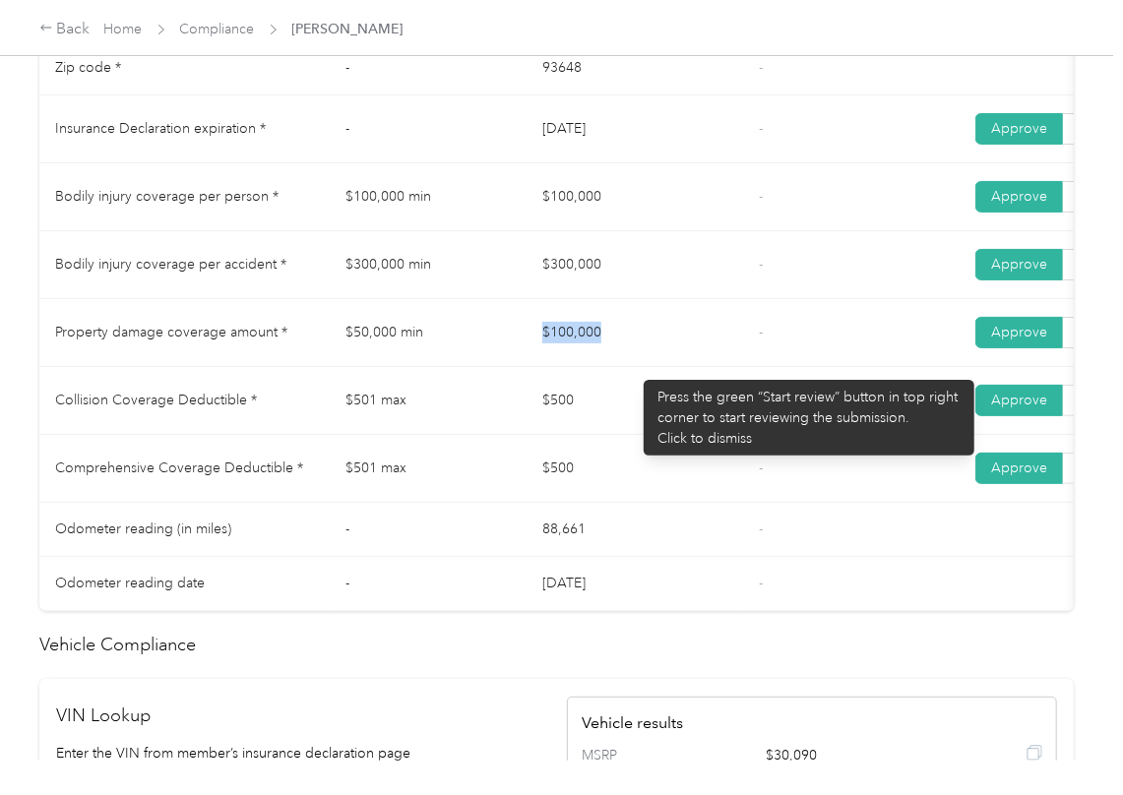
drag, startPoint x: 577, startPoint y: 370, endPoint x: 679, endPoint y: 375, distance: 102.5
click at [681, 367] on tr "Property damage coverage amount * $50,000 min $100,000 - Approve Reject" at bounding box center [733, 333] width 1388 height 68
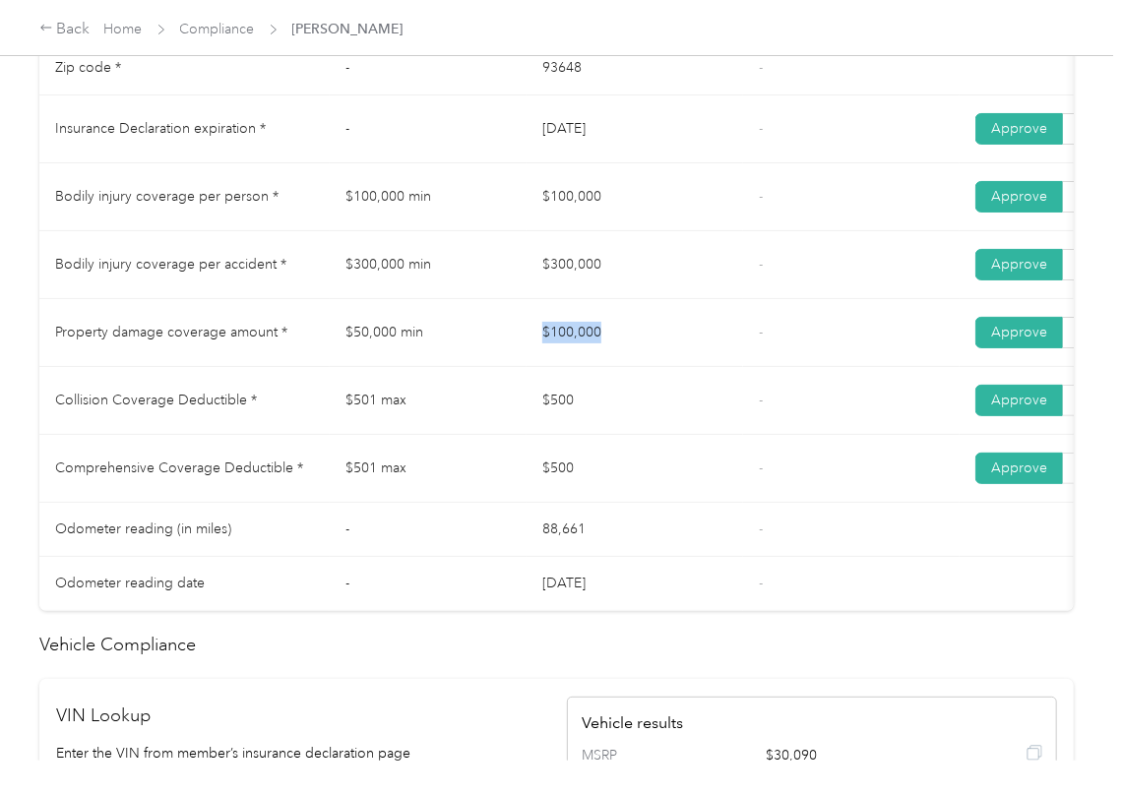
click at [671, 367] on td "$100,000" at bounding box center [635, 333] width 217 height 68
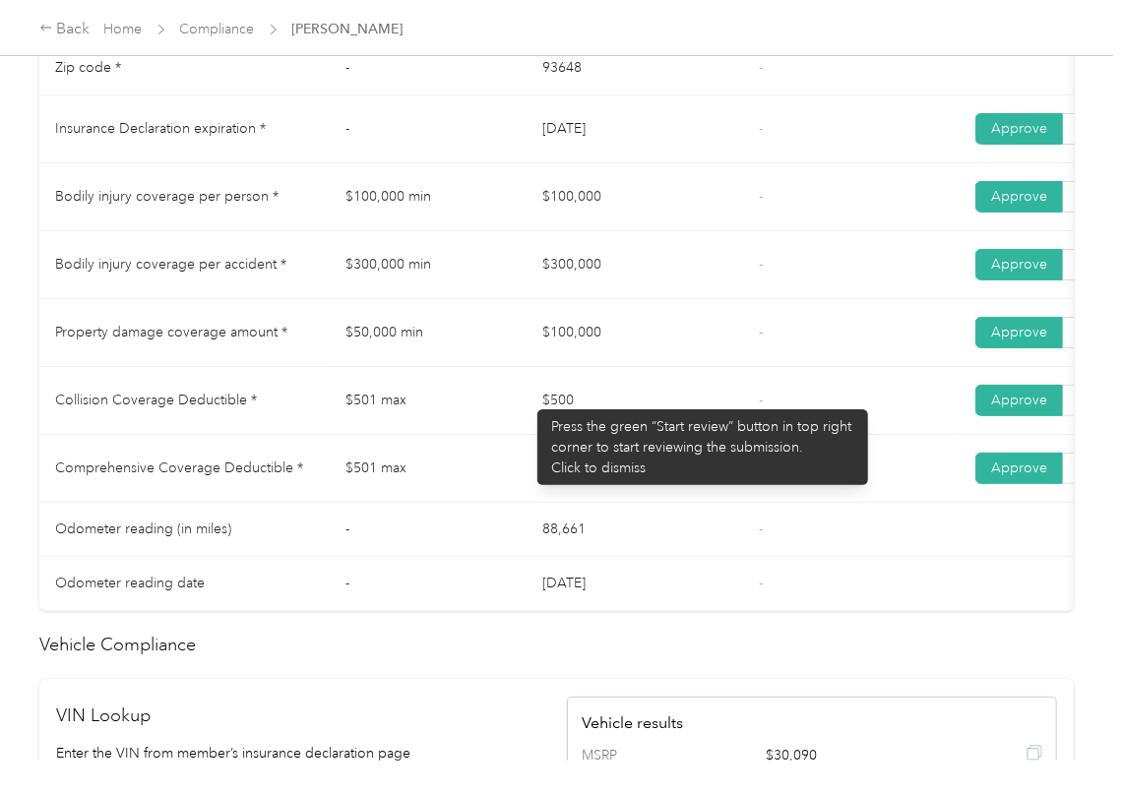
drag, startPoint x: 524, startPoint y: 396, endPoint x: 556, endPoint y: 474, distance: 85.2
click at [572, 417] on tr "Collision Coverage Deductible * $501 max $500 - Approve Reject" at bounding box center [733, 401] width 1388 height 68
click at [565, 478] on td "$500" at bounding box center [635, 469] width 217 height 68
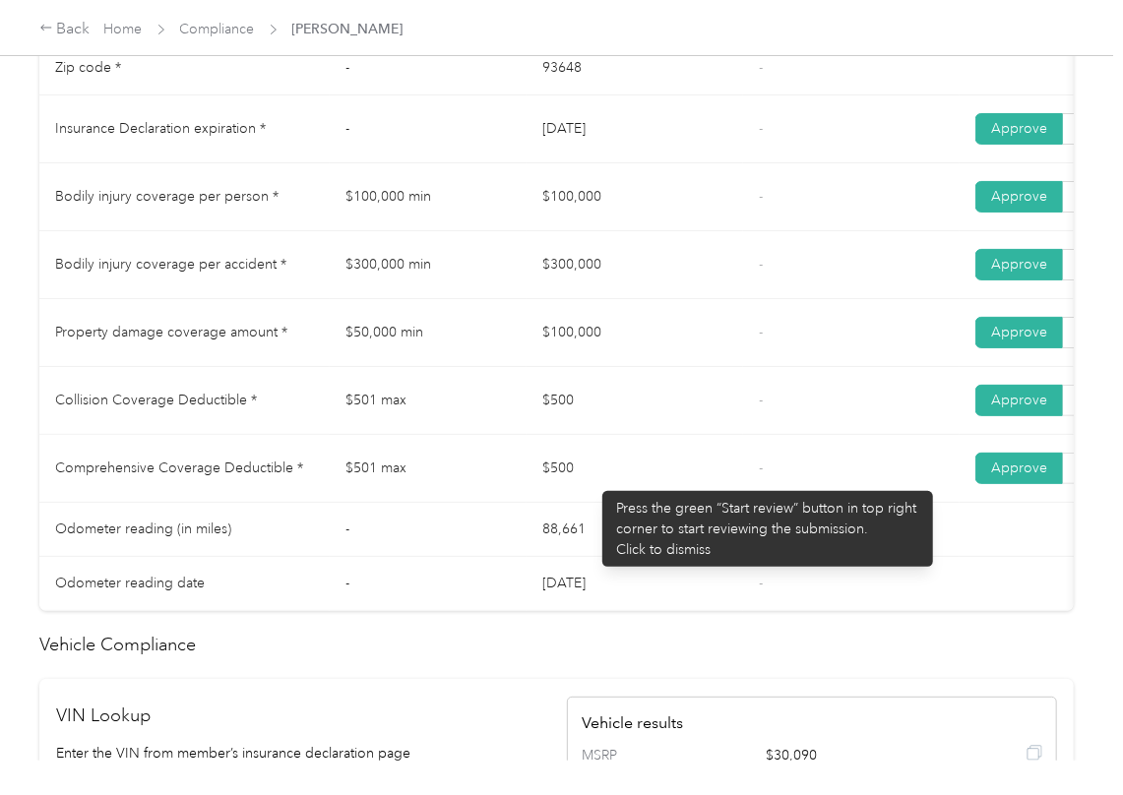
click at [631, 485] on td "$500" at bounding box center [635, 469] width 217 height 68
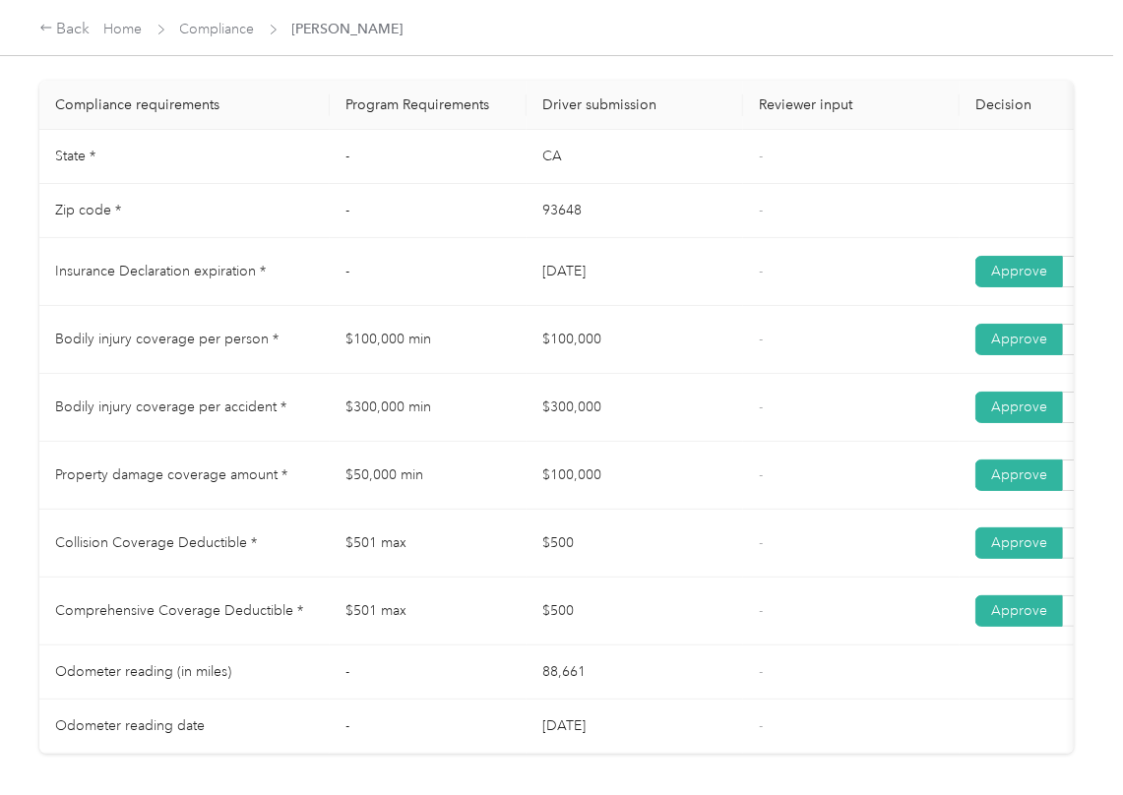
scroll to position [0, 0]
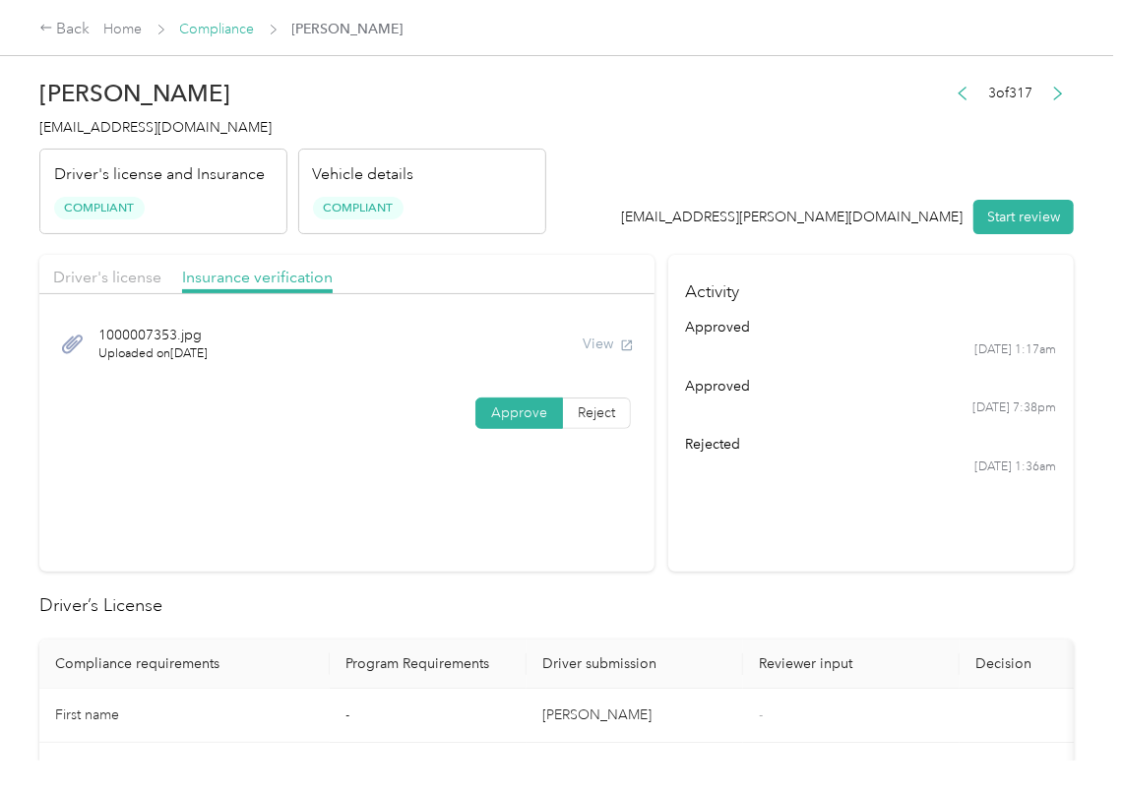
click at [197, 25] on link "Compliance" at bounding box center [217, 29] width 75 height 17
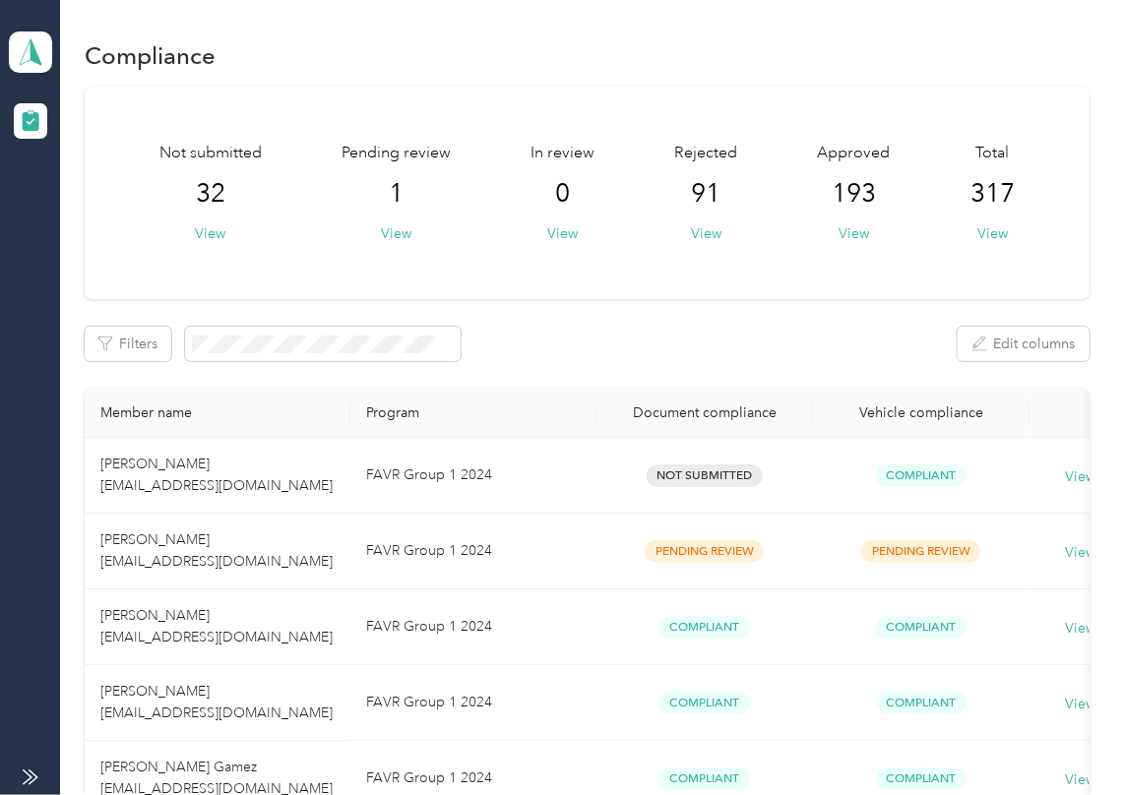
click at [618, 341] on div "Filters Edit columns" at bounding box center [587, 344] width 1005 height 34
click at [323, 289] on div "Not submitted 32 View Pending review 1 View In review 0 View Rejected 91 View A…" at bounding box center [587, 193] width 1005 height 213
click at [407, 226] on button "View" at bounding box center [396, 233] width 31 height 21
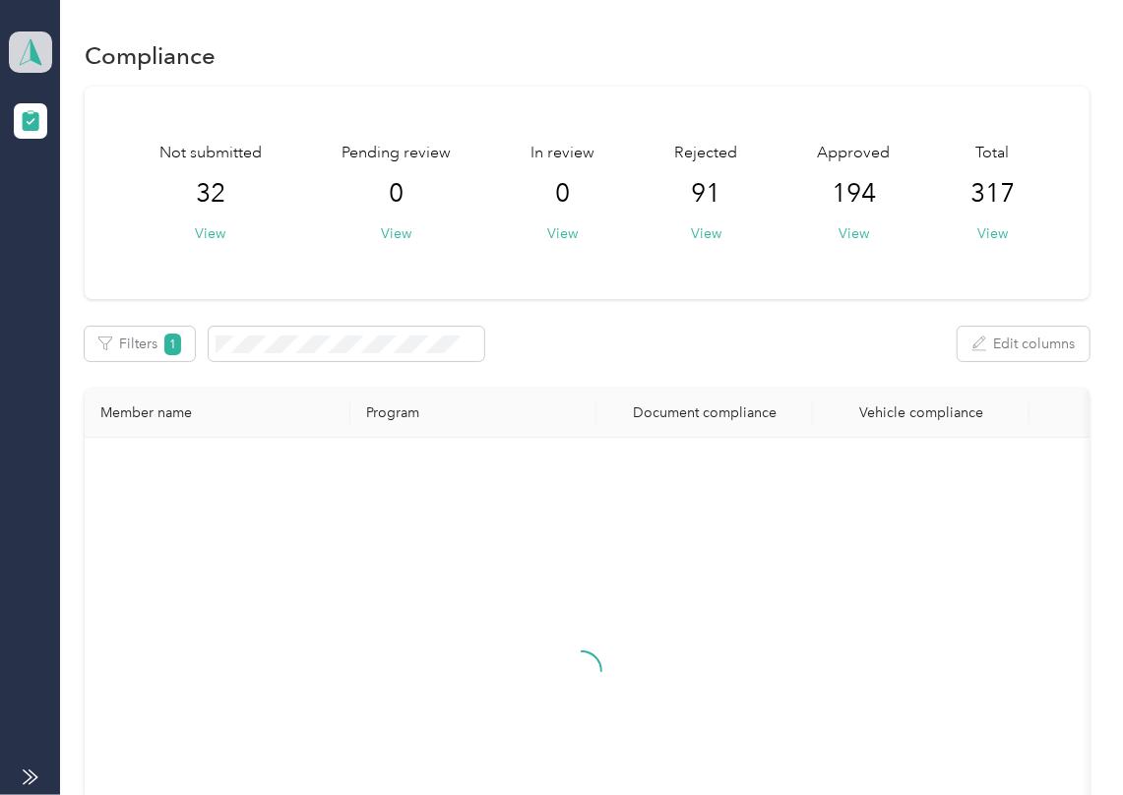
click at [31, 53] on polygon at bounding box center [36, 51] width 11 height 26
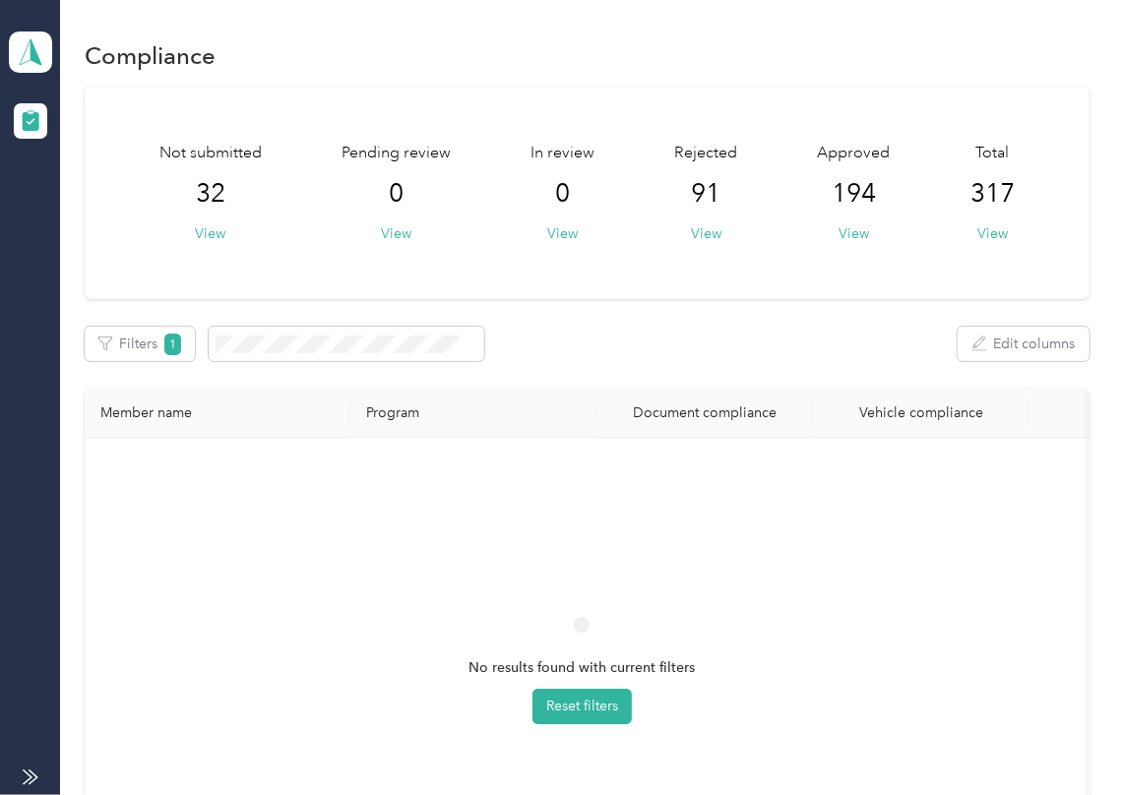
click at [88, 207] on div "Log out" at bounding box center [64, 200] width 76 height 21
